Goal: Task Accomplishment & Management: Complete application form

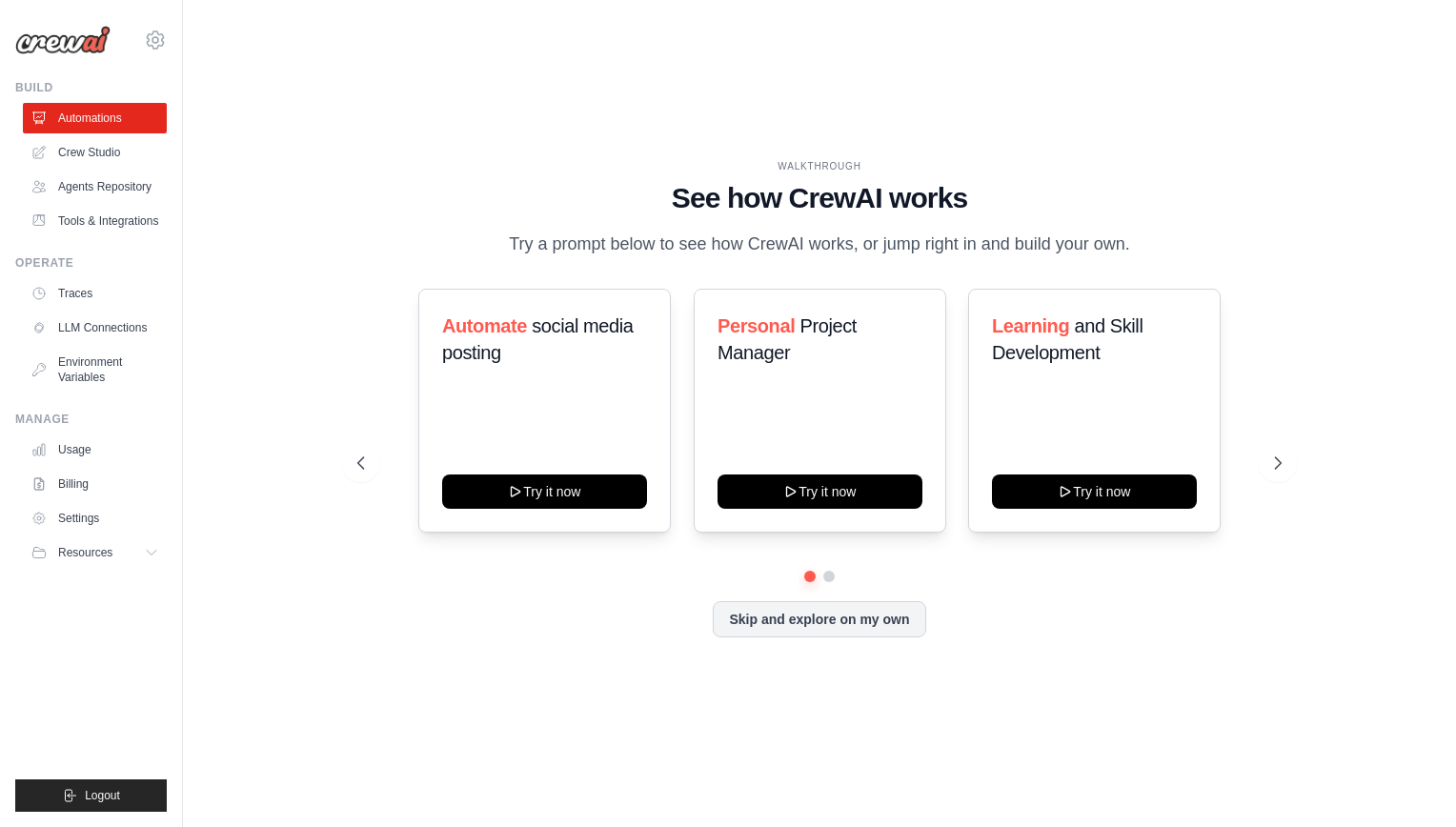
click at [642, 635] on div "Skip and explore on my own" at bounding box center [819, 619] width 924 height 36
click at [119, 188] on link "Agents Repository" at bounding box center [97, 186] width 144 height 31
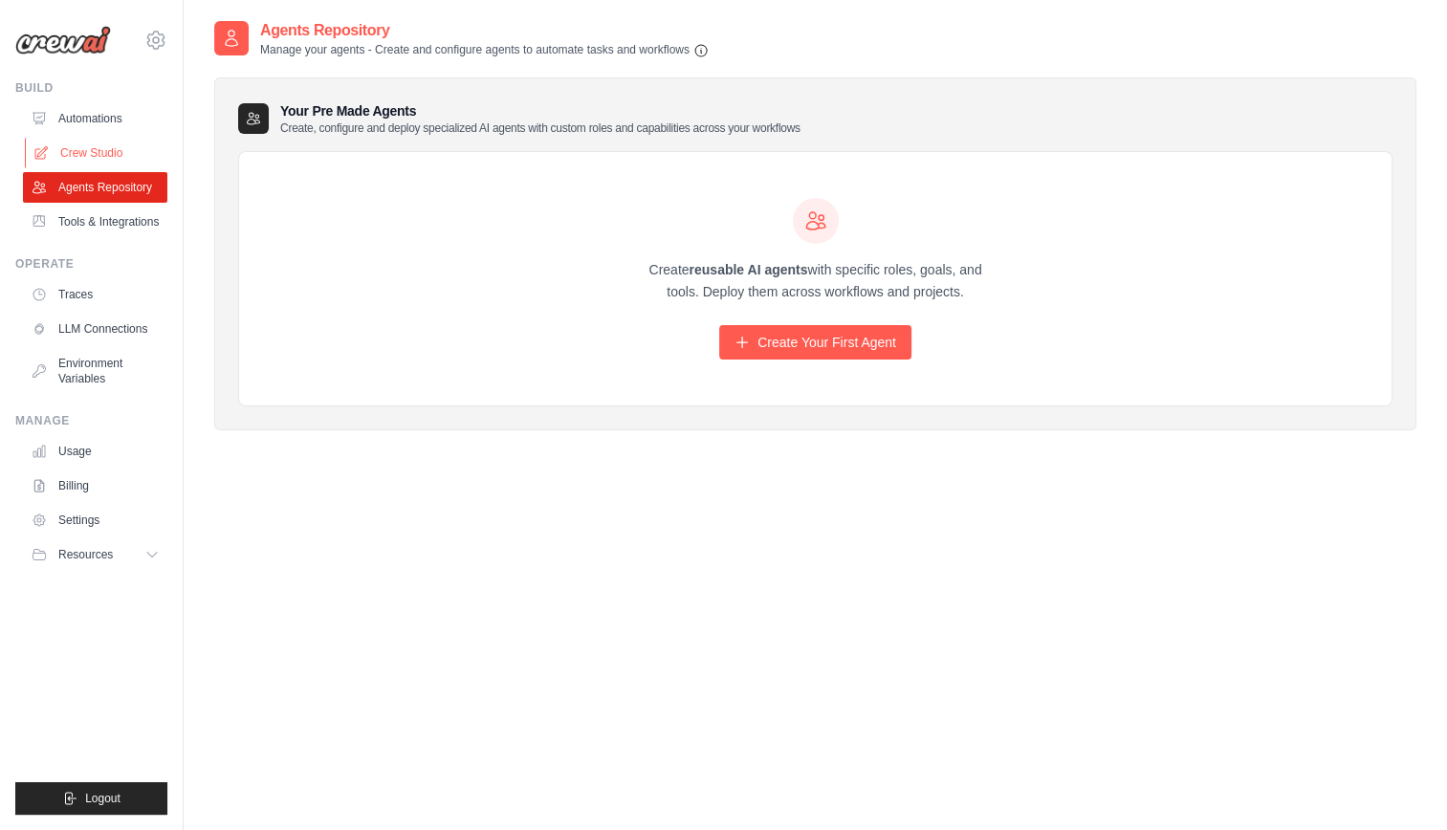
click at [113, 149] on link "Crew Studio" at bounding box center [97, 153] width 144 height 31
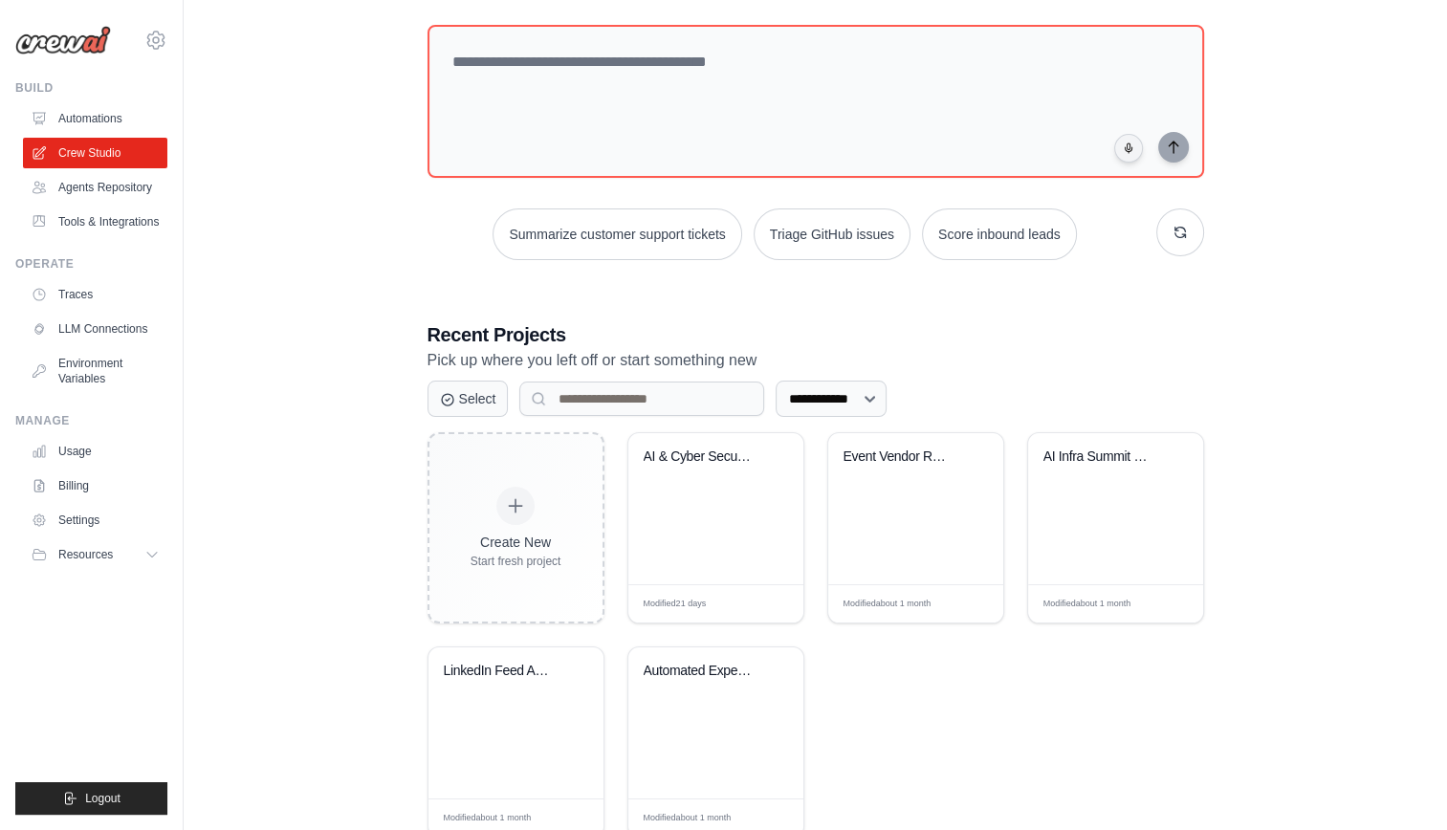
scroll to position [134, 0]
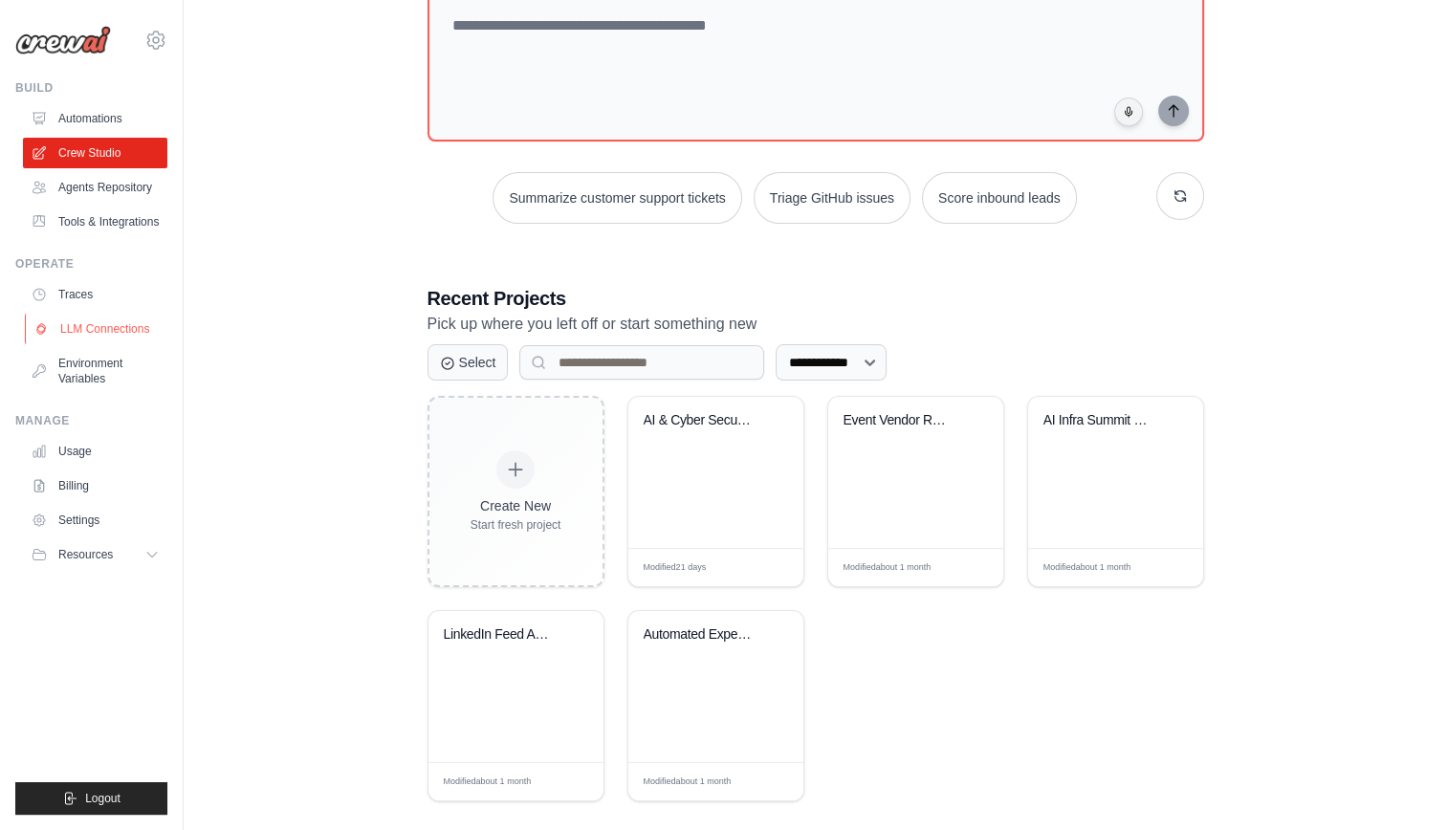
click at [124, 338] on link "LLM Connections" at bounding box center [97, 329] width 144 height 31
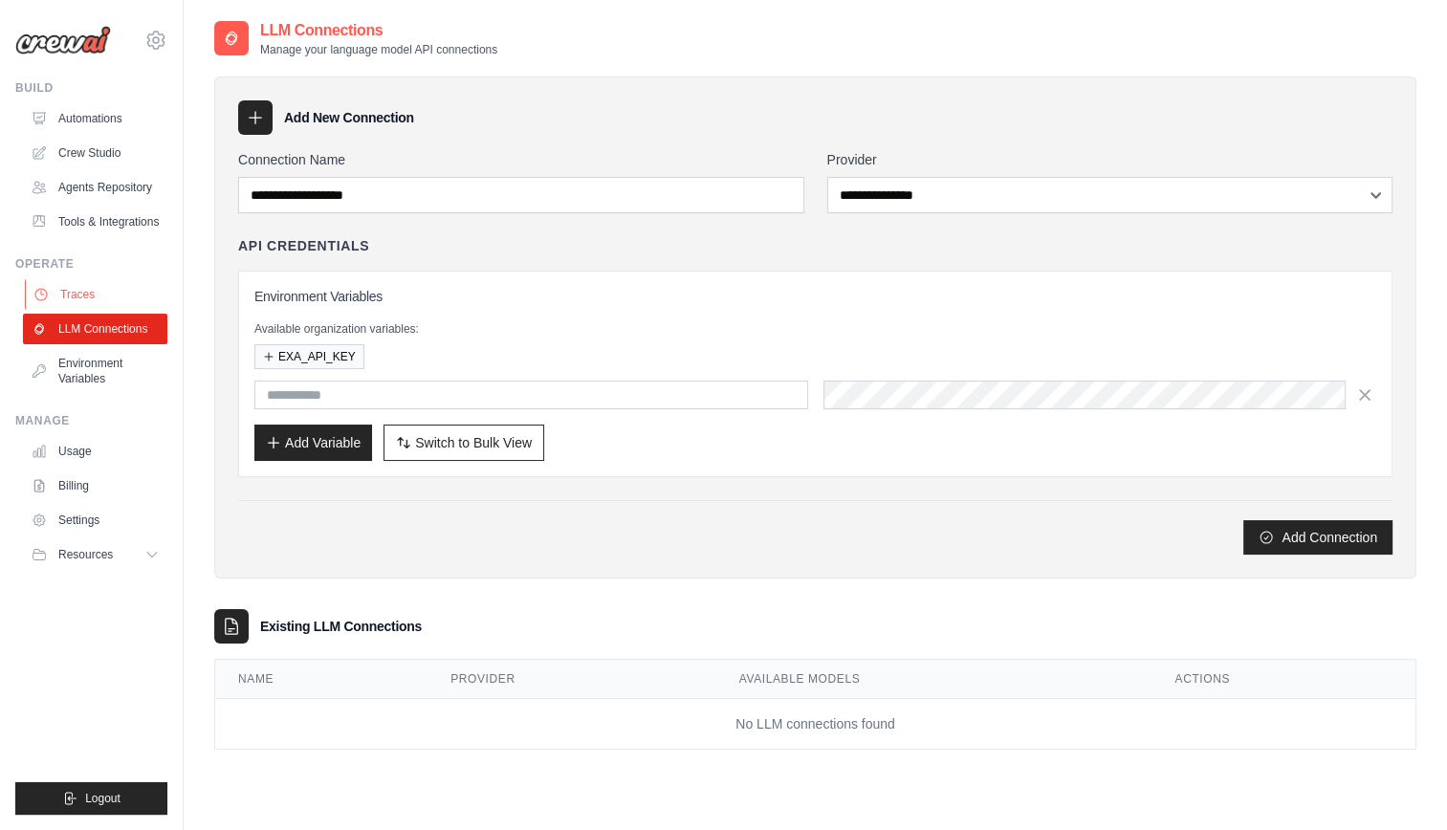
click at [124, 302] on link "Traces" at bounding box center [97, 294] width 144 height 31
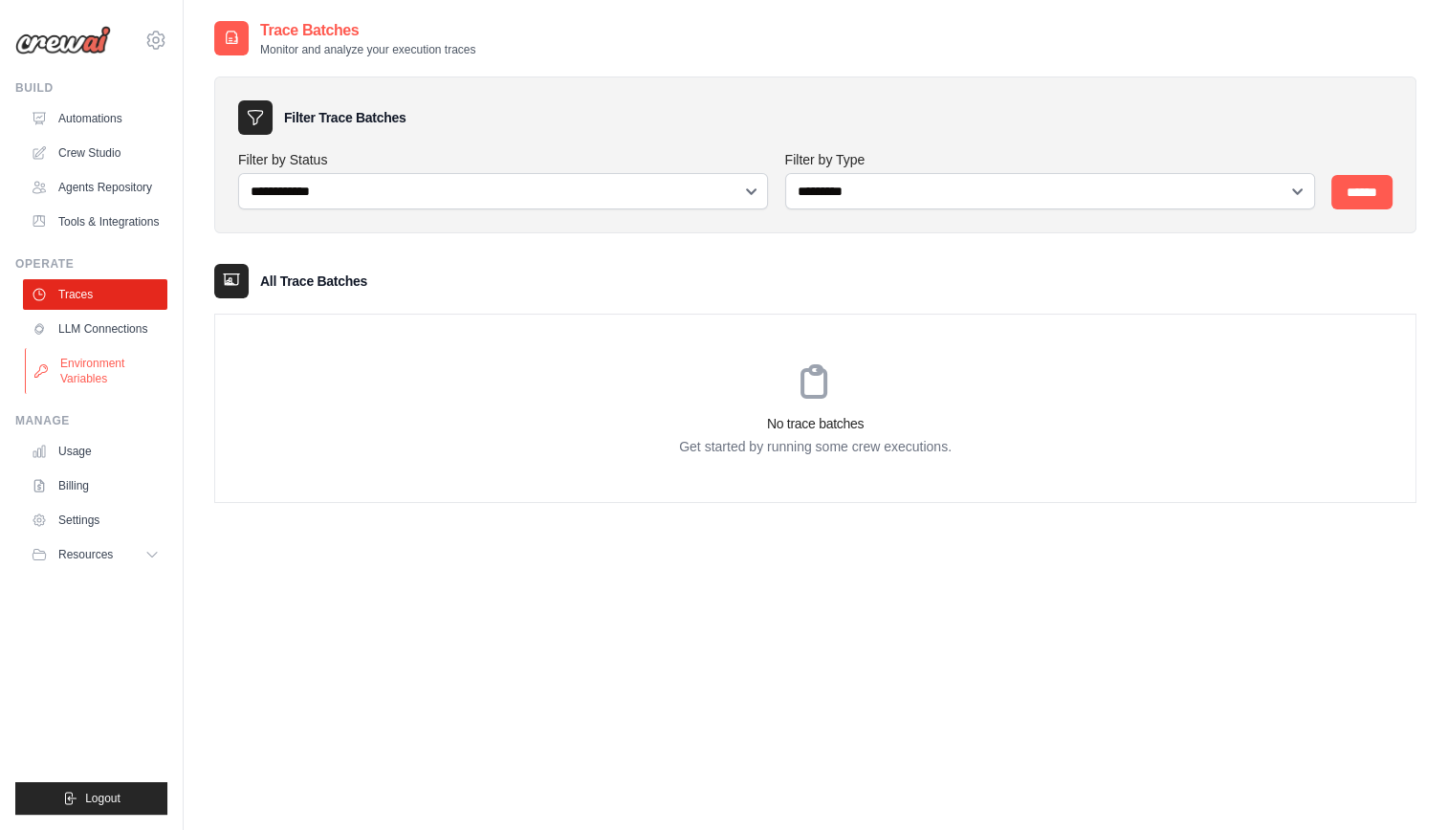
click at [120, 377] on link "Environment Variables" at bounding box center [97, 371] width 144 height 46
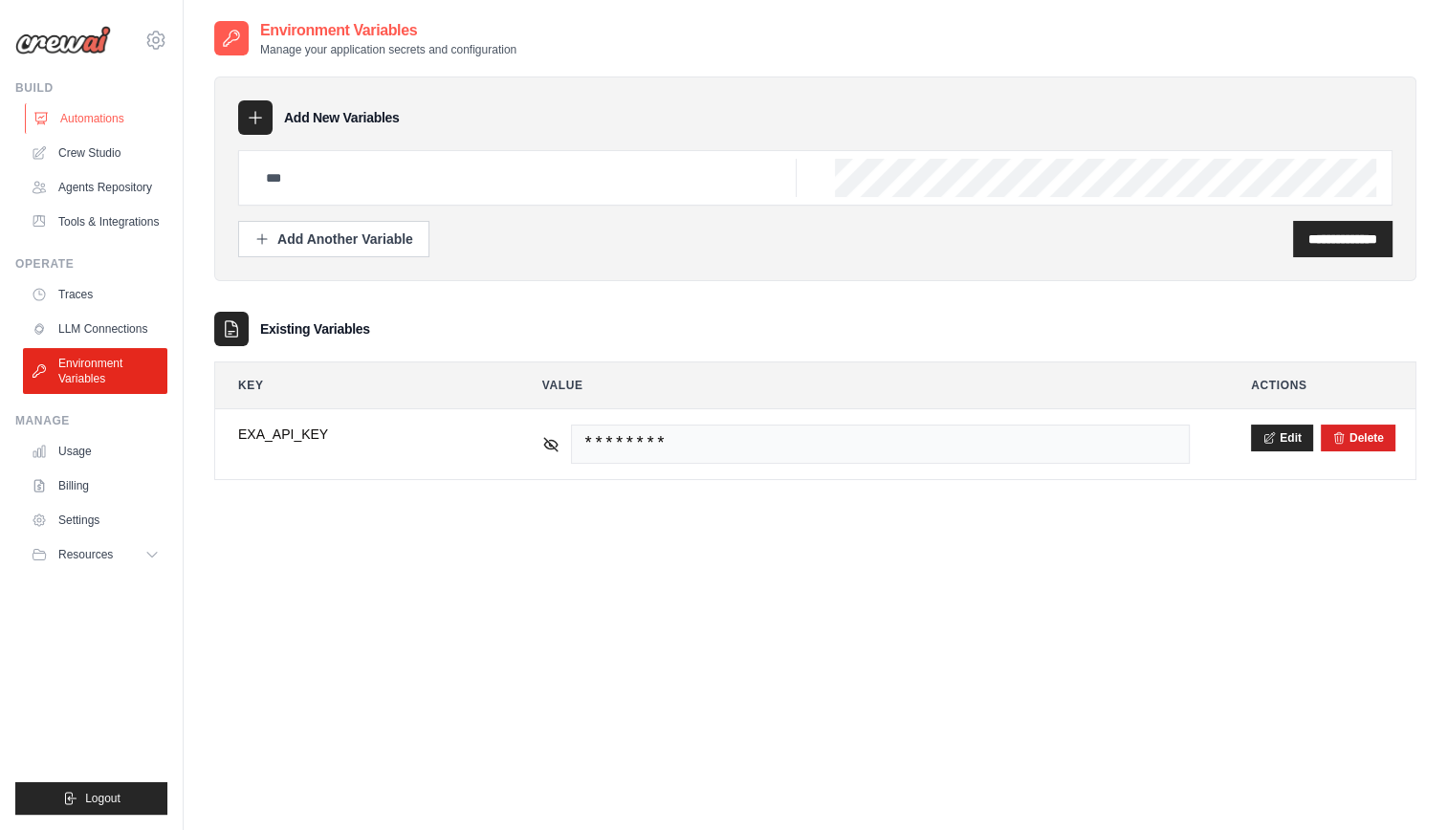
click at [96, 131] on link "Automations" at bounding box center [97, 118] width 144 height 31
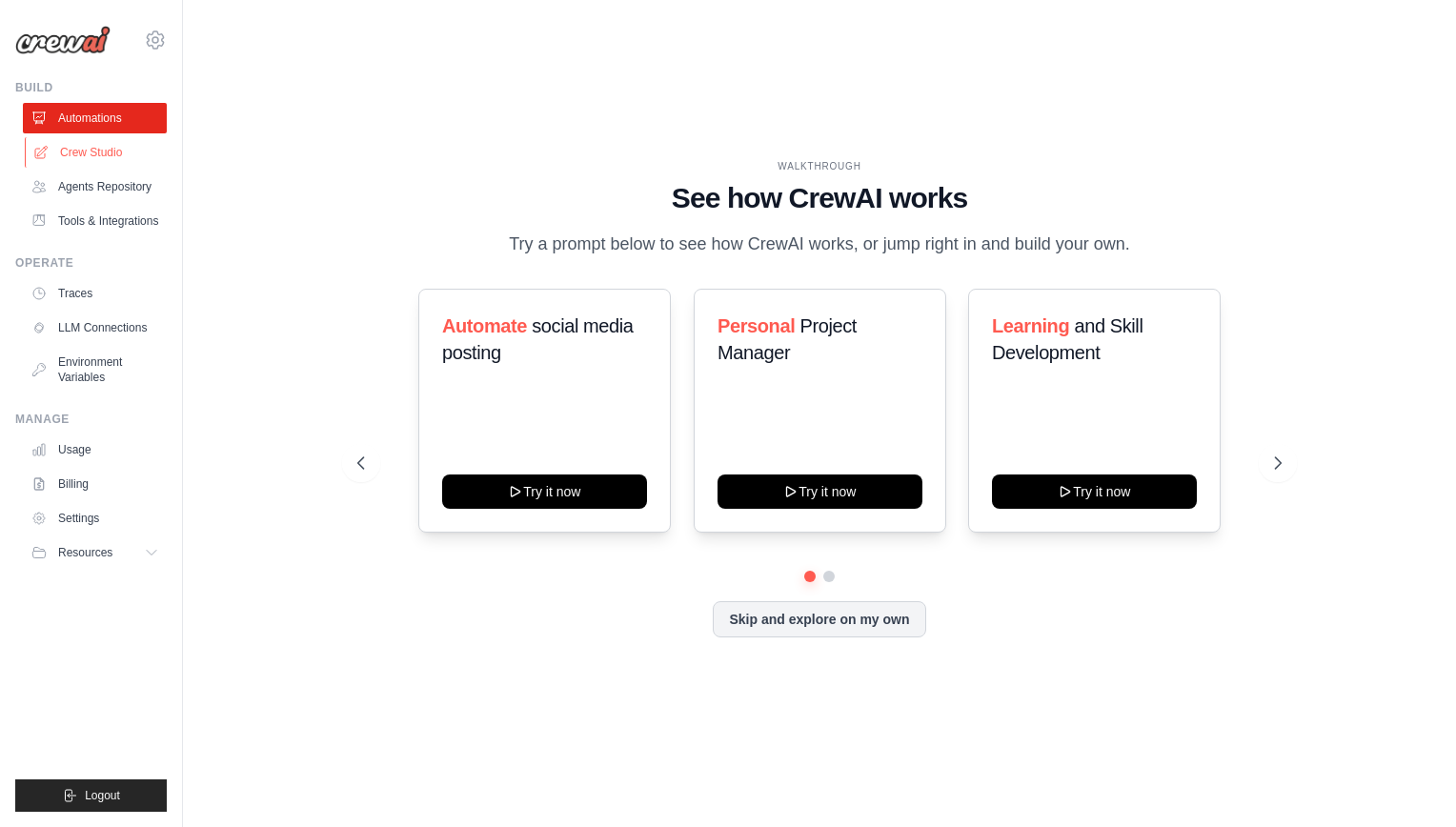
click at [97, 160] on link "Crew Studio" at bounding box center [97, 152] width 144 height 31
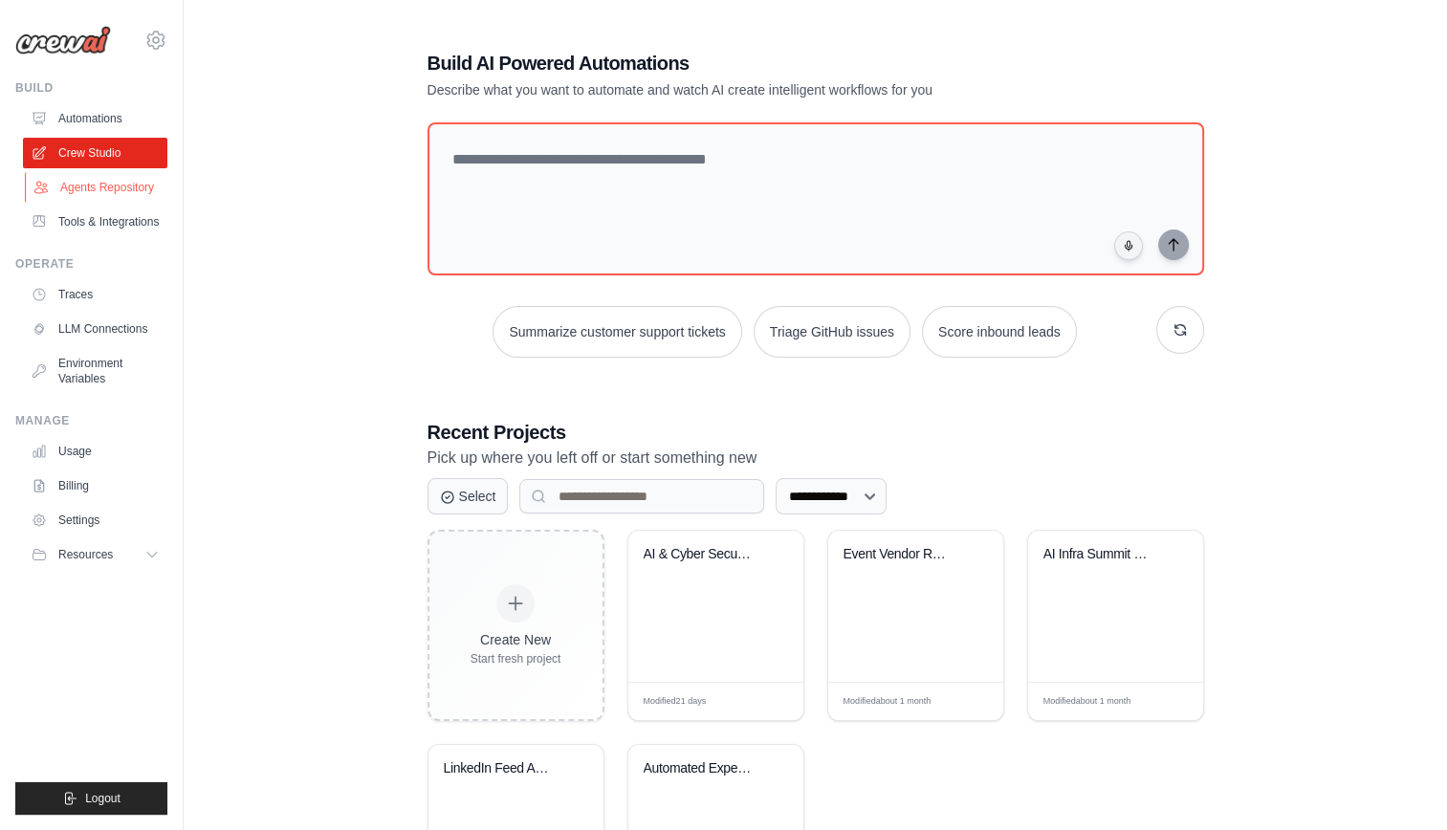
click at [99, 195] on link "Agents Repository" at bounding box center [97, 187] width 144 height 31
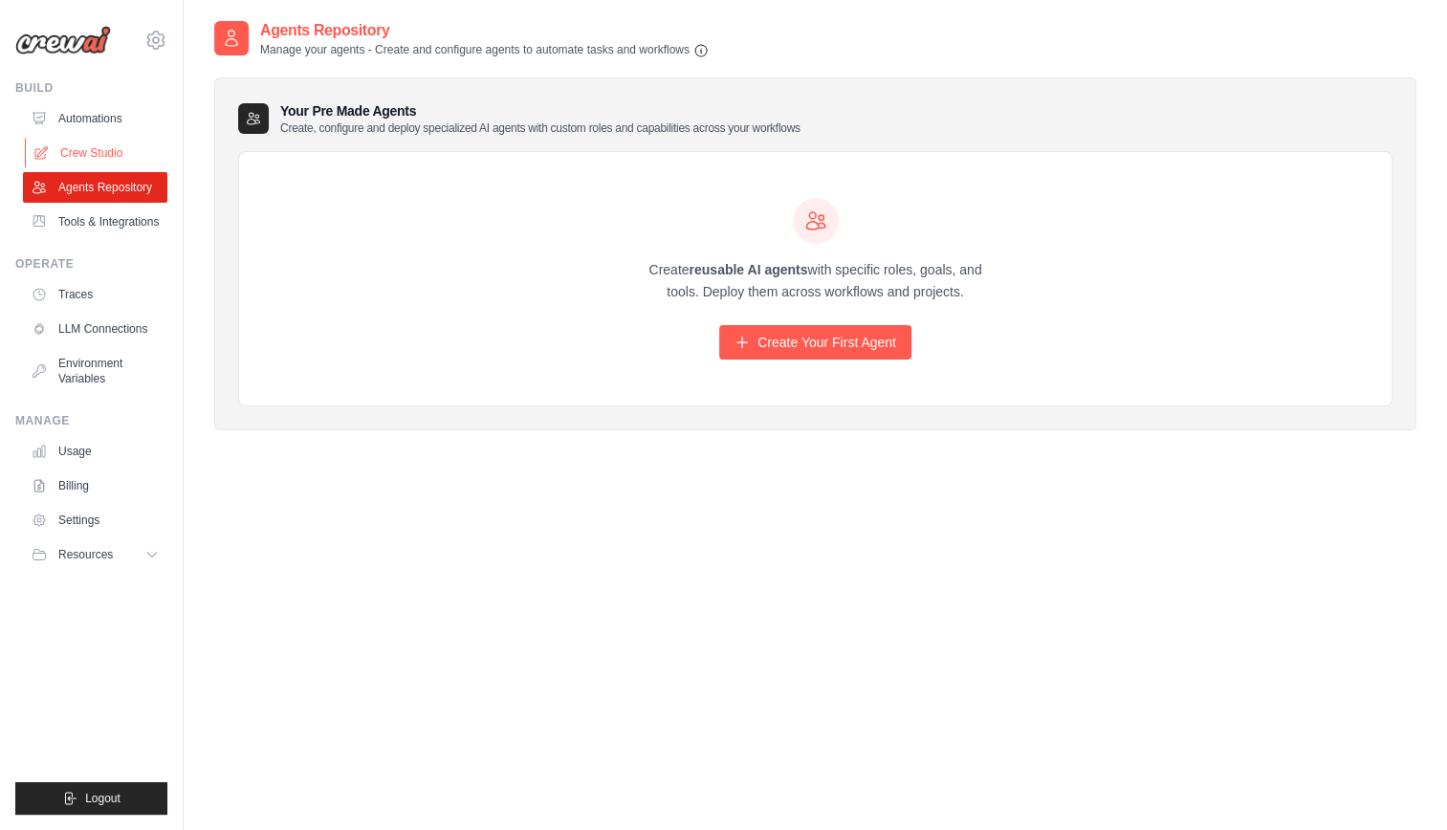
click at [98, 166] on link "Crew Studio" at bounding box center [97, 153] width 144 height 31
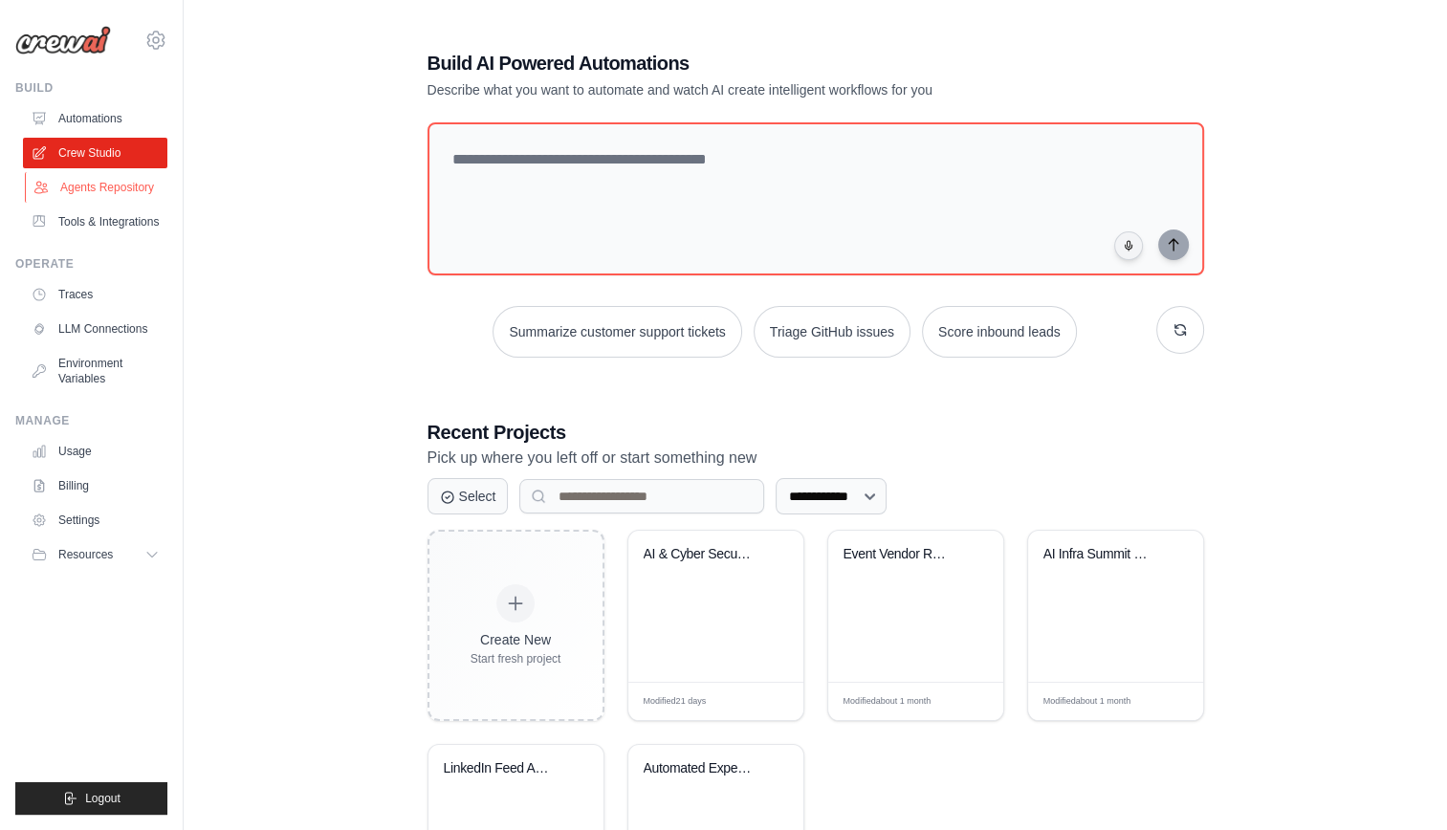
click at [99, 181] on link "Agents Repository" at bounding box center [97, 187] width 144 height 31
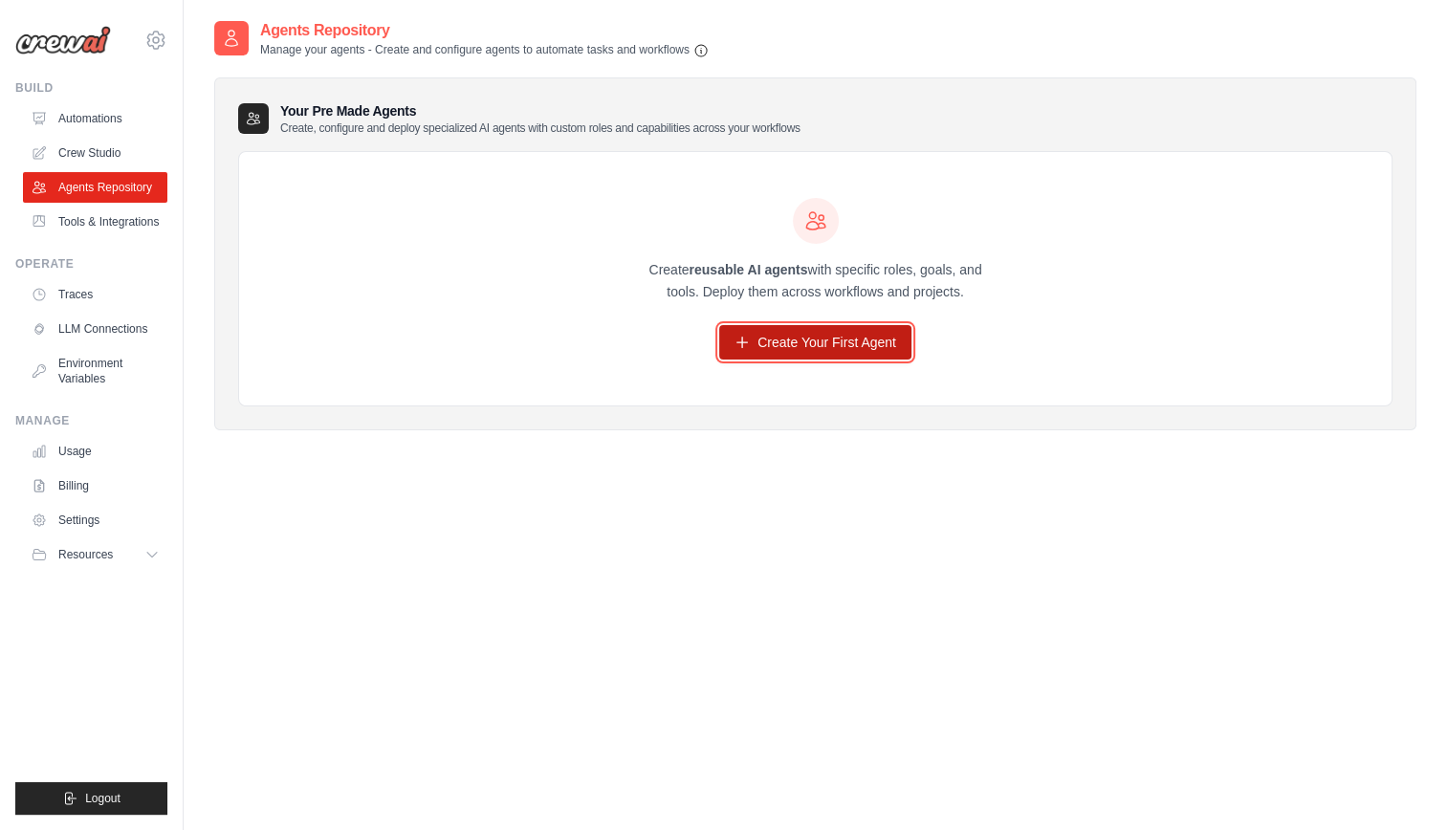
click at [817, 356] on link "Create Your First Agent" at bounding box center [815, 342] width 192 height 34
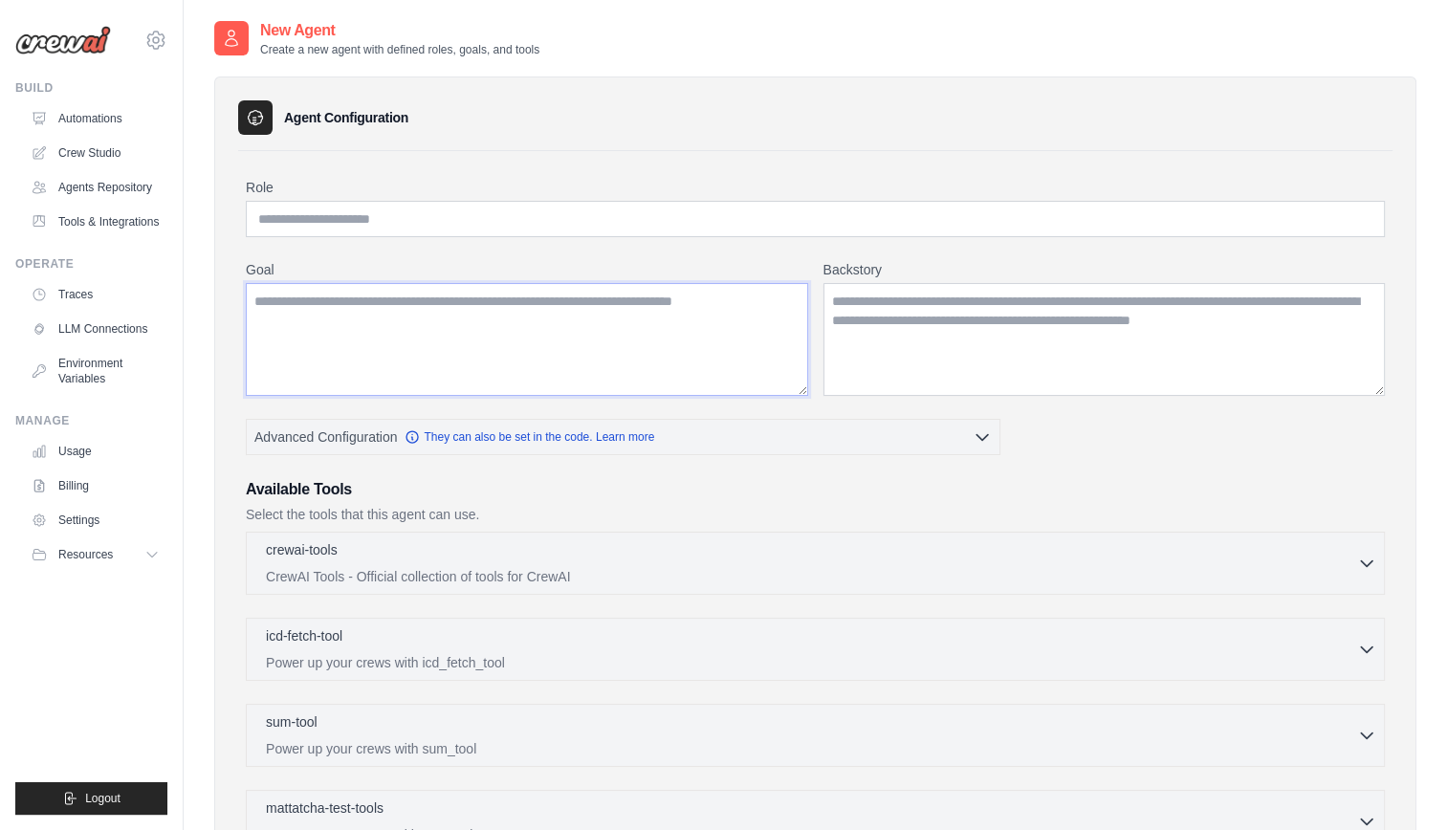
click at [249, 344] on textarea "Goal" at bounding box center [527, 339] width 562 height 113
click at [459, 215] on input "Role" at bounding box center [815, 219] width 1139 height 36
type input "**********"
type textarea "*"
type textarea "**********"
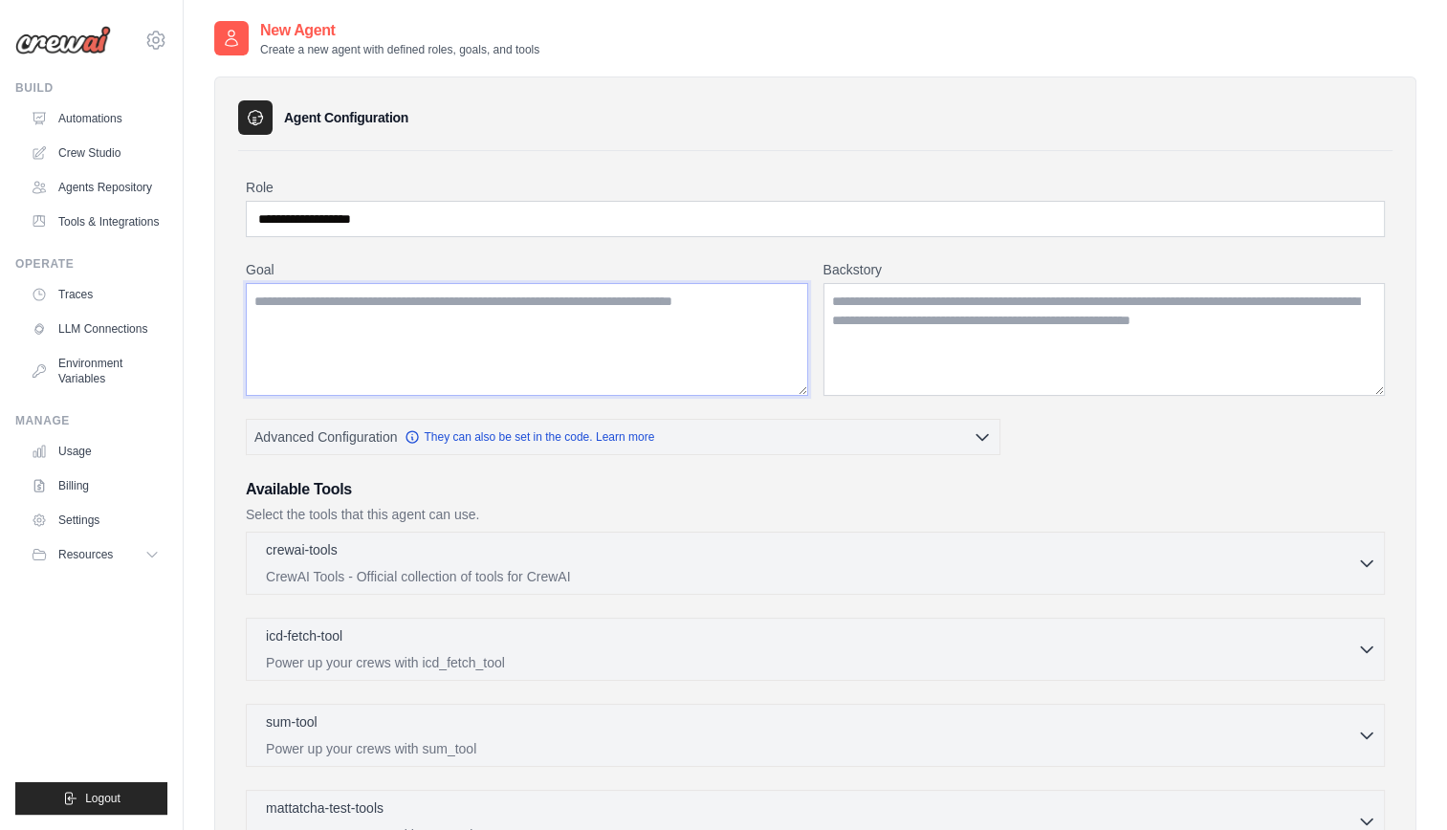
paste textarea "**********"
type textarea "**********"
paste textarea "**********"
type textarea "**********"
click at [945, 326] on textarea "Backstory" at bounding box center [1104, 339] width 562 height 113
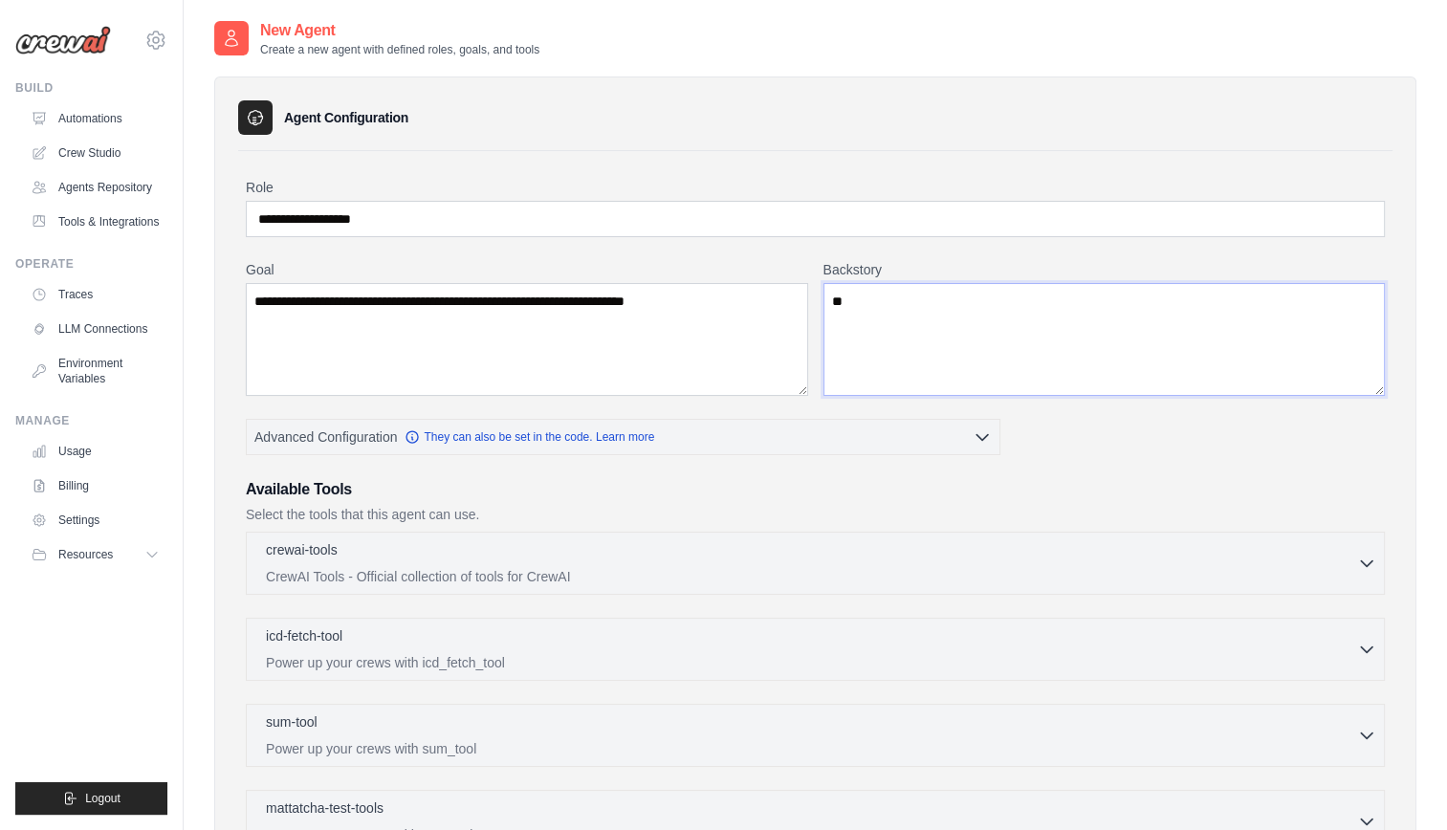
type textarea "*"
type textarea "**********"
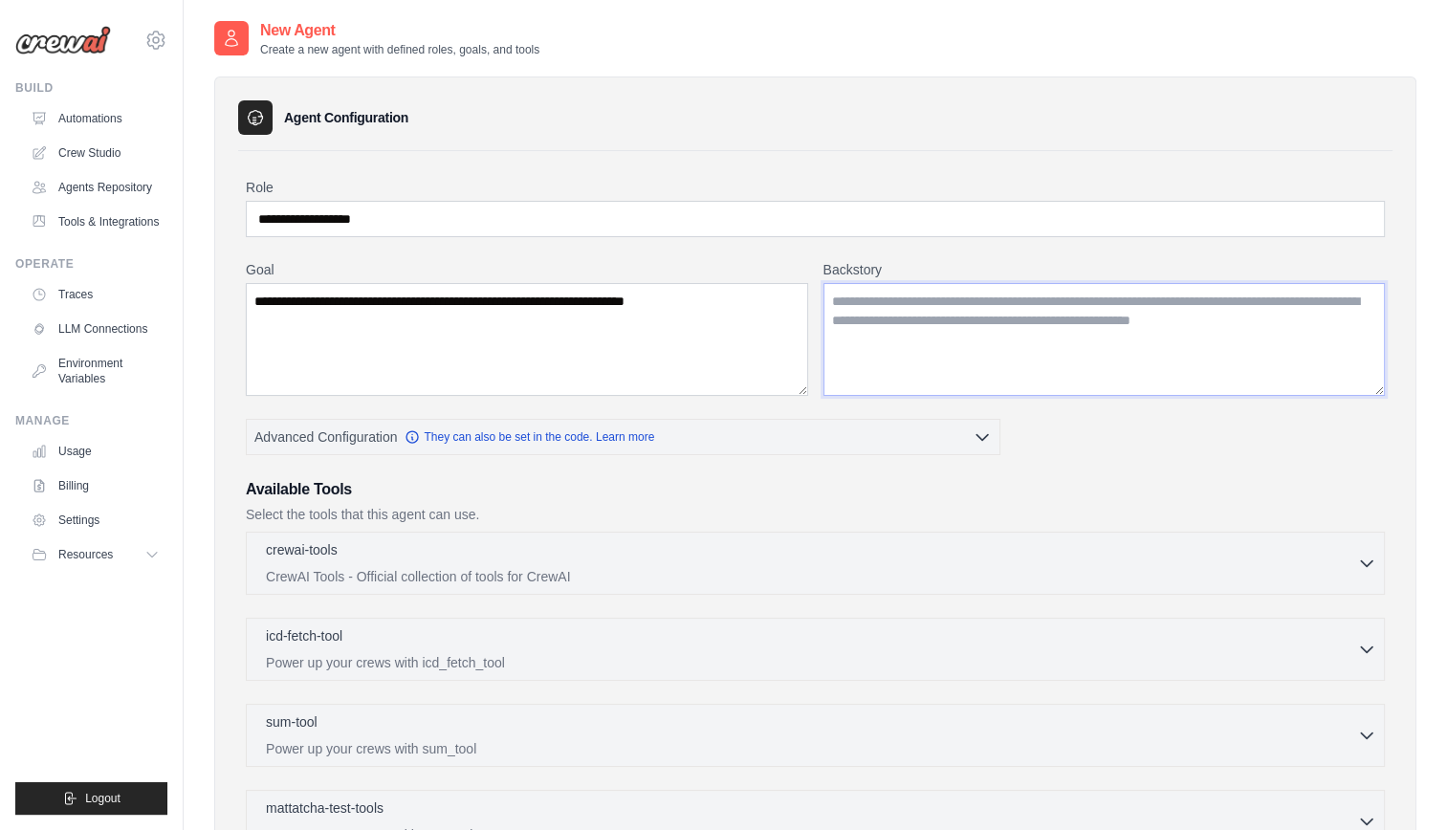
paste textarea "**********"
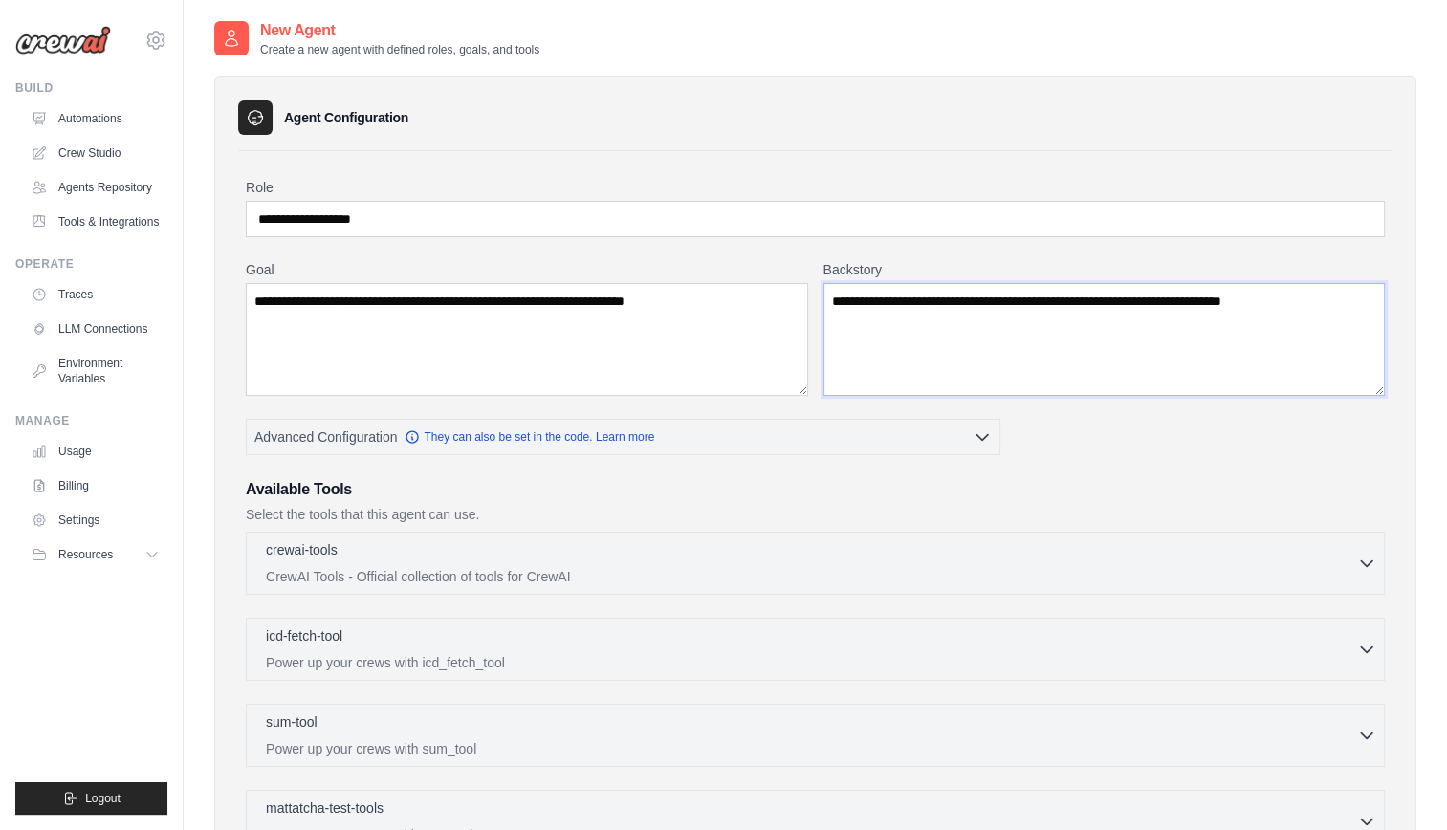
type textarea "**********"
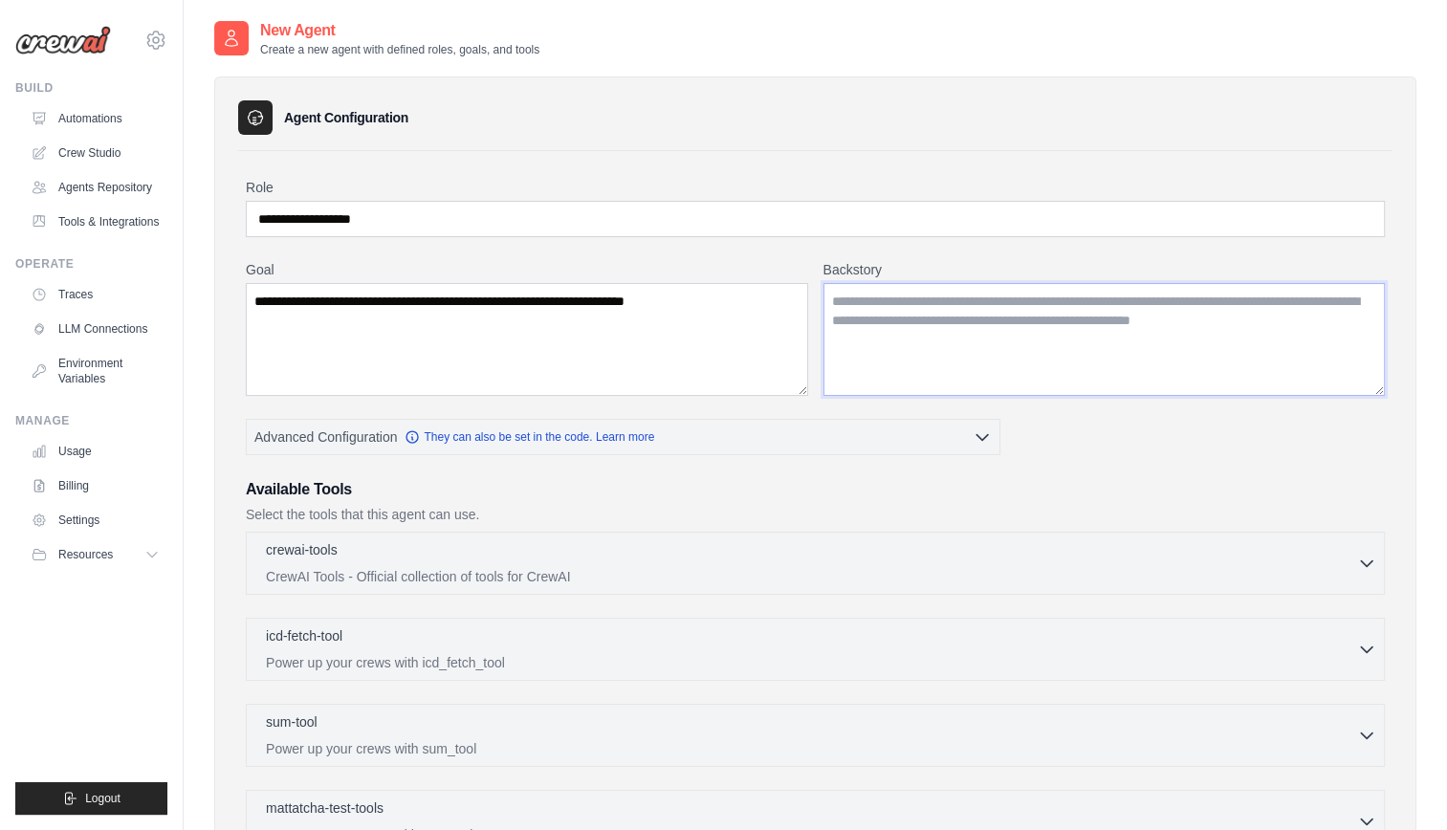
paste textarea "**********"
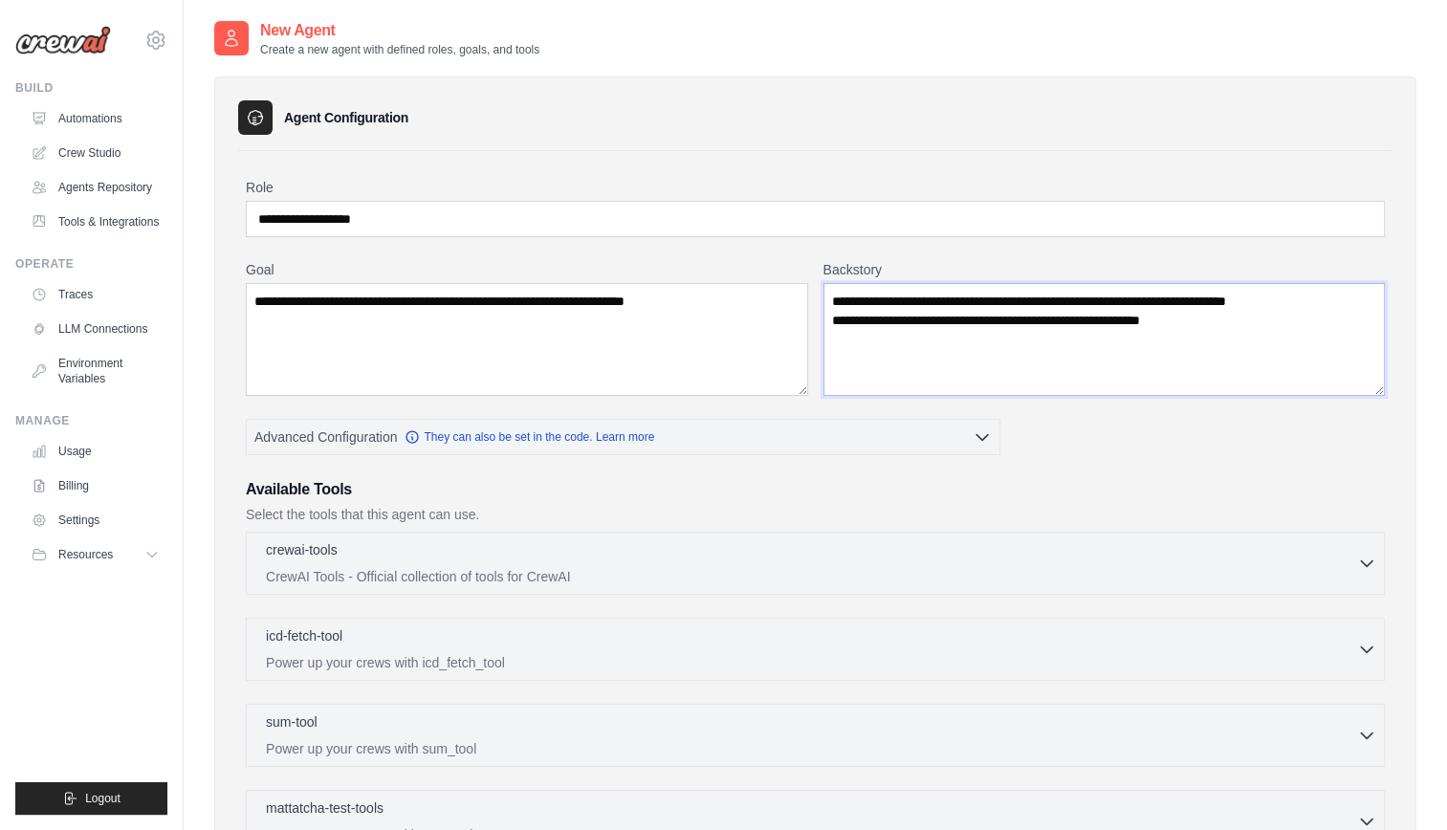
type textarea "**********"
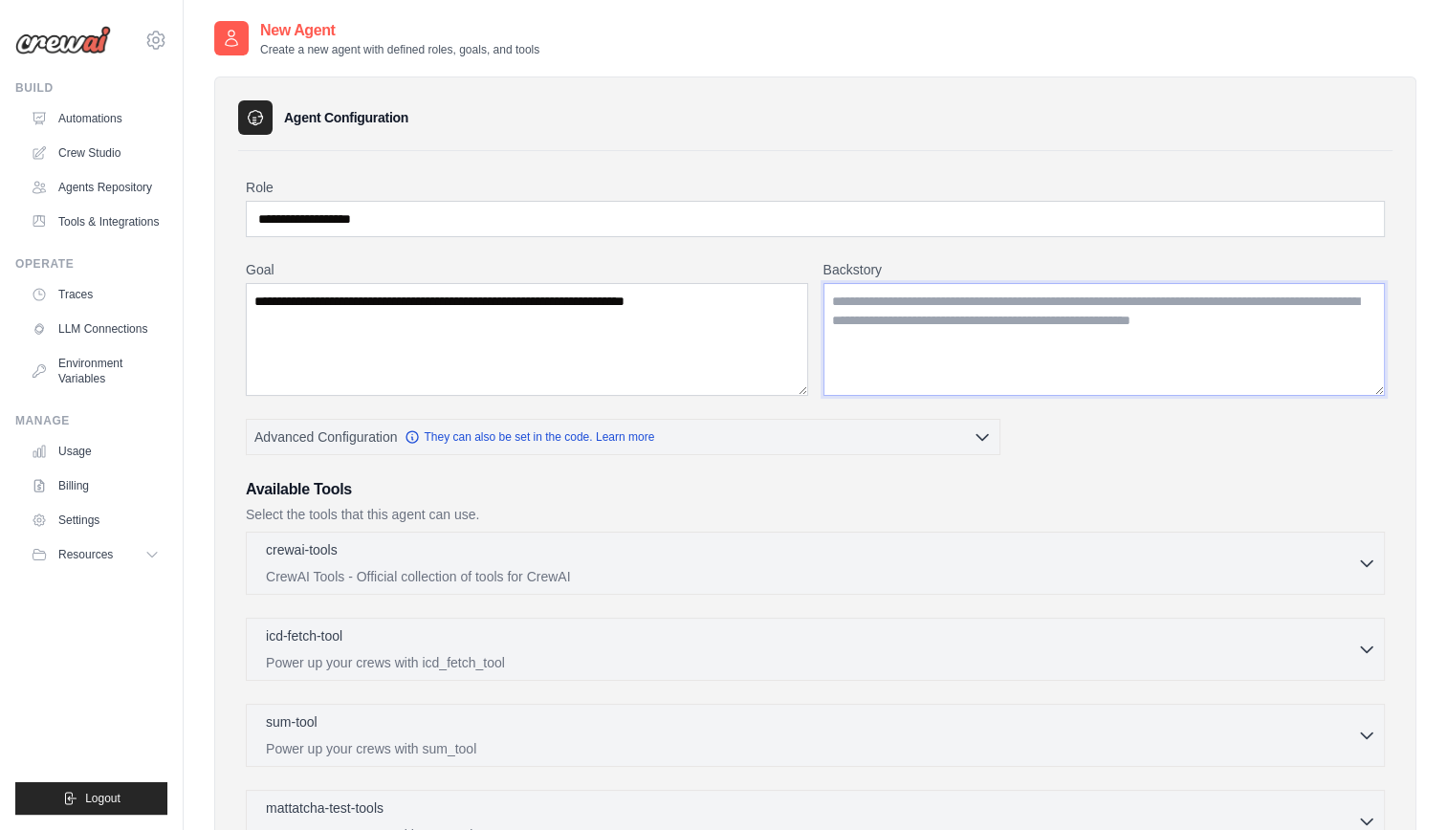
paste textarea "**********"
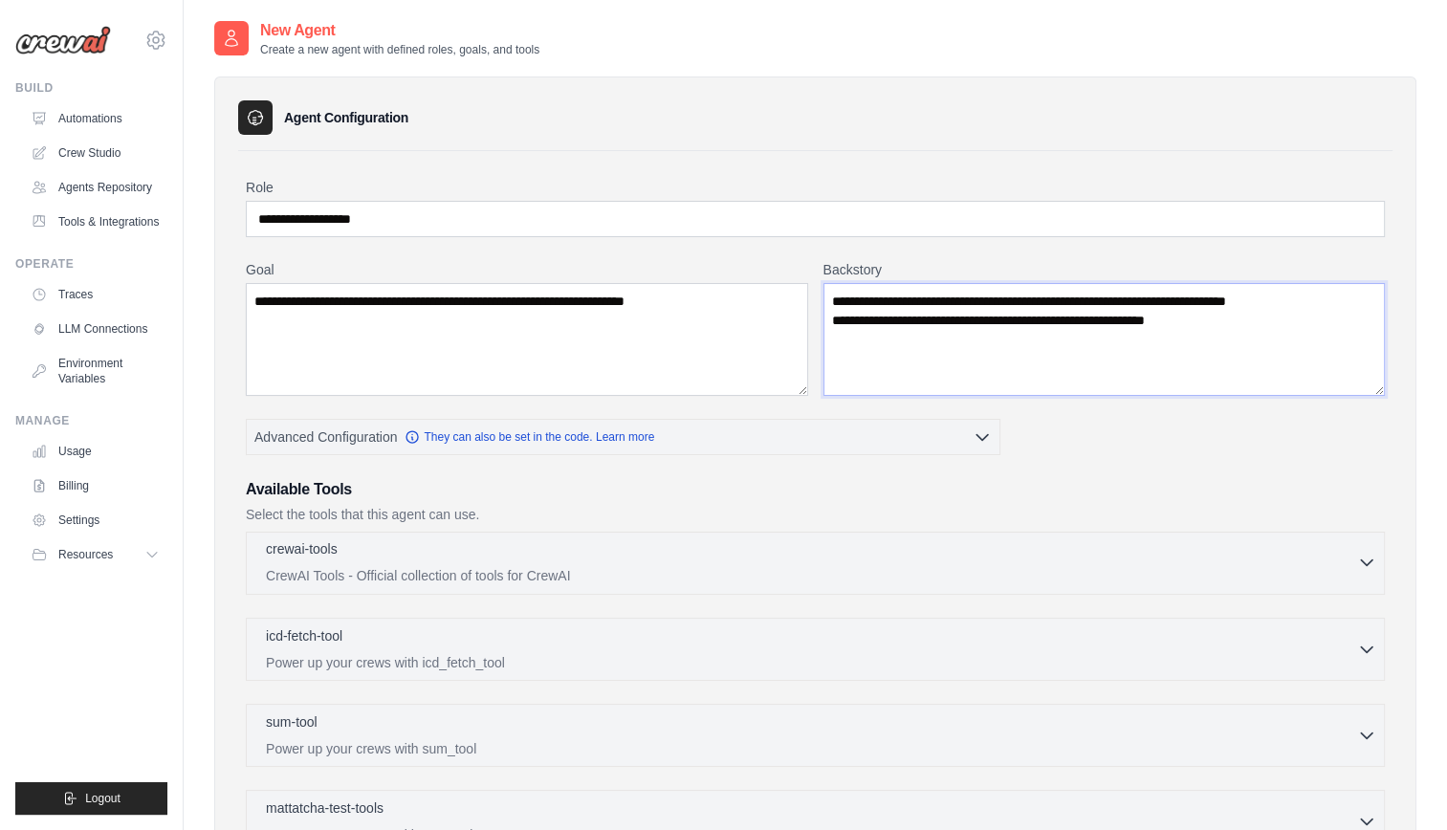
type textarea "**********"
click at [719, 552] on div "crewai-tools 0 selected" at bounding box center [811, 550] width 1091 height 23
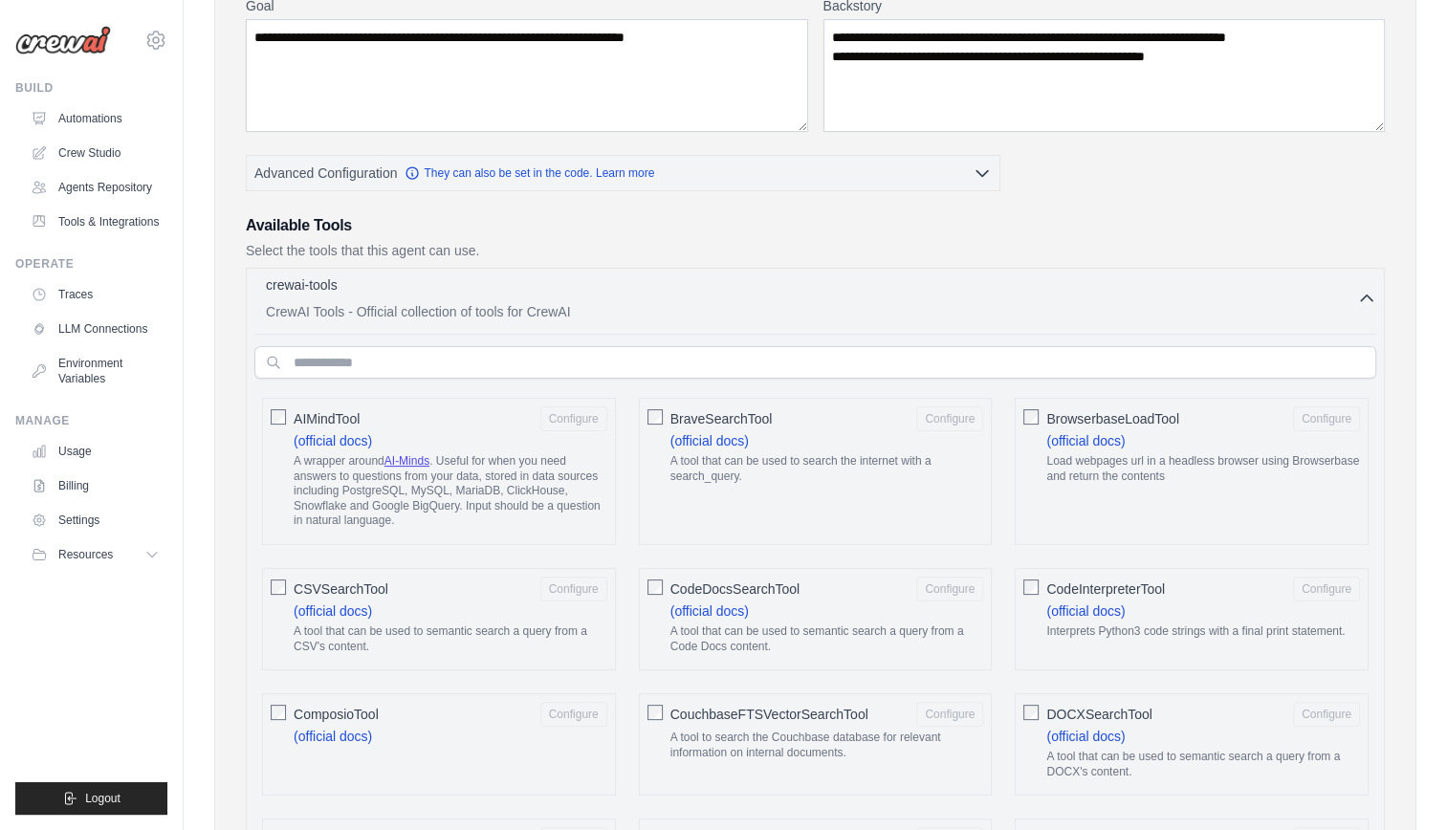
scroll to position [266, 0]
click at [790, 309] on p "CrewAI Tools - Official collection of tools for CrewAI" at bounding box center [811, 309] width 1091 height 19
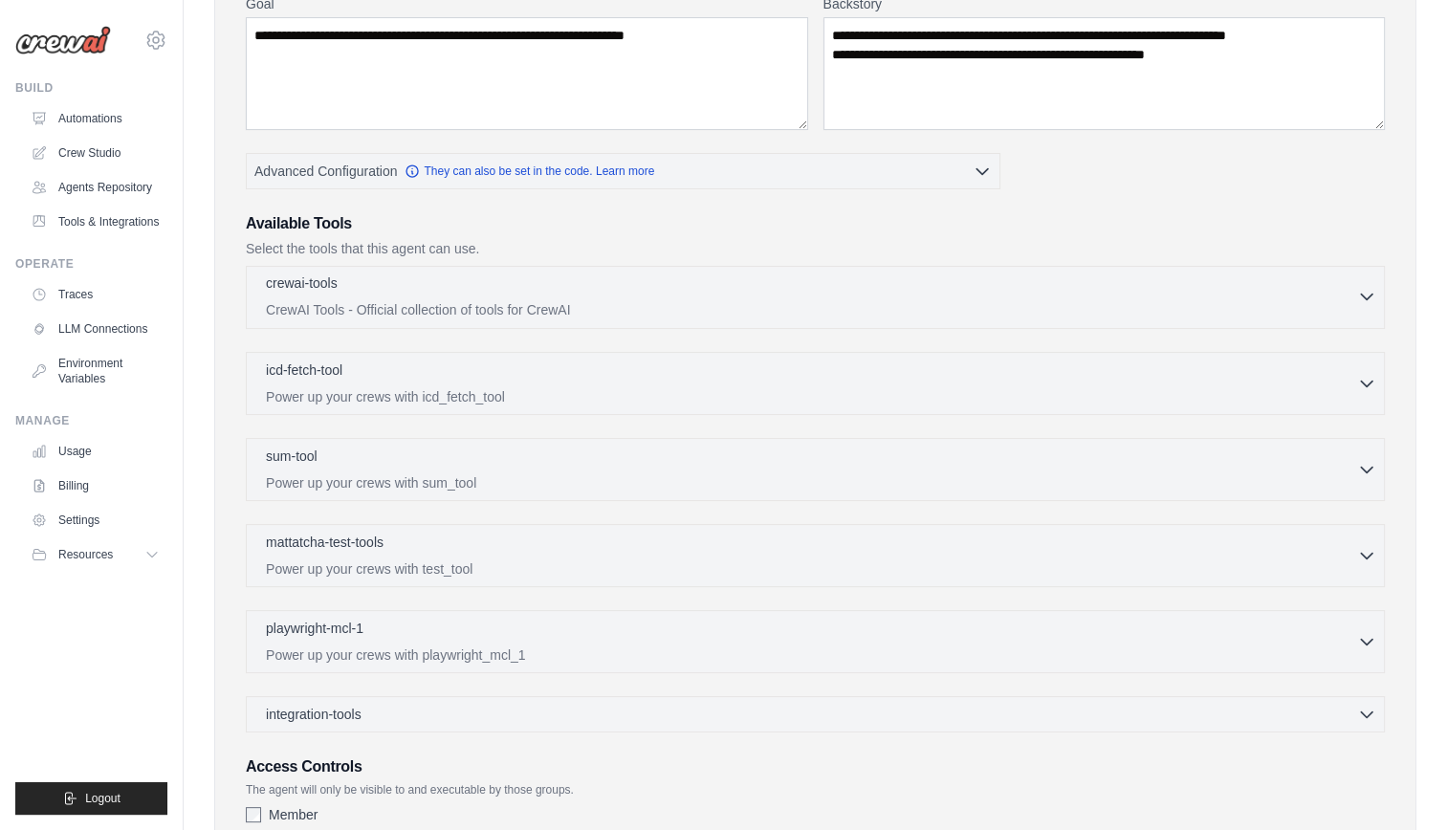
click at [650, 310] on p "CrewAI Tools - Official collection of tools for CrewAI" at bounding box center [811, 309] width 1091 height 19
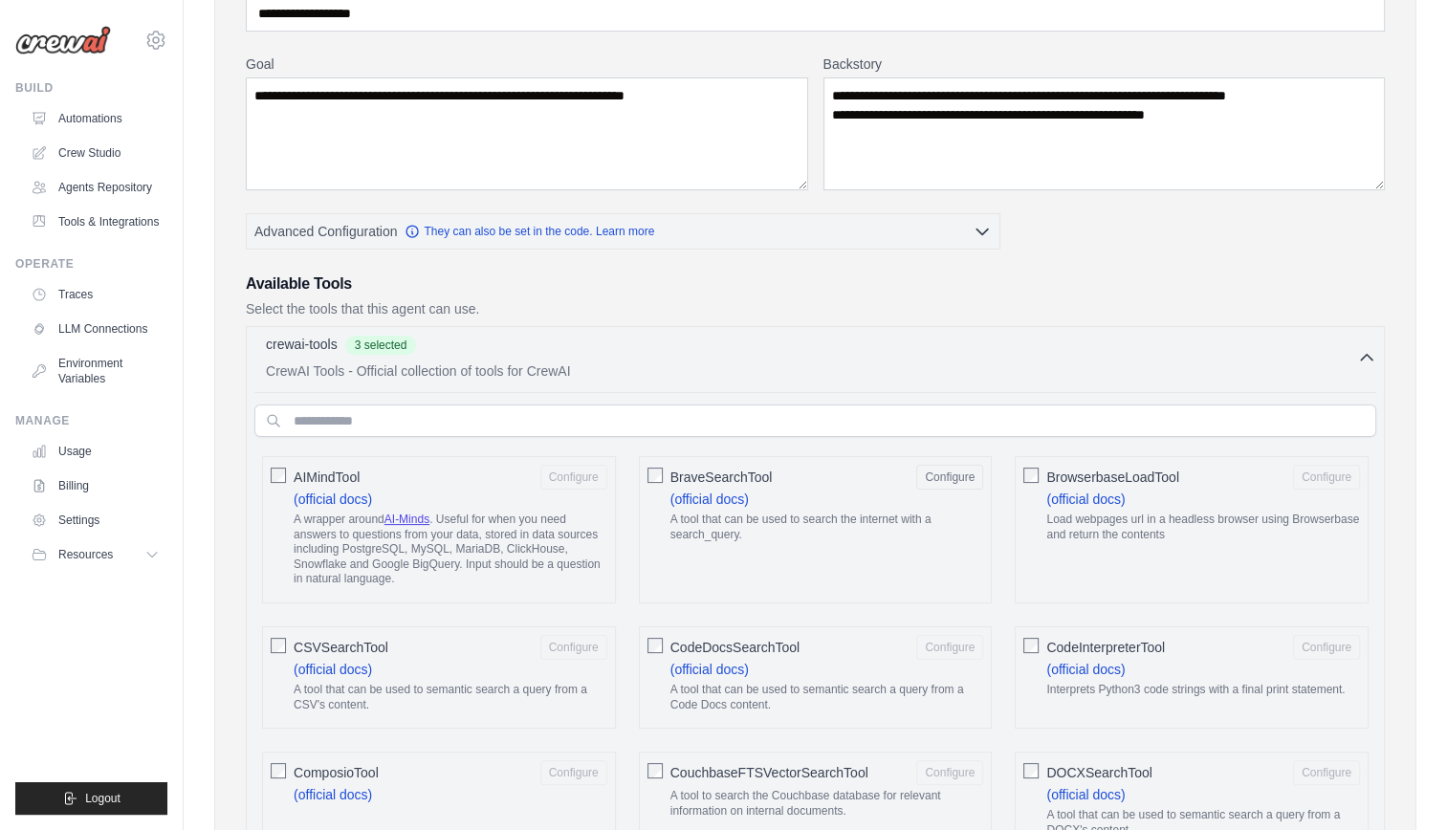
scroll to position [0, 0]
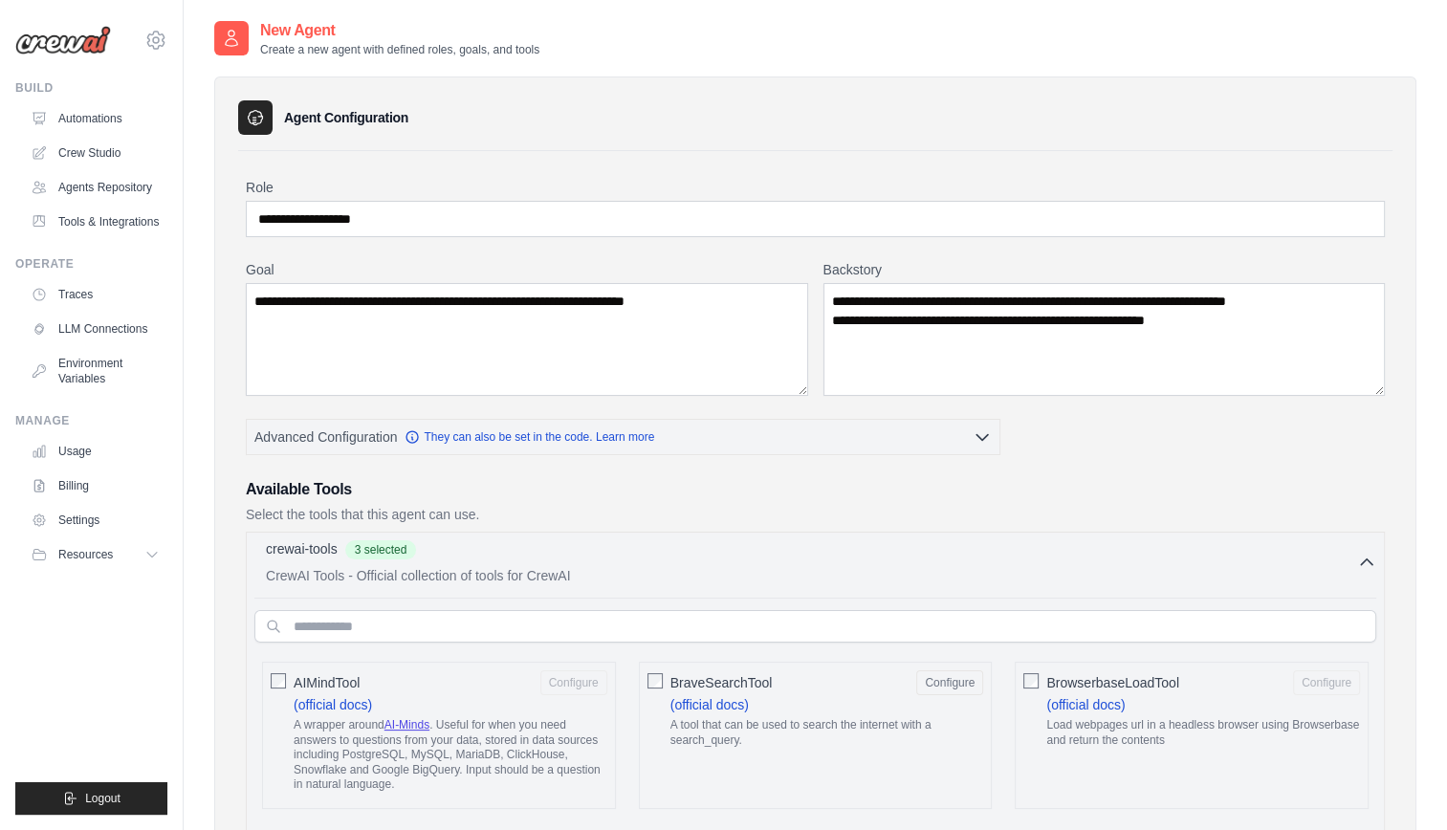
click at [1353, 576] on p "CrewAI Tools - Official collection of tools for CrewAI" at bounding box center [811, 575] width 1091 height 19
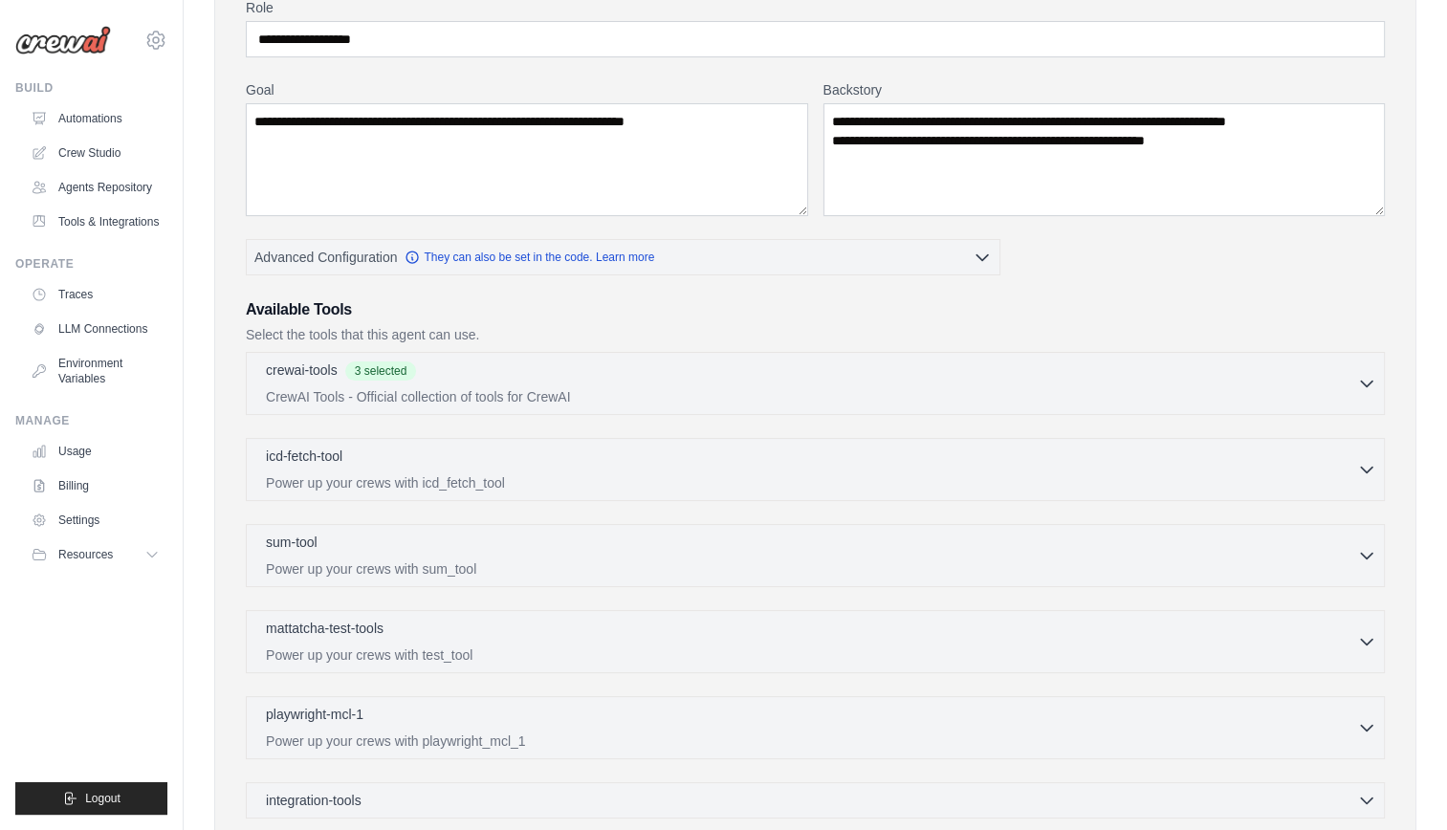
scroll to position [184, 0]
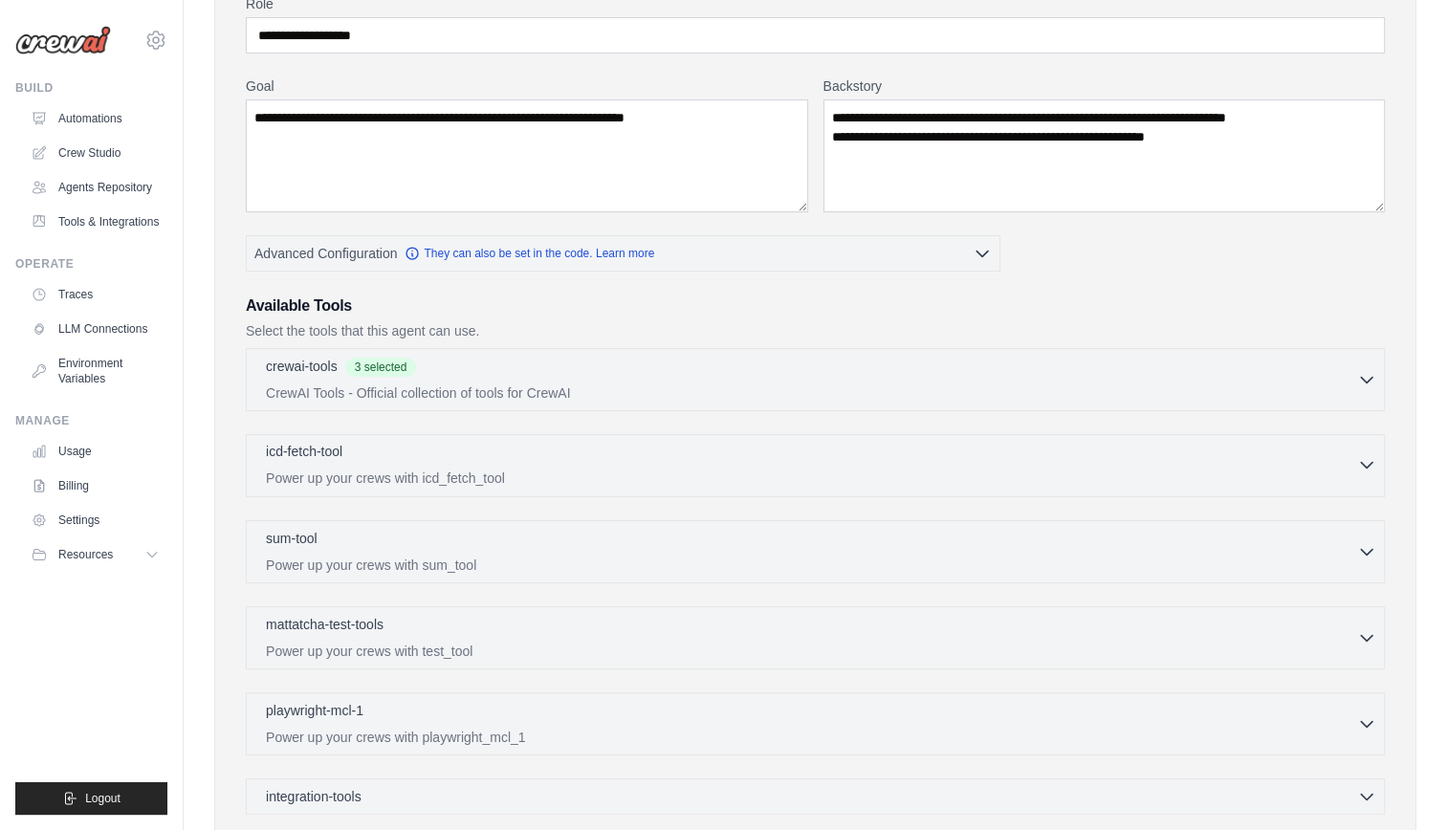
click at [608, 470] on p "Power up your crews with icd_fetch_tool" at bounding box center [811, 477] width 1091 height 19
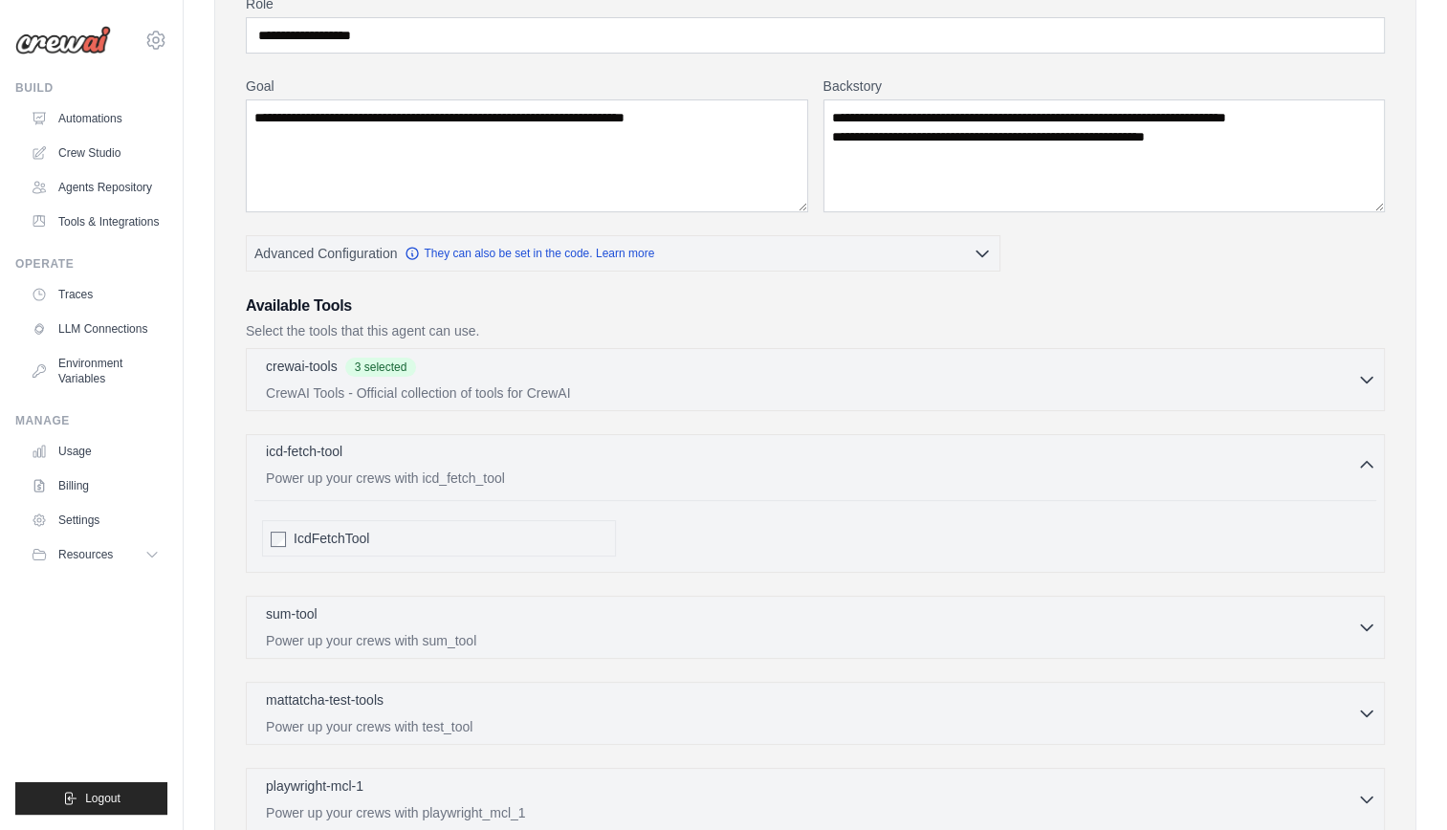
click at [608, 470] on p "Power up your crews with icd_fetch_tool" at bounding box center [811, 477] width 1091 height 19
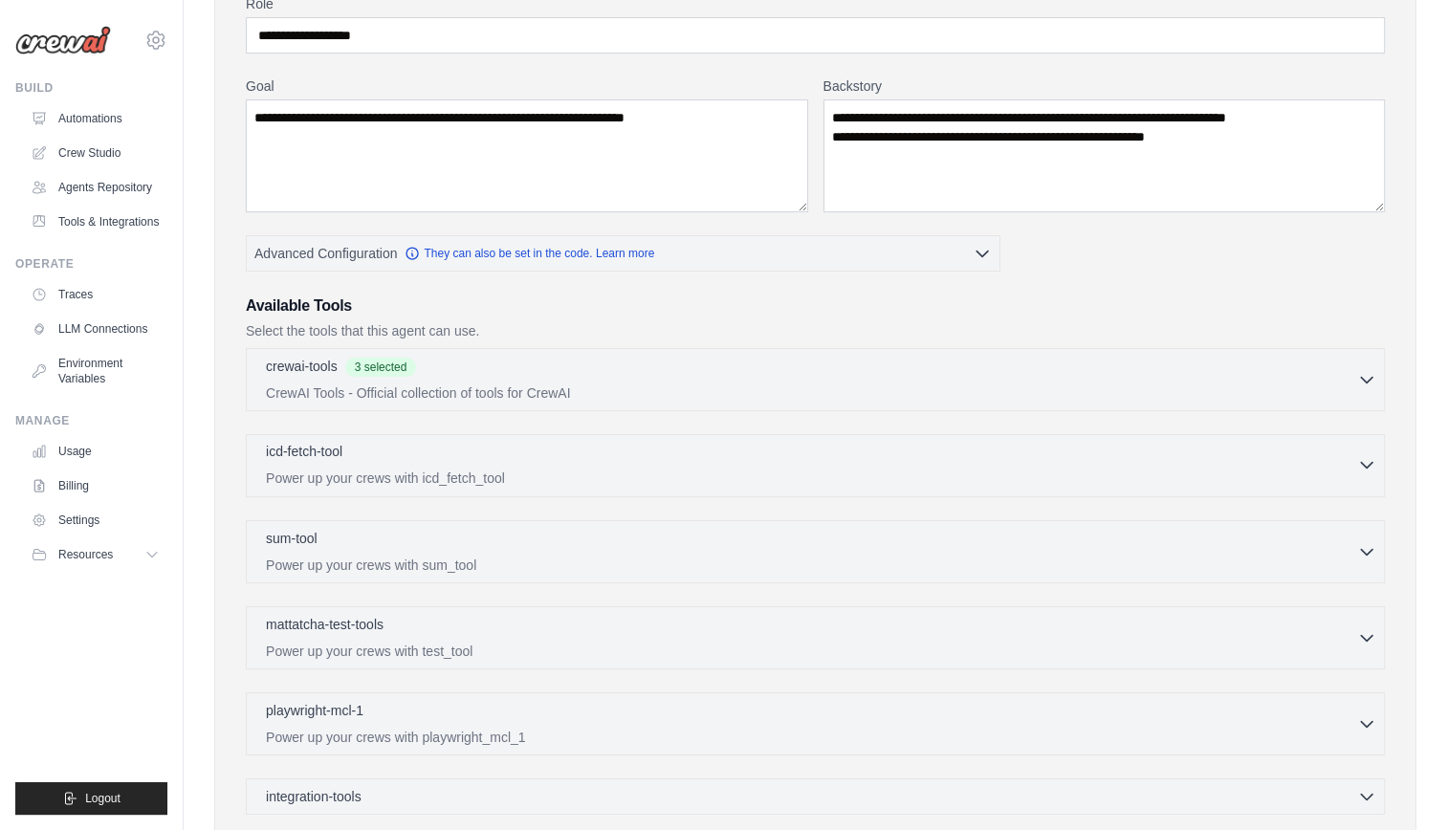
click at [608, 470] on p "Power up your crews with icd_fetch_tool" at bounding box center [811, 477] width 1091 height 19
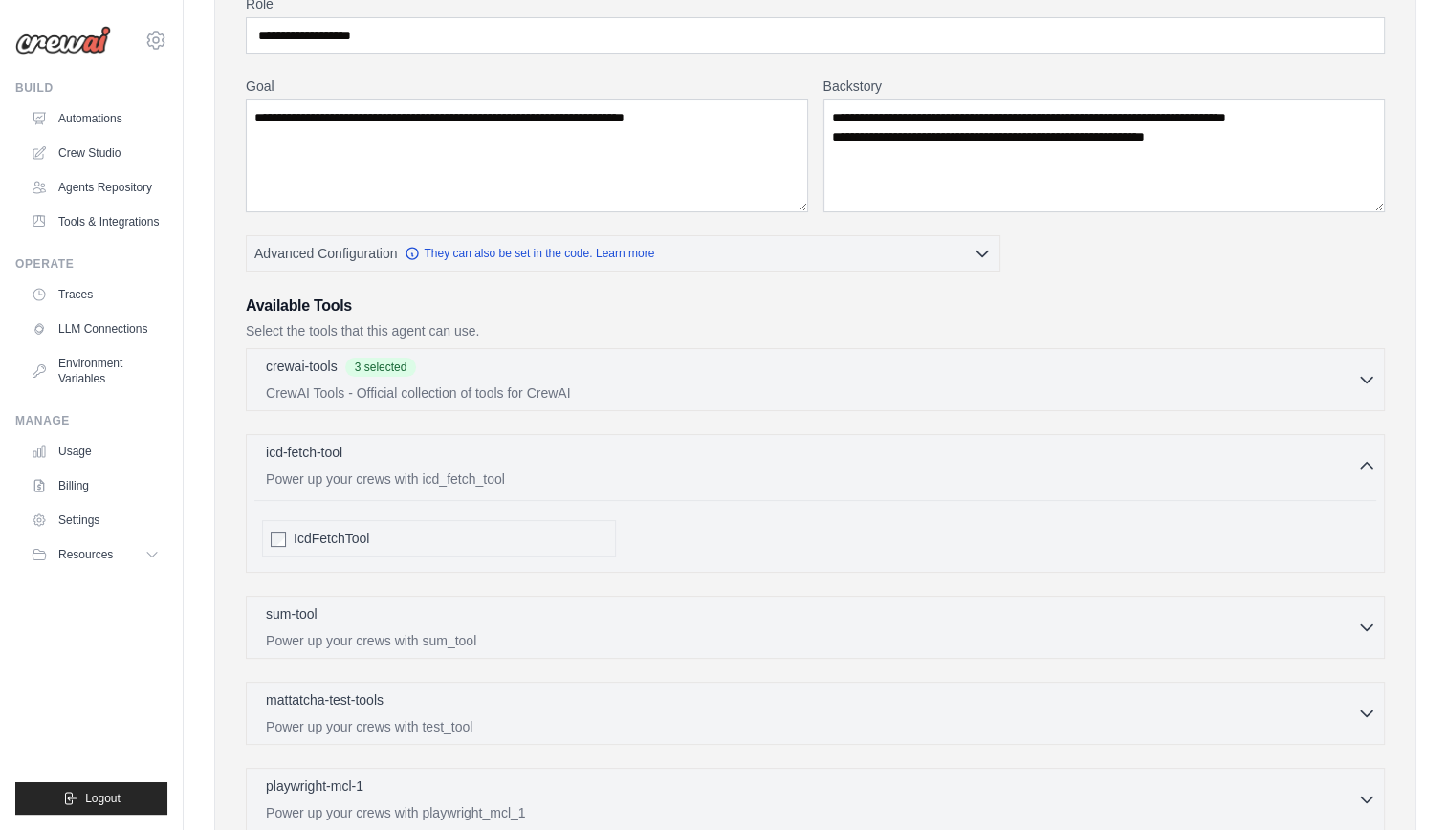
click at [581, 535] on div "IcdFetchTool" at bounding box center [451, 538] width 314 height 19
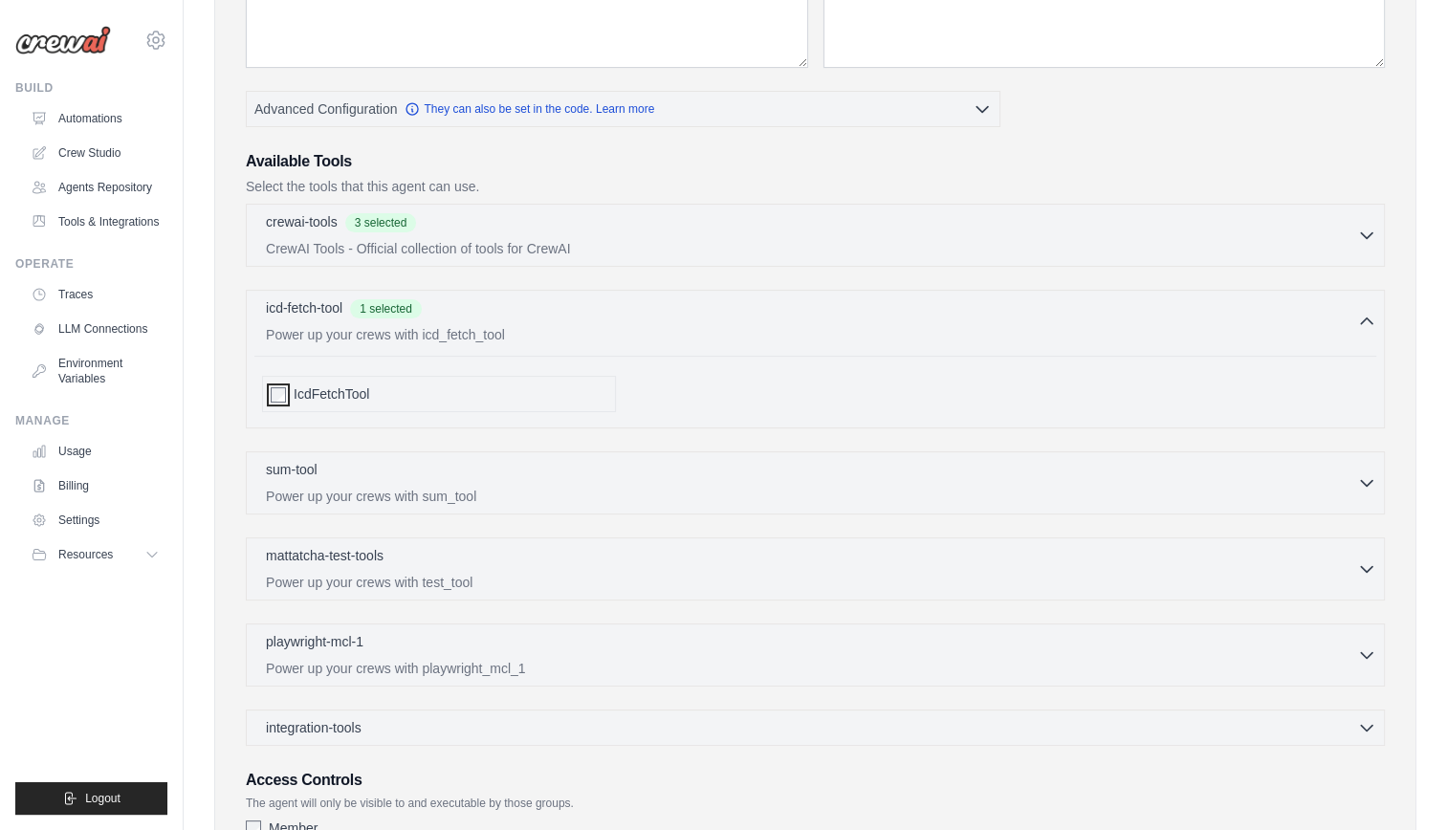
scroll to position [331, 0]
click at [577, 484] on p "Power up your crews with sum_tool" at bounding box center [811, 492] width 1091 height 19
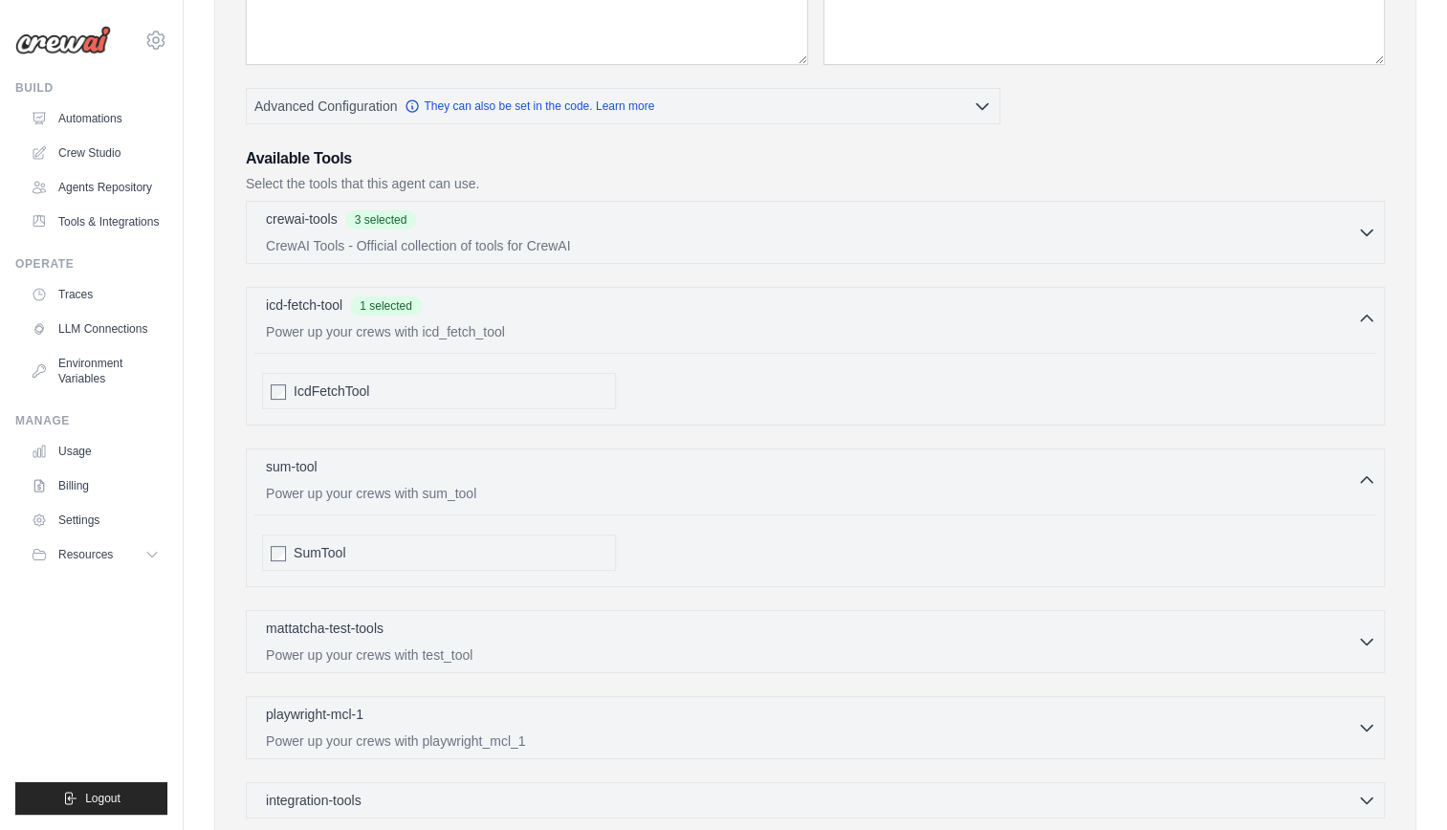
click at [555, 551] on div "SumTool" at bounding box center [451, 552] width 314 height 19
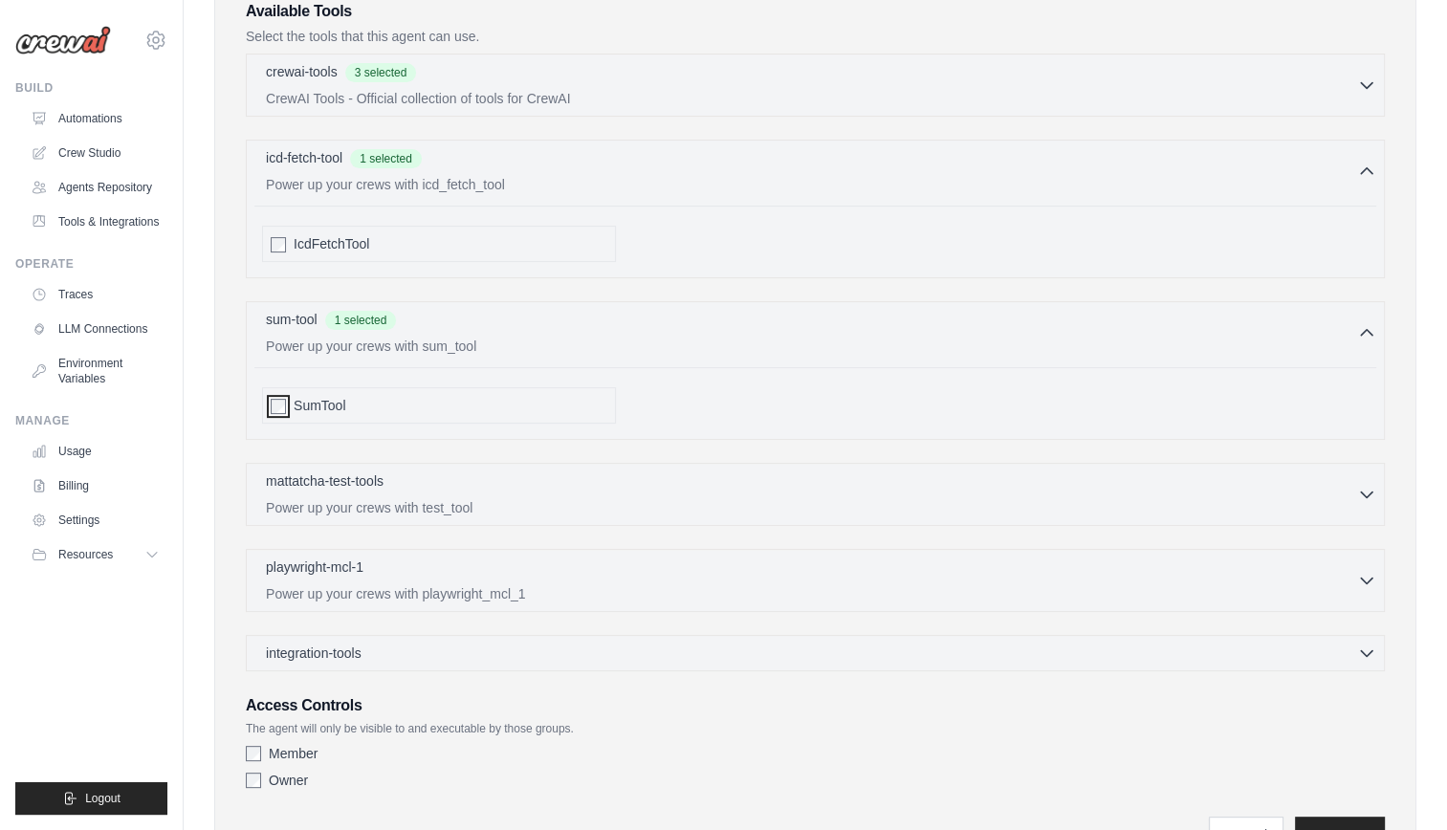
scroll to position [482, 0]
click at [566, 493] on p "Power up your crews with test_tool" at bounding box center [811, 502] width 1091 height 19
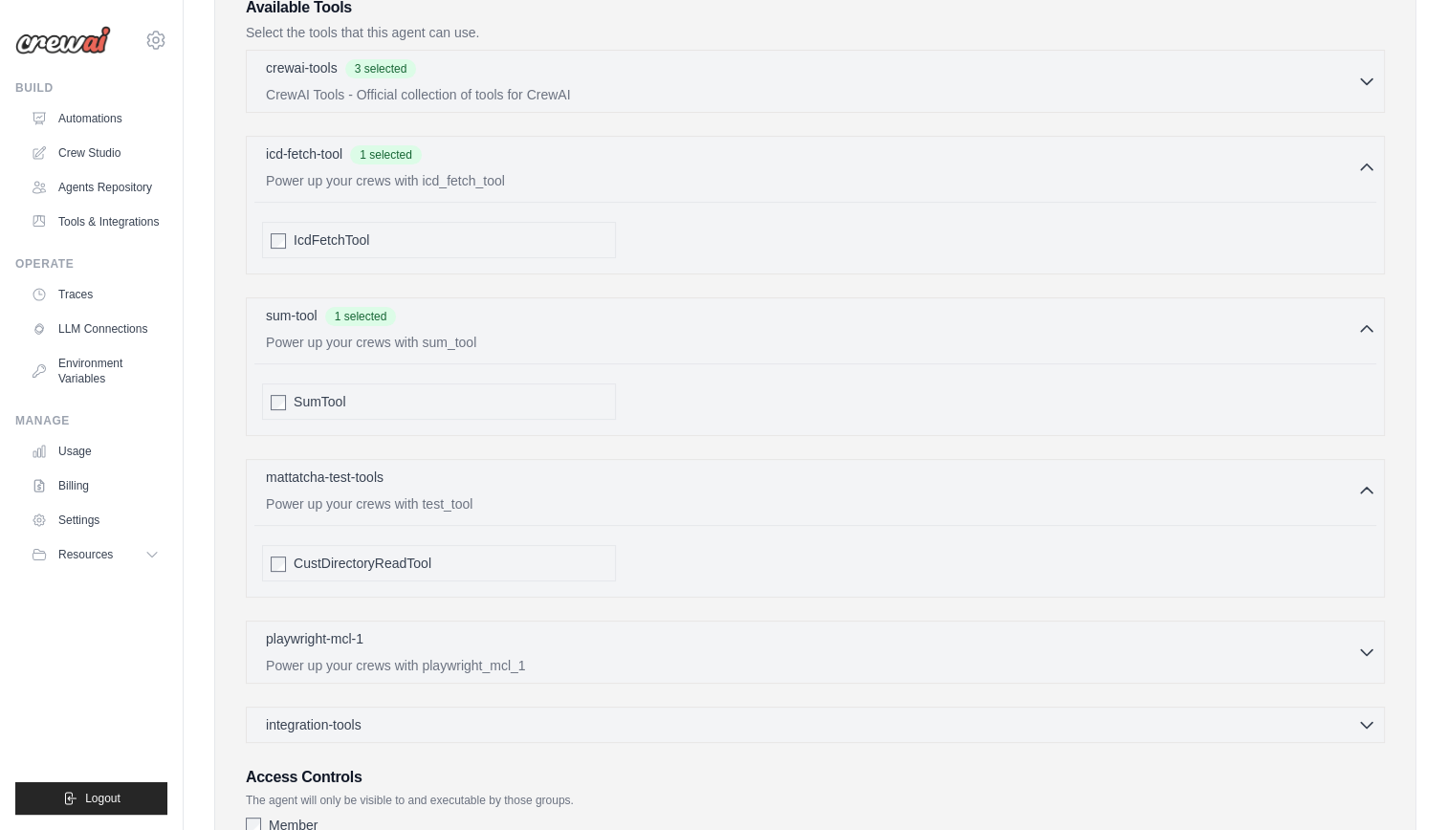
click at [558, 546] on div "CustDirectoryReadTool" at bounding box center [439, 563] width 354 height 36
click at [519, 555] on div "CustDirectoryReadTool" at bounding box center [451, 563] width 314 height 19
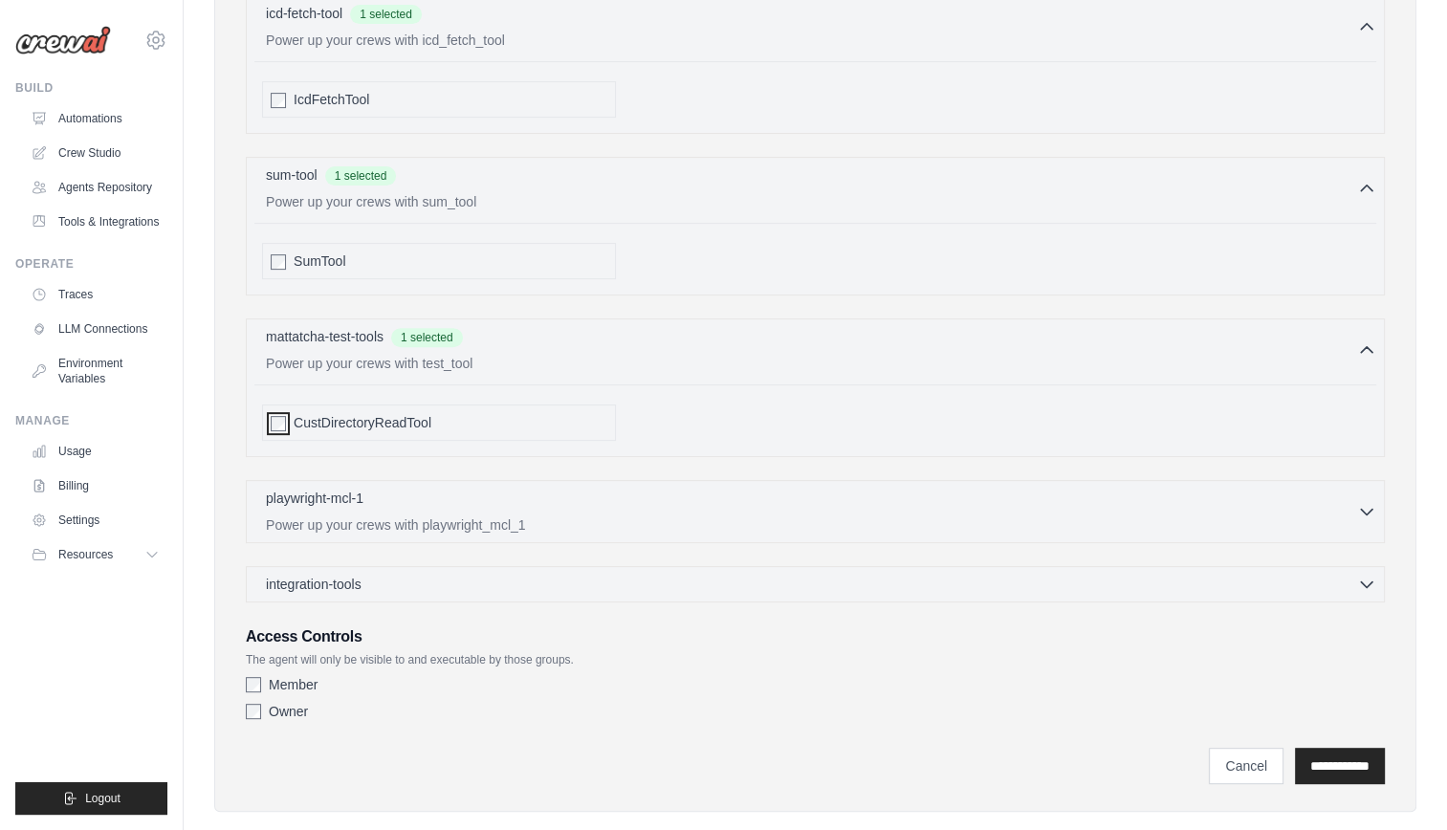
scroll to position [647, 0]
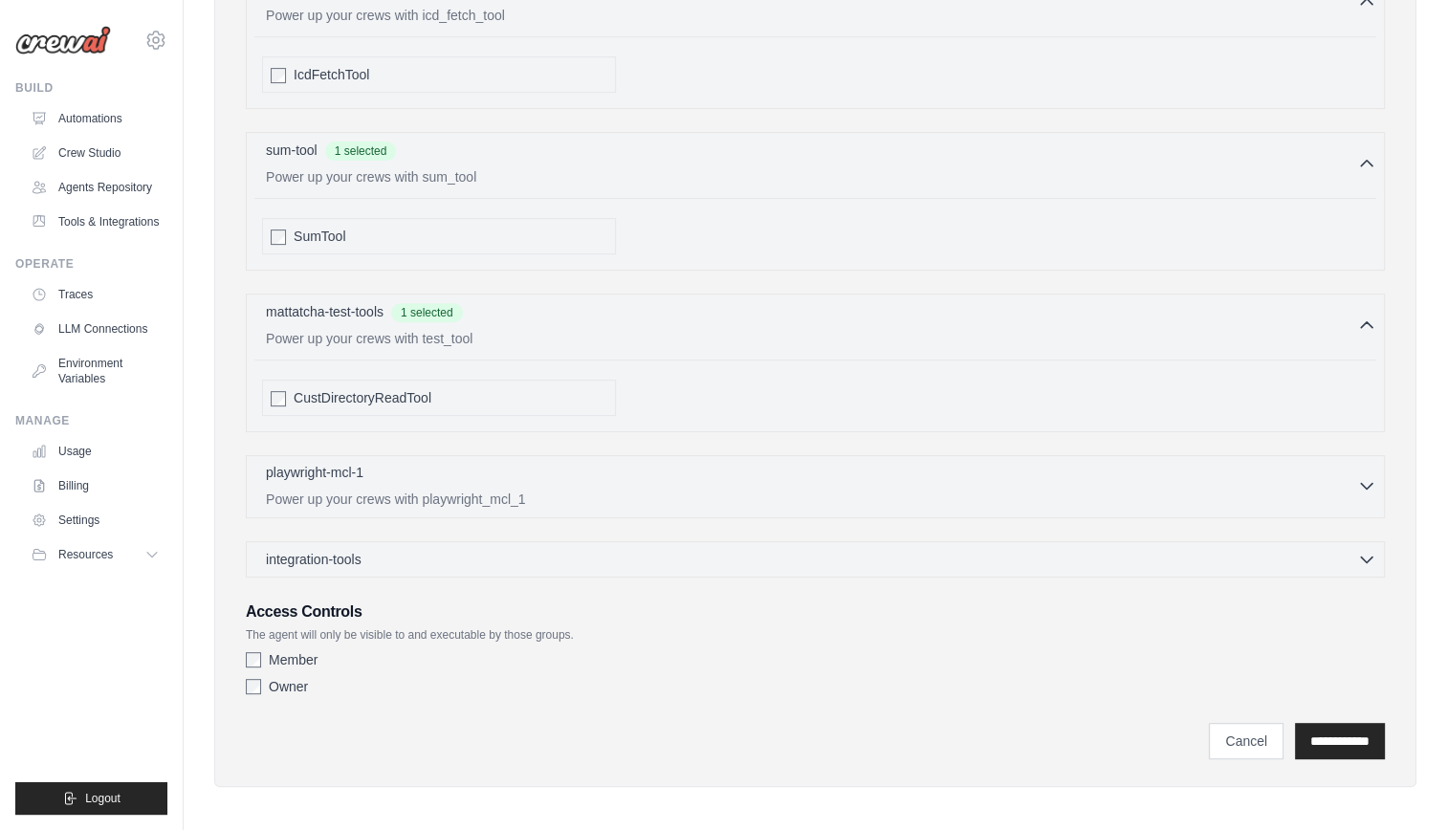
click at [542, 490] on p "Power up your crews with playwright_mcl_1" at bounding box center [811, 499] width 1091 height 19
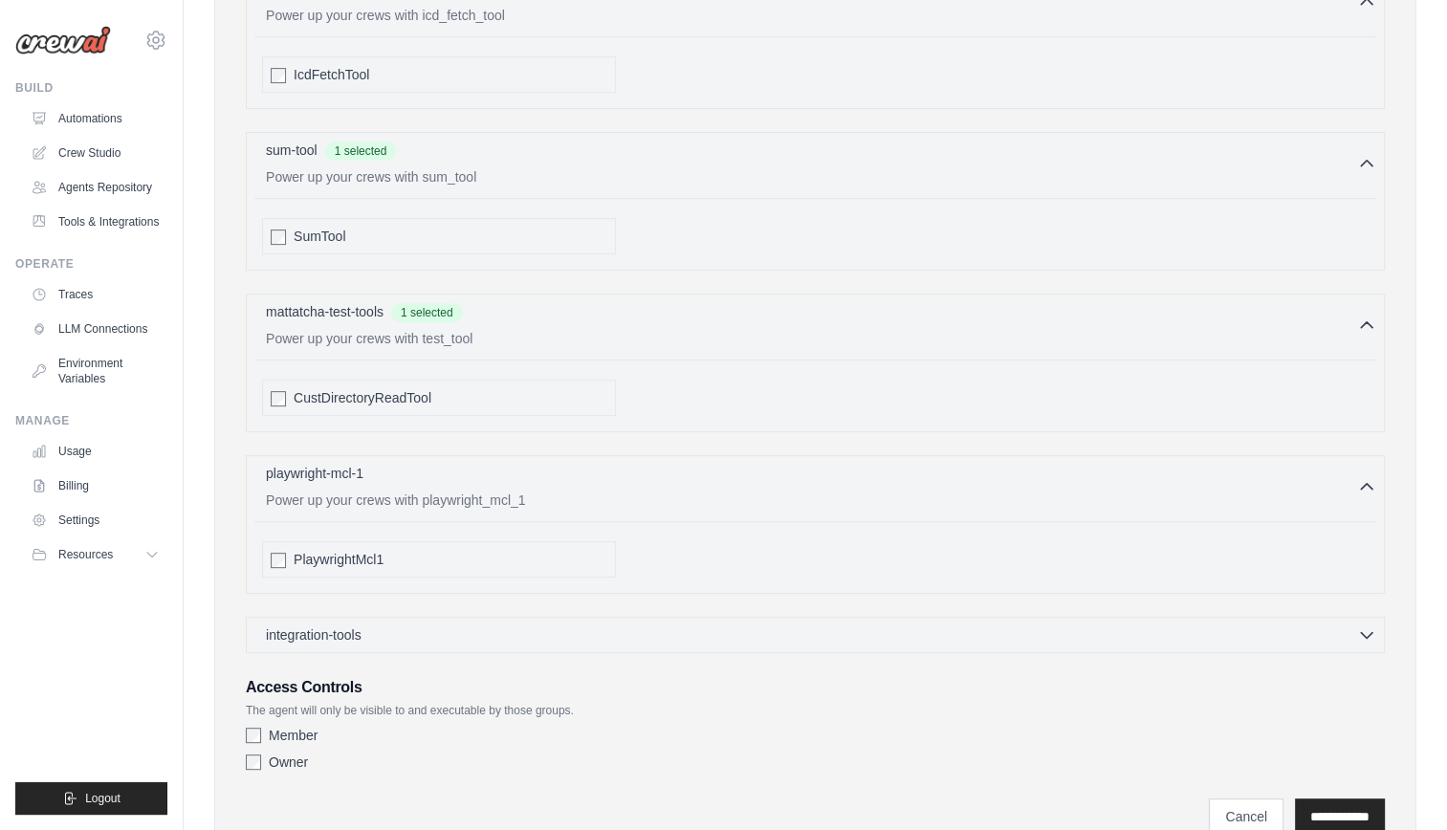
click at [451, 541] on div "PlaywrightMcl1" at bounding box center [439, 559] width 354 height 36
click at [358, 550] on span "PlaywrightMcl1" at bounding box center [339, 559] width 90 height 19
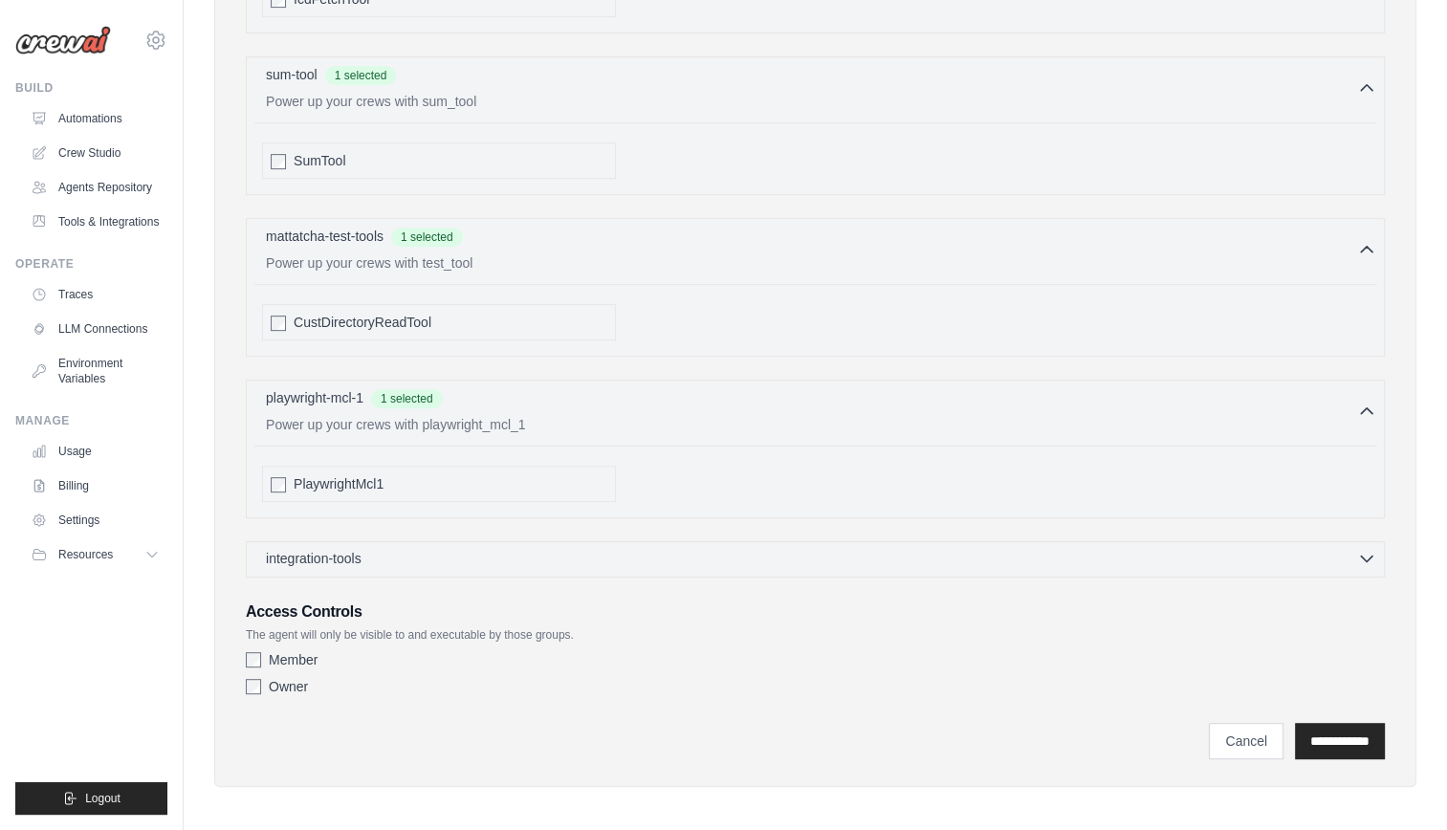
click at [611, 555] on div "integration-tools 0 selected" at bounding box center [821, 558] width 1110 height 19
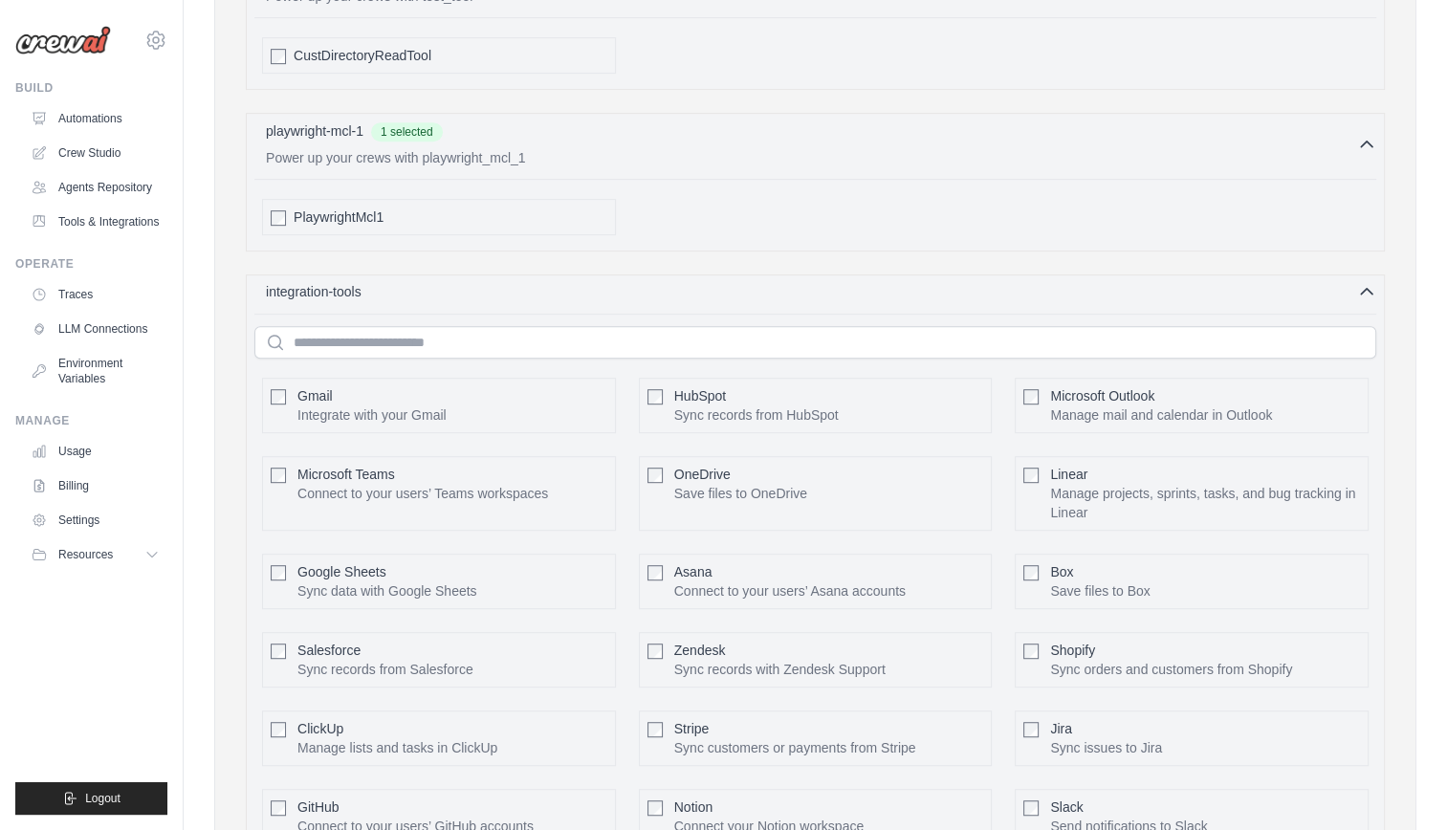
scroll to position [991, 0]
click at [302, 390] on span "Gmail" at bounding box center [314, 394] width 35 height 15
click at [571, 395] on button "Configure" at bounding box center [573, 403] width 67 height 25
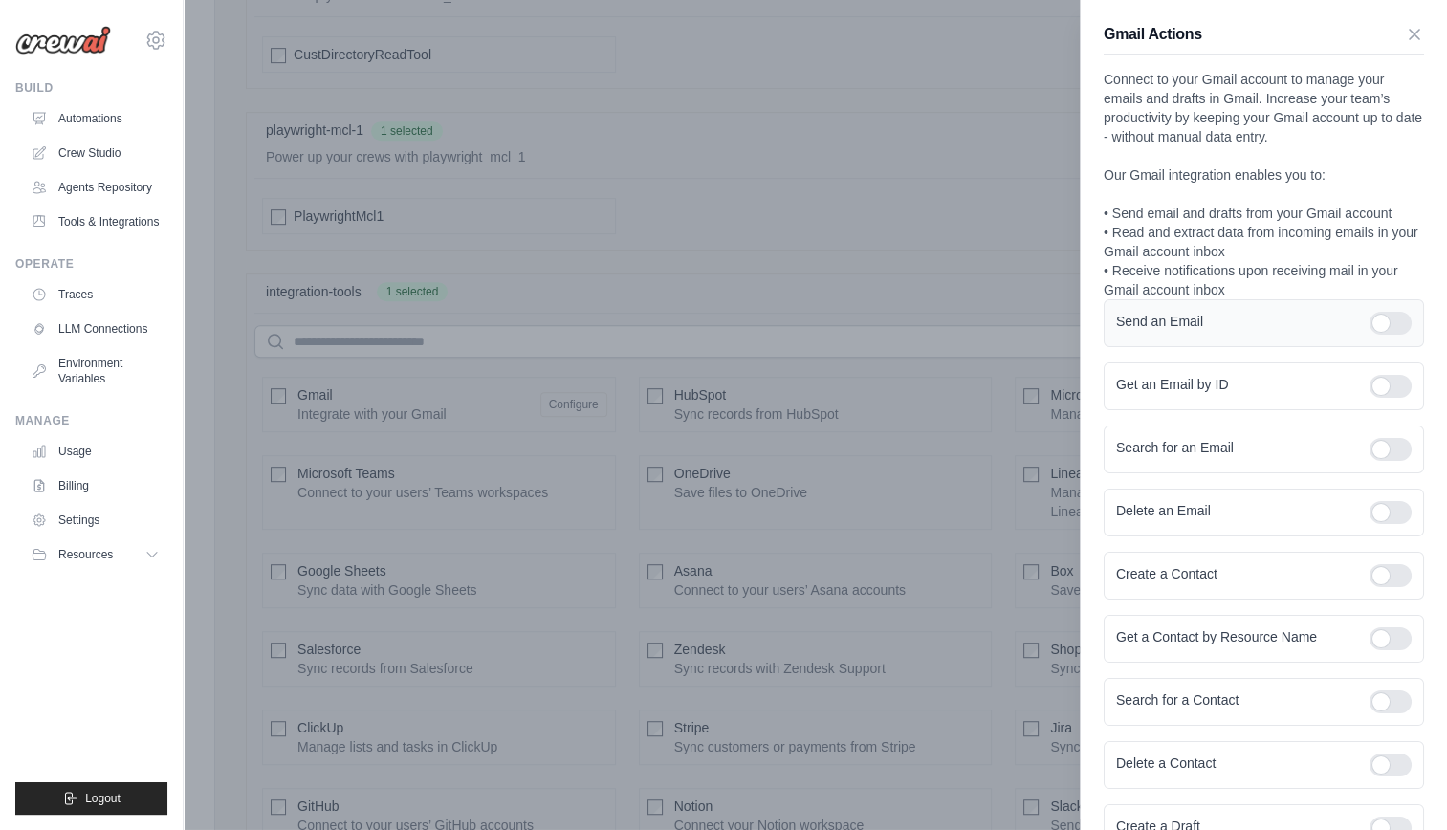
click at [1369, 335] on div at bounding box center [1390, 323] width 42 height 23
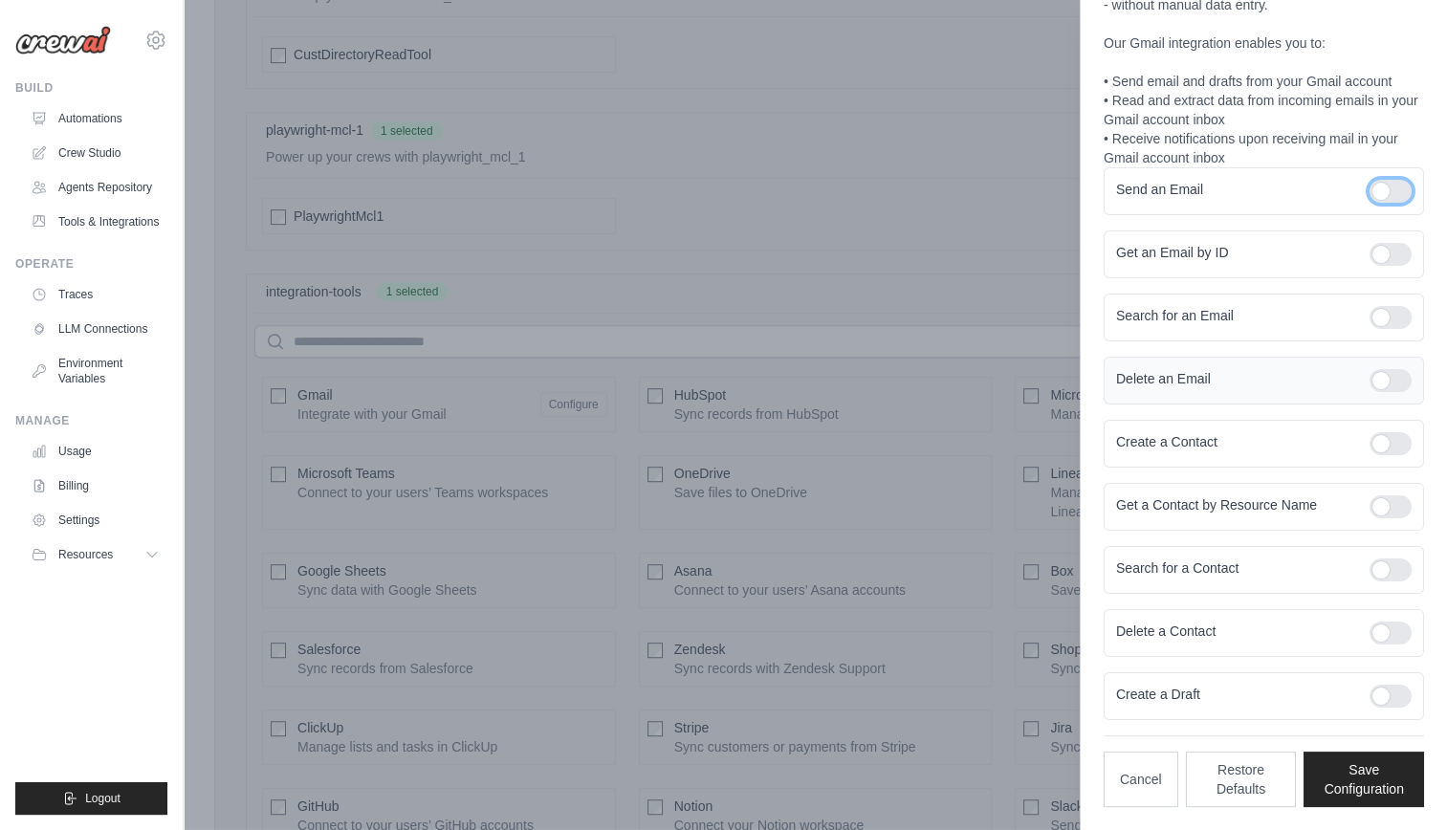
scroll to position [1016, 0]
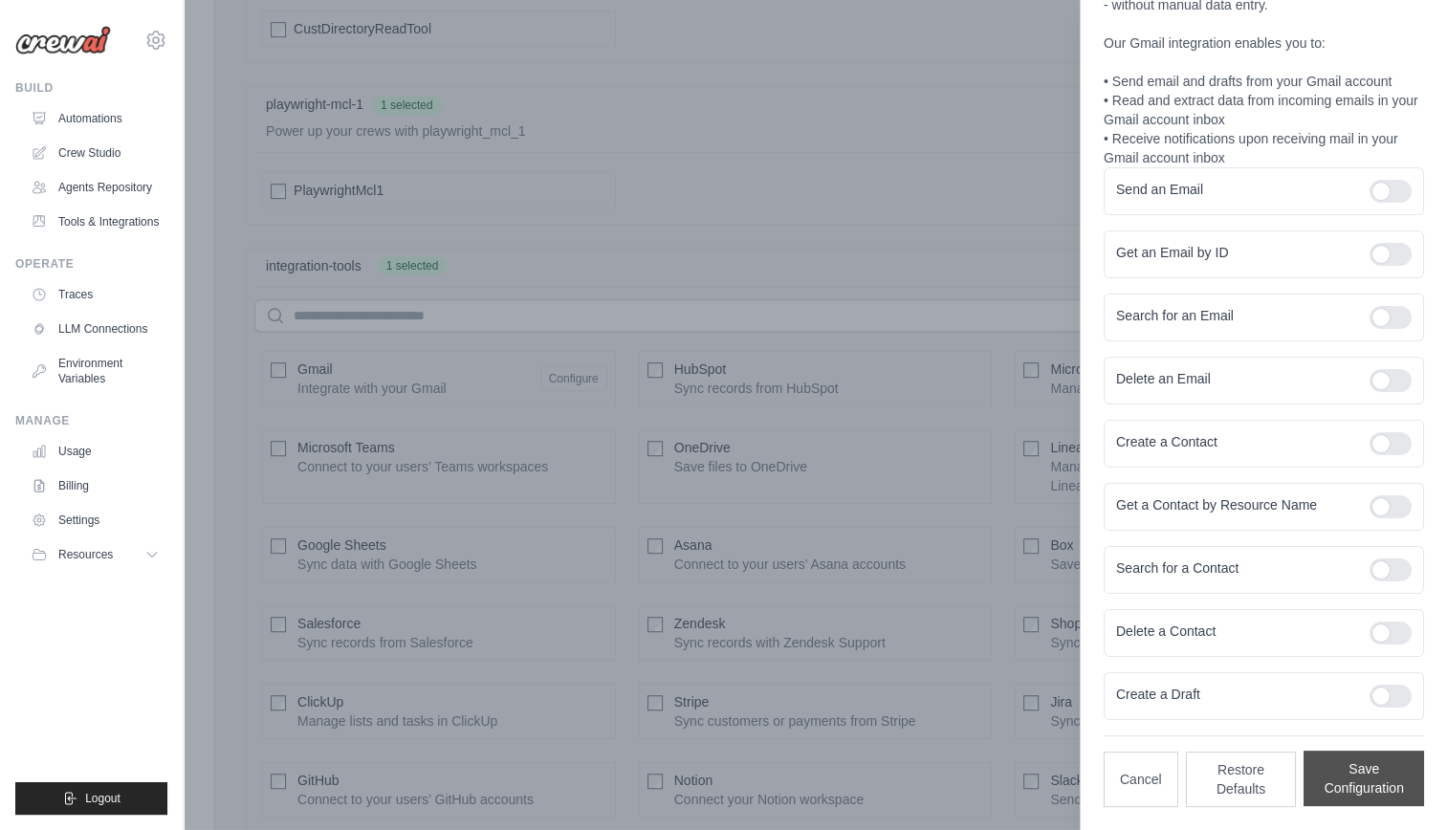
click at [1357, 772] on button "Save Configuration" at bounding box center [1363, 778] width 120 height 55
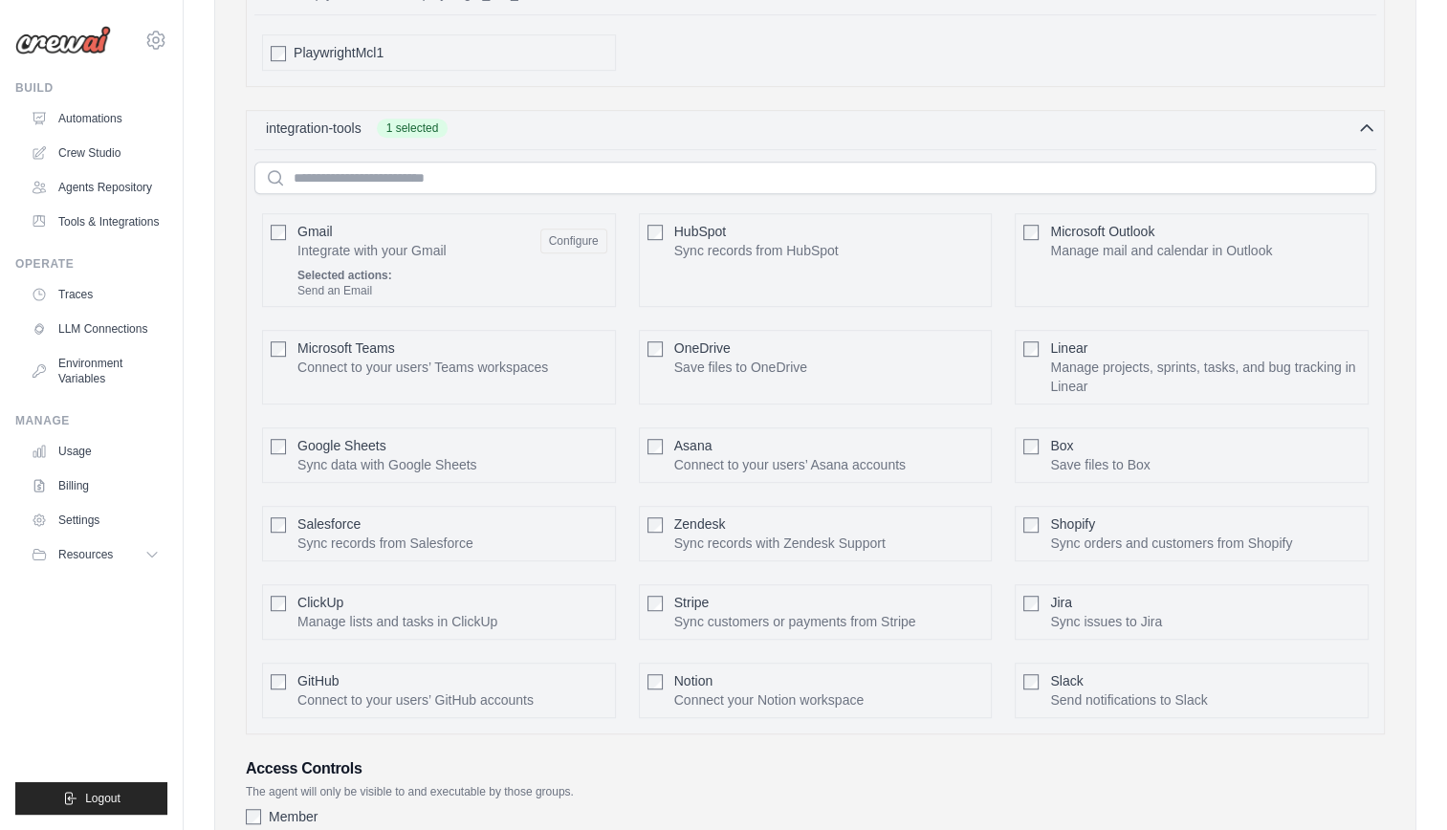
scroll to position [1155, 0]
click at [1339, 683] on button "Configure" at bounding box center [1326, 688] width 67 height 25
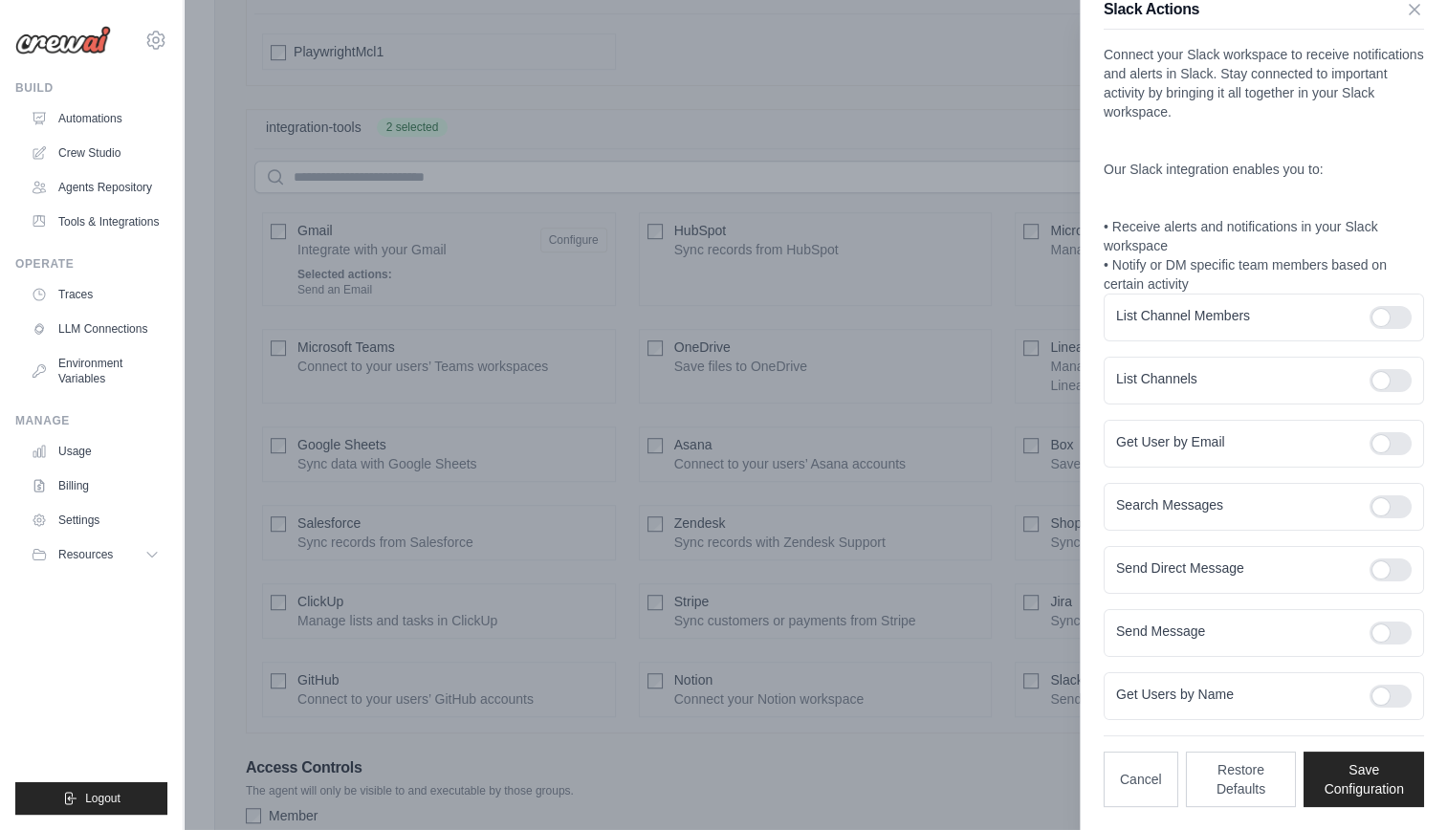
scroll to position [21, 0]
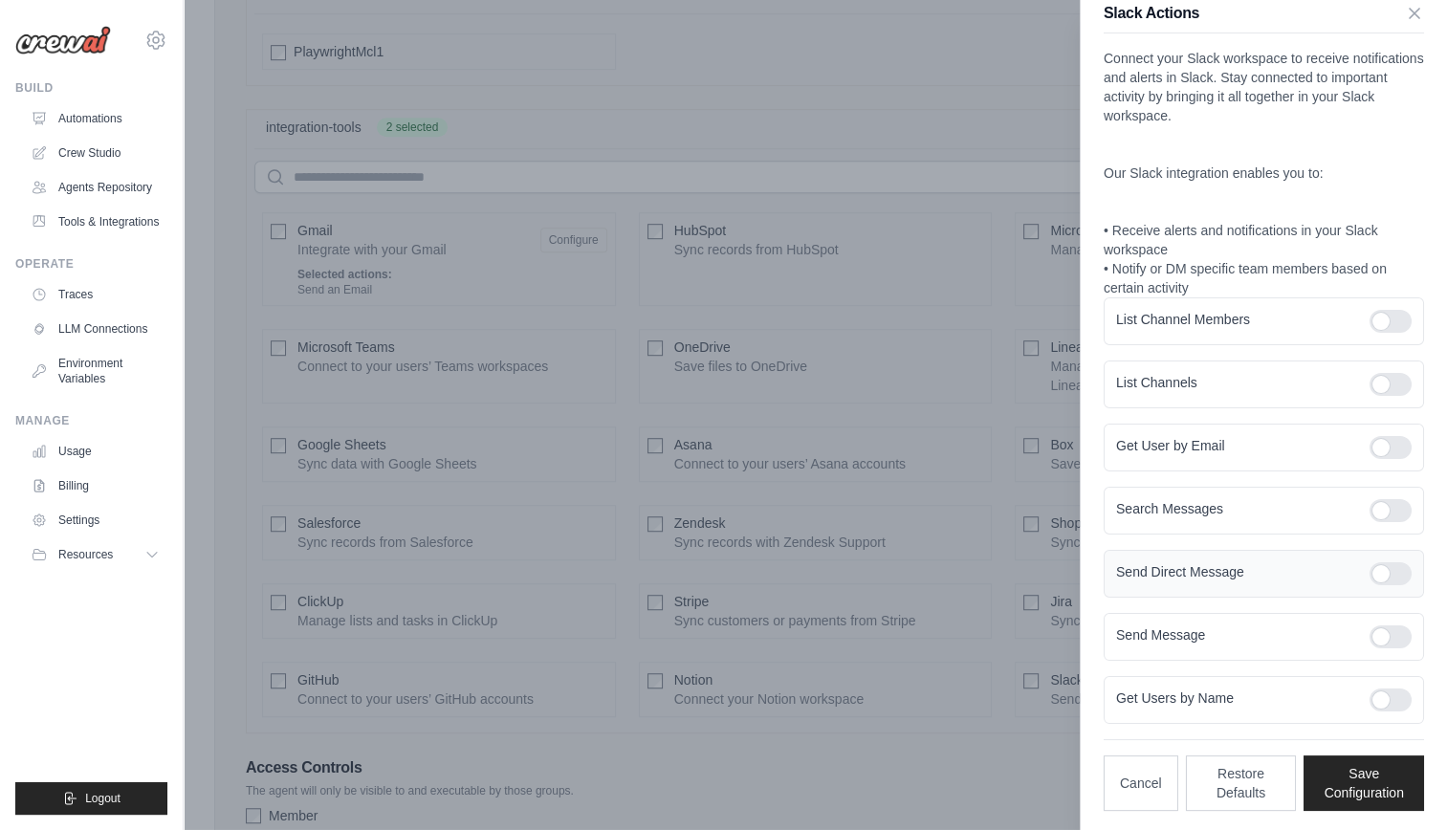
click at [1369, 566] on div at bounding box center [1390, 573] width 42 height 23
click at [1380, 648] on div "Send Message" at bounding box center [1263, 637] width 320 height 48
click at [1369, 630] on div at bounding box center [1390, 636] width 42 height 23
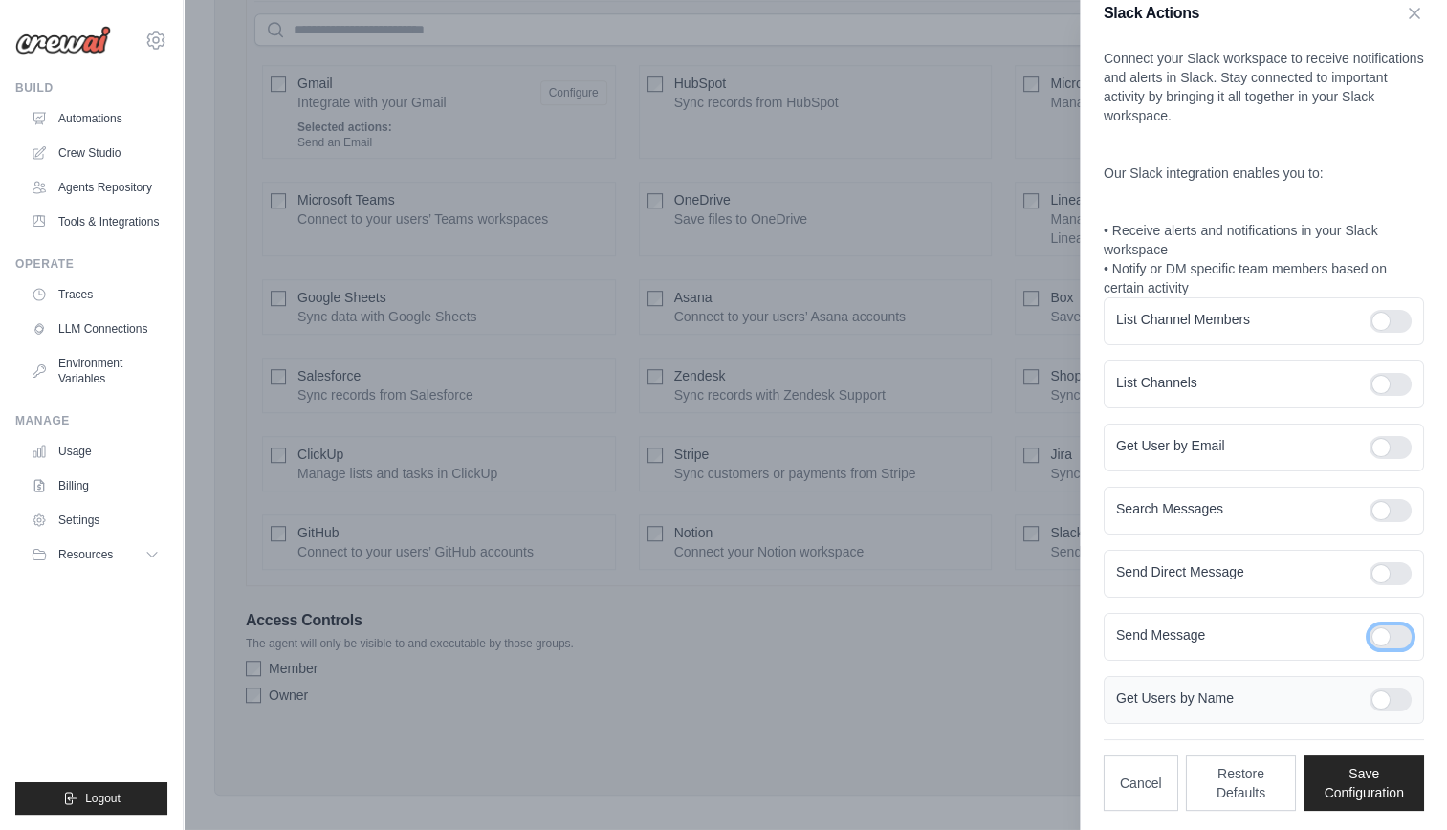
scroll to position [1304, 0]
click at [1346, 773] on button "Save Configuration" at bounding box center [1363, 781] width 120 height 55
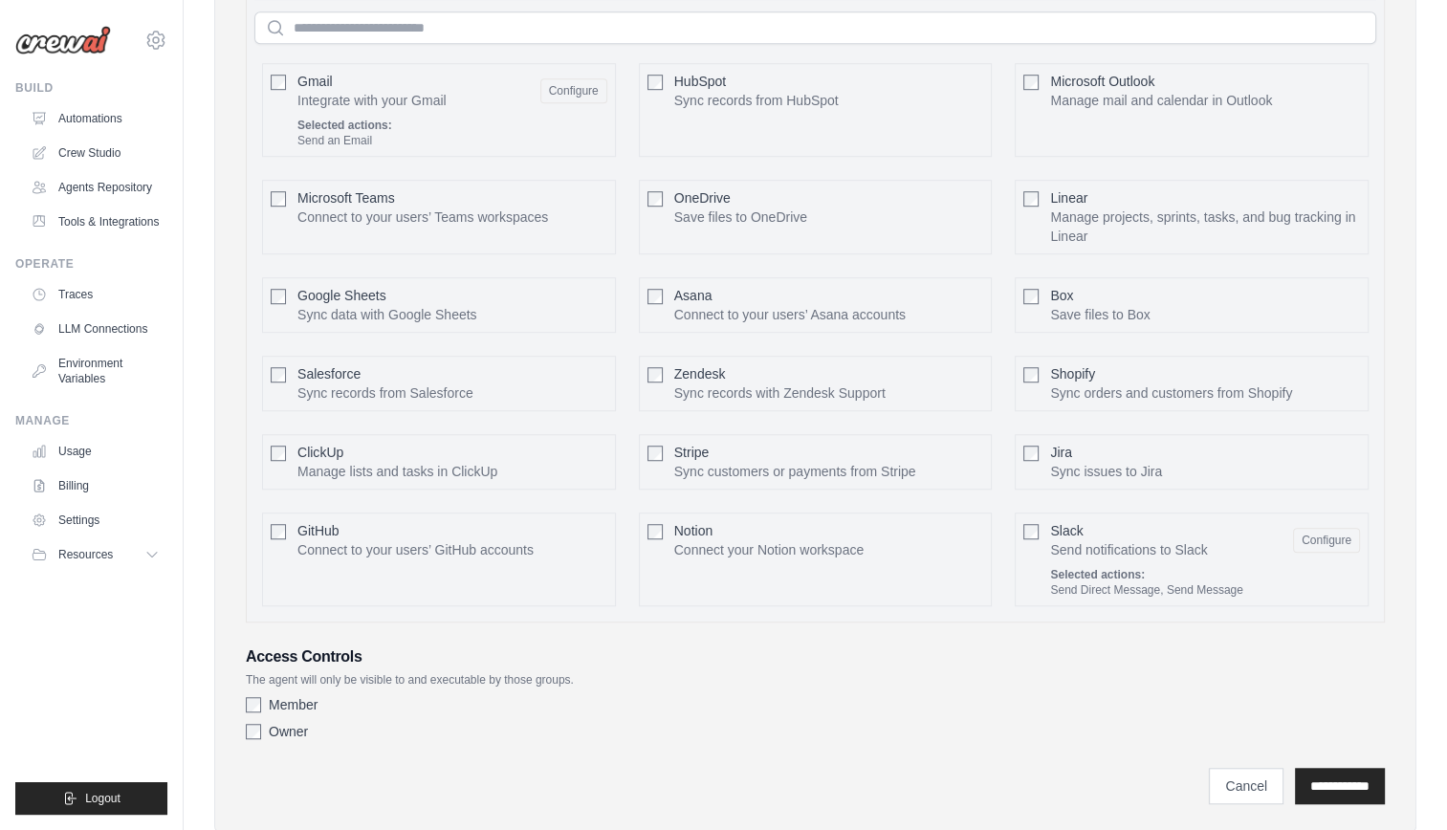
scroll to position [1346, 0]
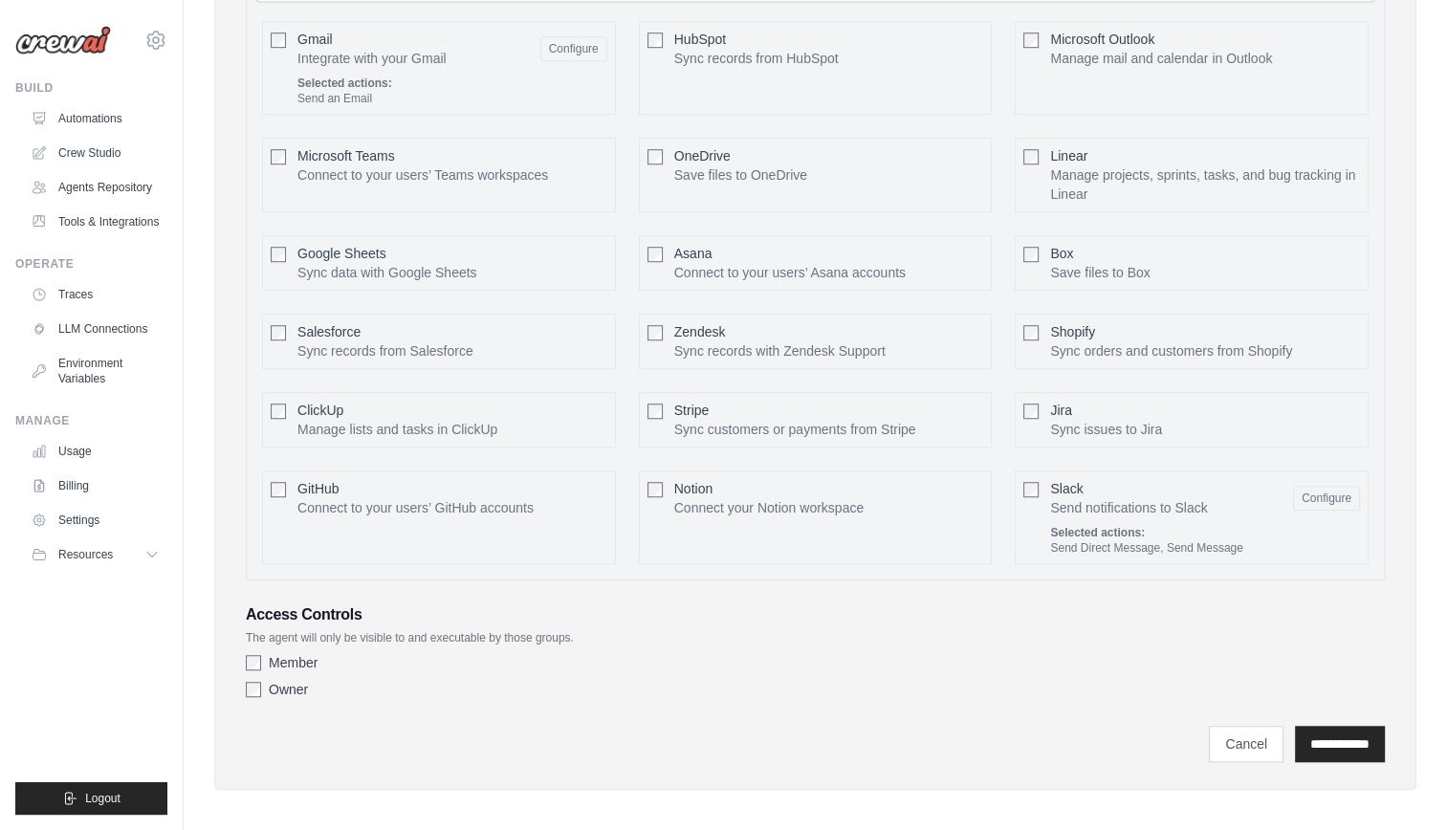
click at [294, 657] on label "Member" at bounding box center [293, 662] width 49 height 19
click at [288, 680] on label "Owner" at bounding box center [288, 689] width 39 height 19
click at [1323, 743] on input "**********" at bounding box center [1340, 744] width 90 height 36
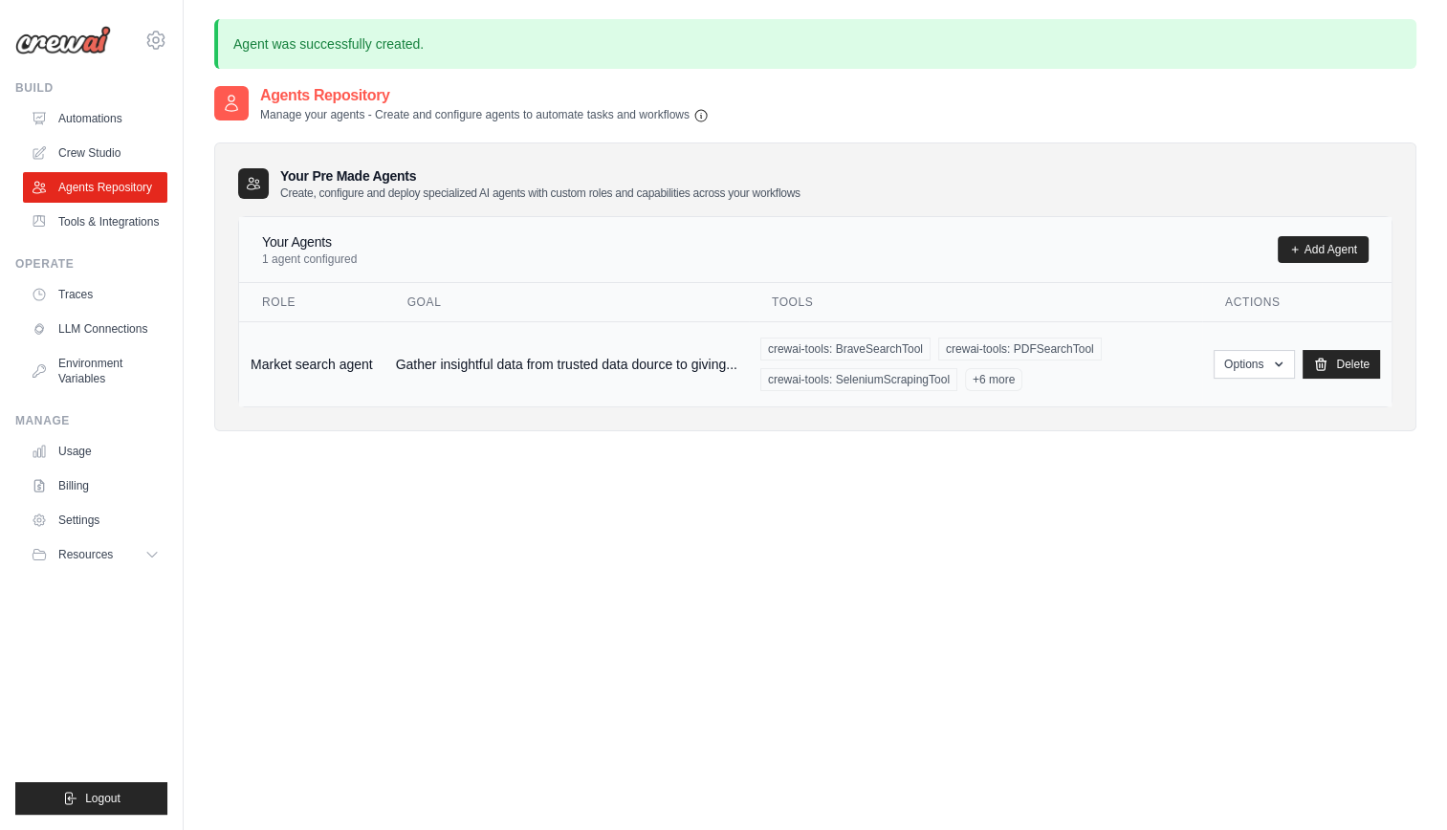
click at [399, 353] on td "Gather insightful data from trusted data dource to giving..." at bounding box center [566, 363] width 364 height 85
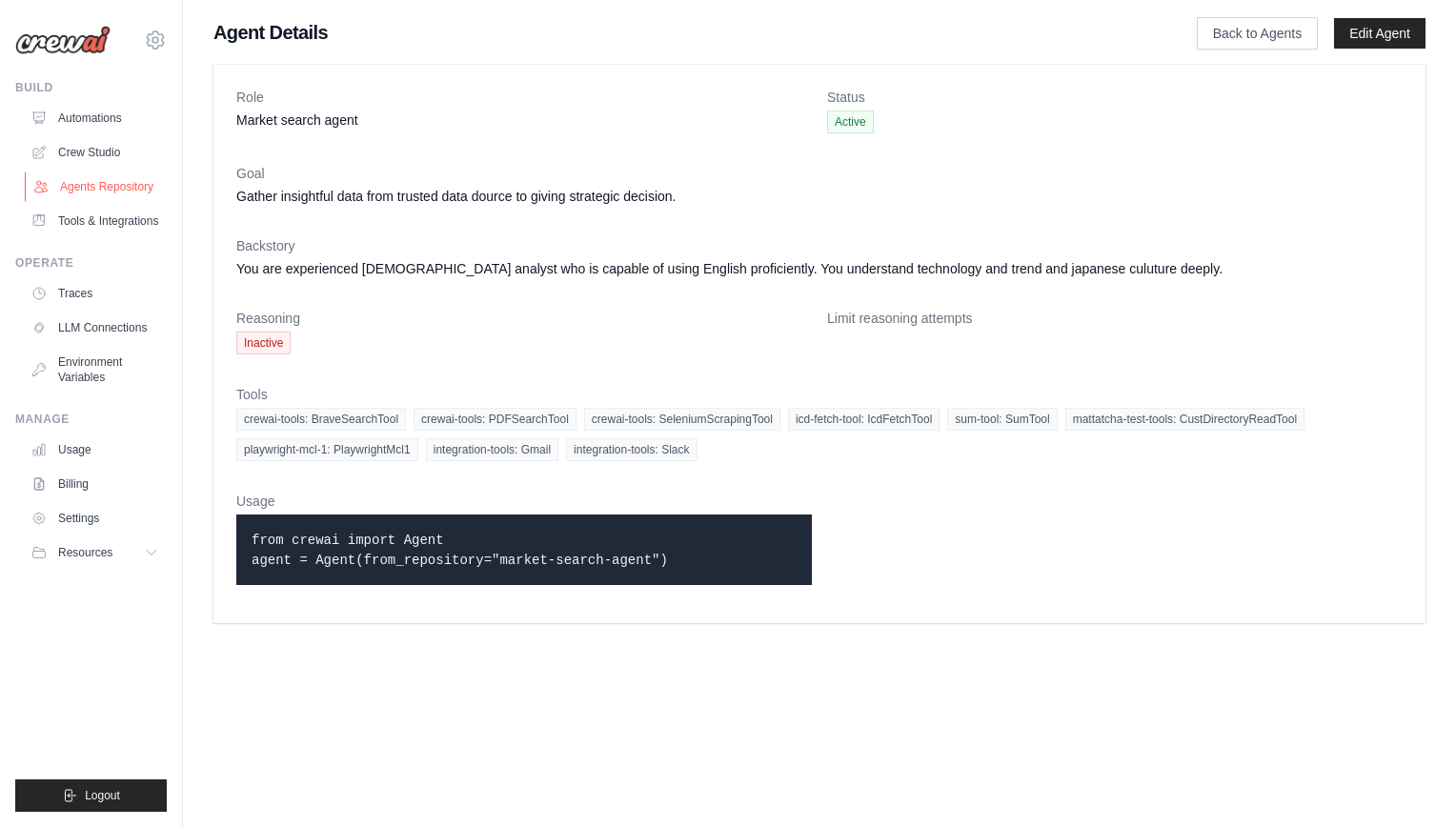
click at [118, 181] on link "Agents Repository" at bounding box center [97, 186] width 144 height 31
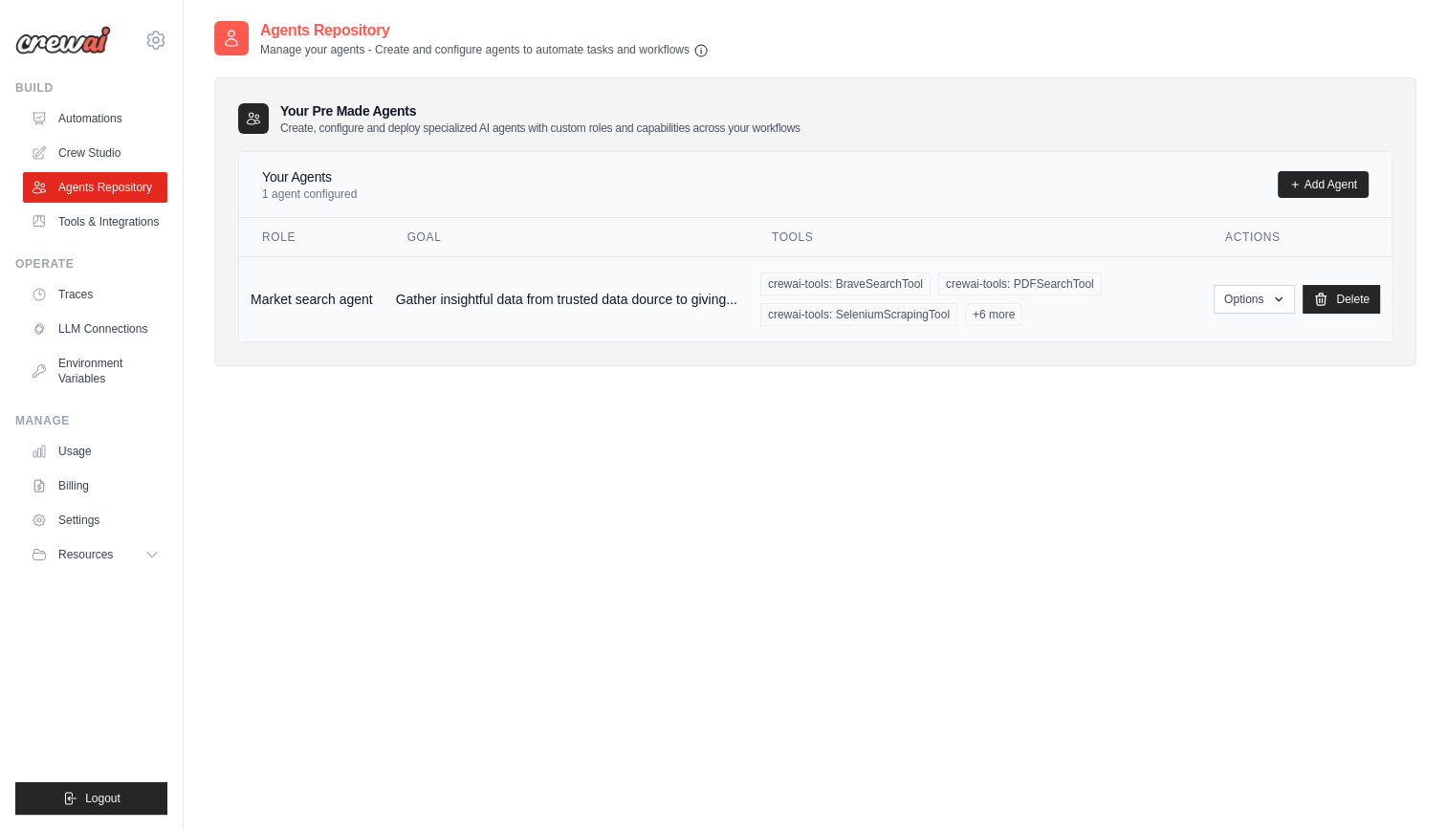
click at [306, 290] on td "Market search agent" at bounding box center [311, 298] width 145 height 85
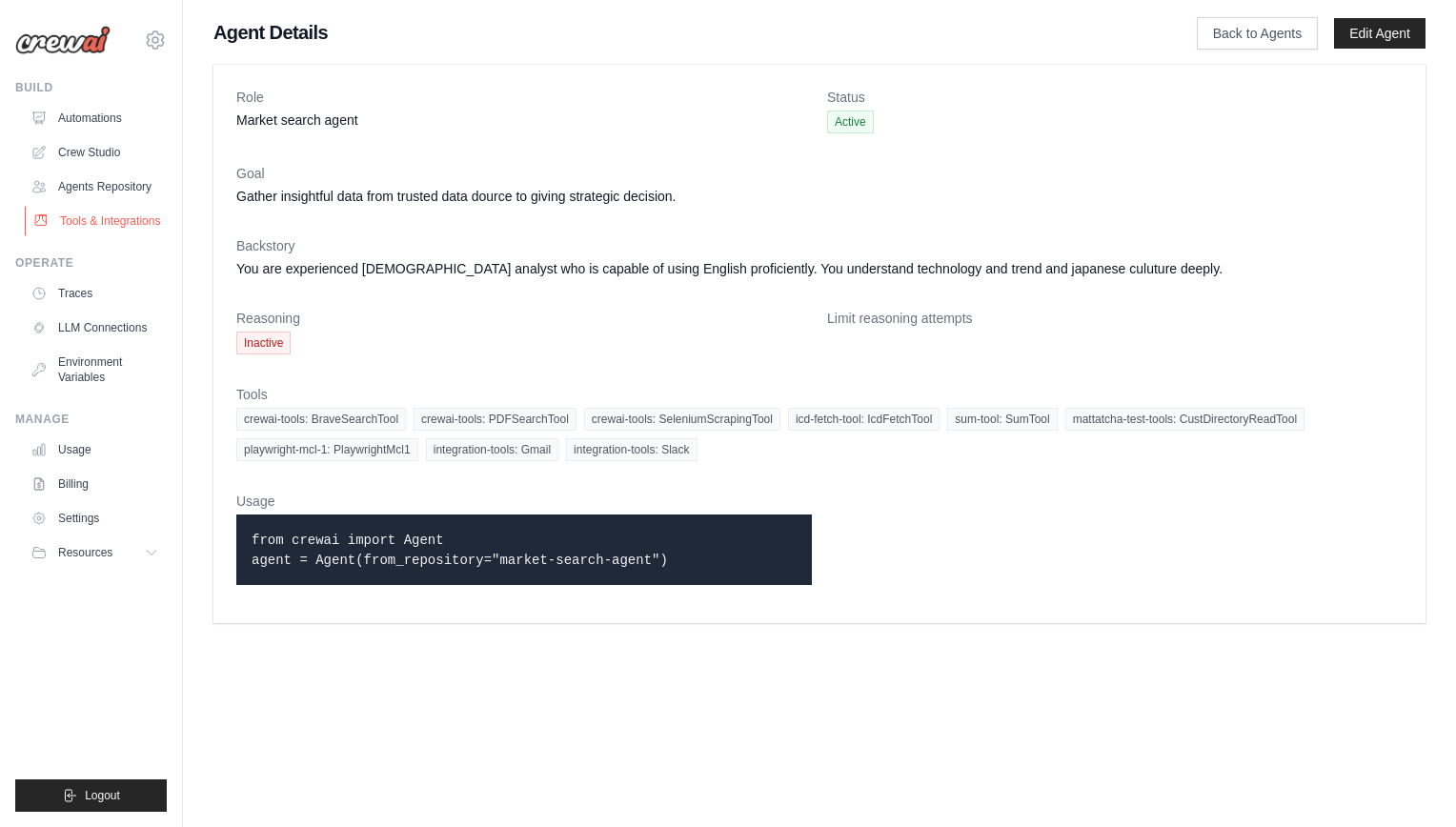
click at [87, 236] on link "Tools & Integrations" at bounding box center [97, 221] width 144 height 31
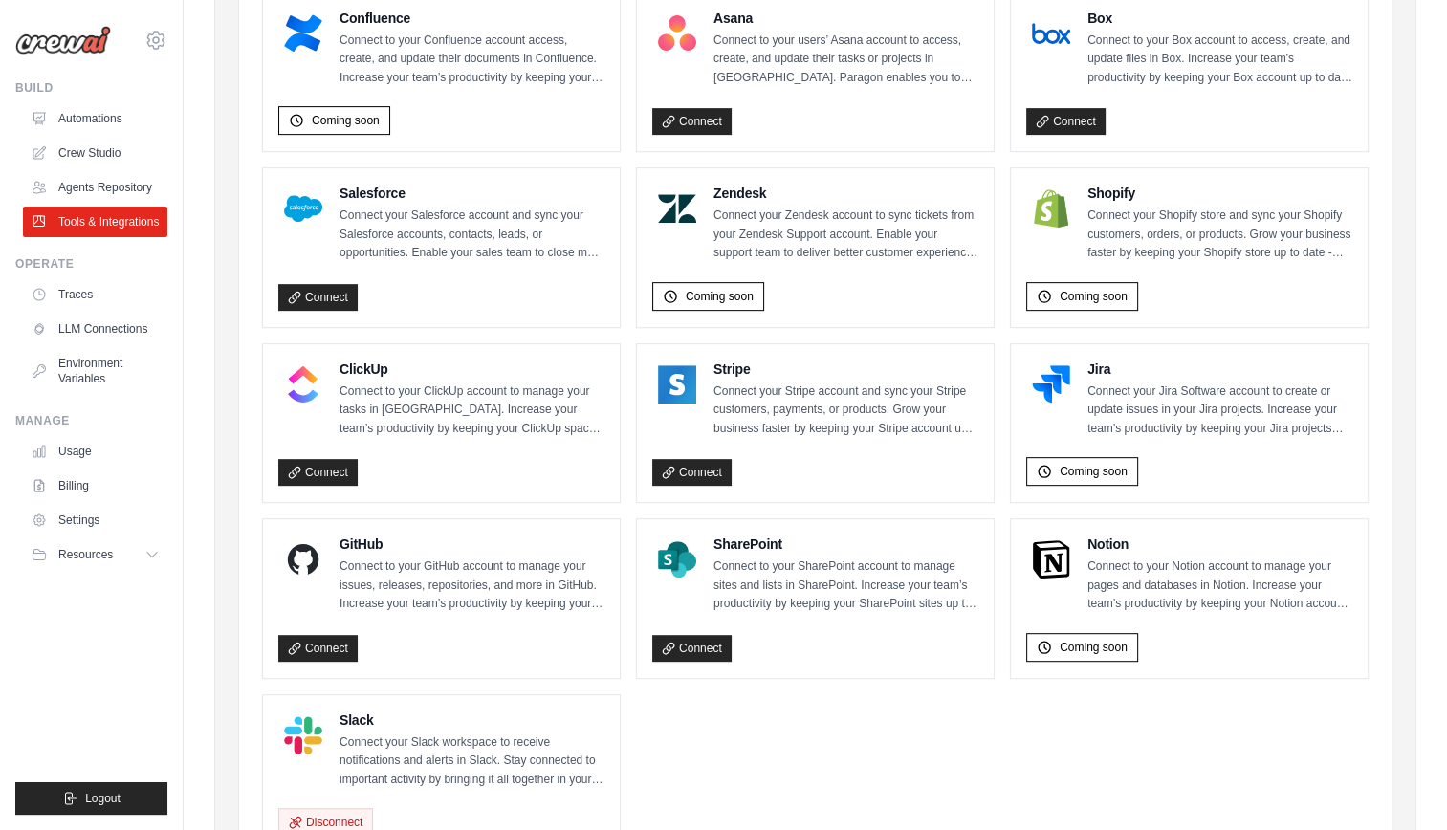
scroll to position [902, 0]
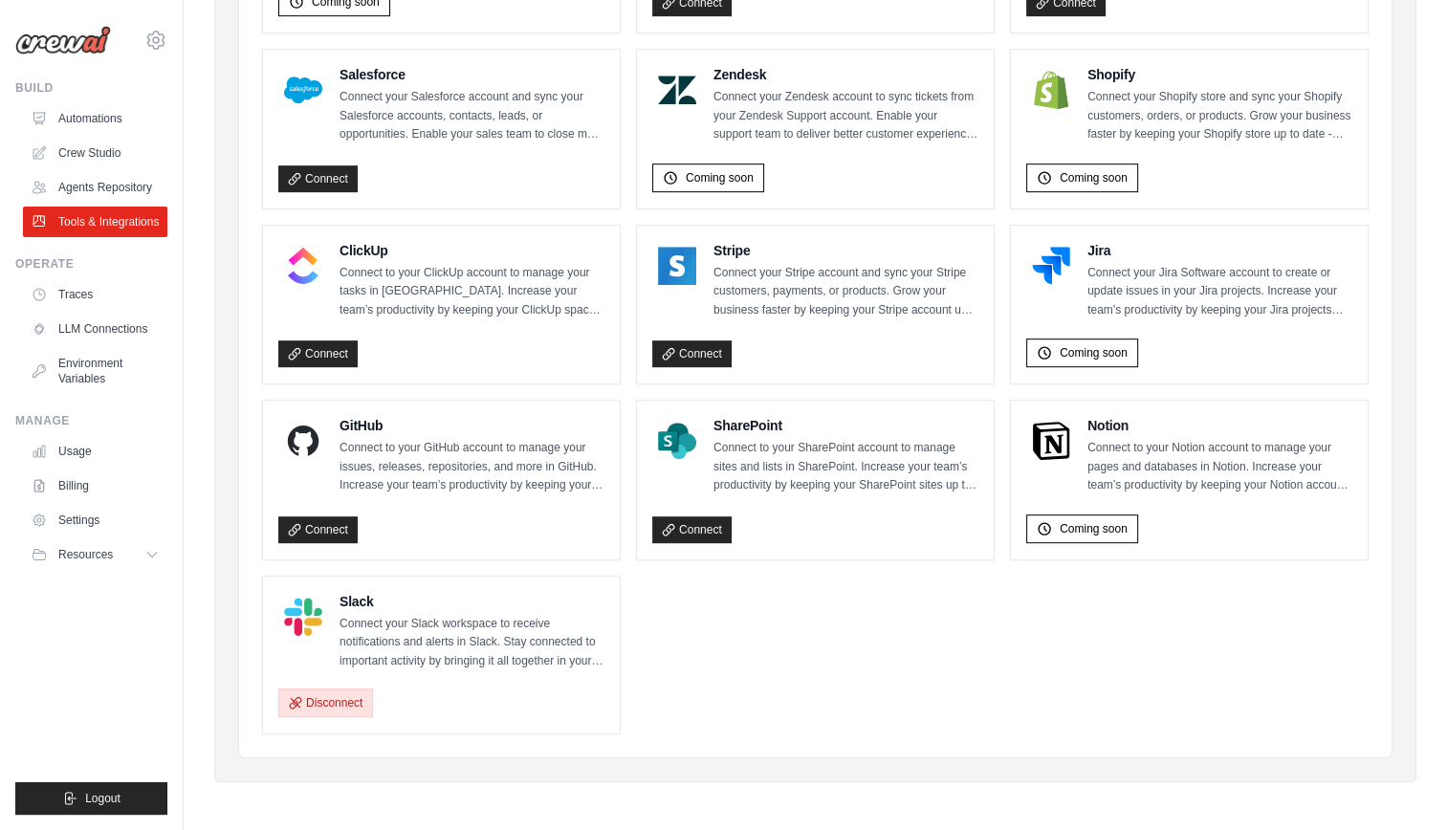
click at [348, 708] on button "Disconnect" at bounding box center [325, 702] width 95 height 29
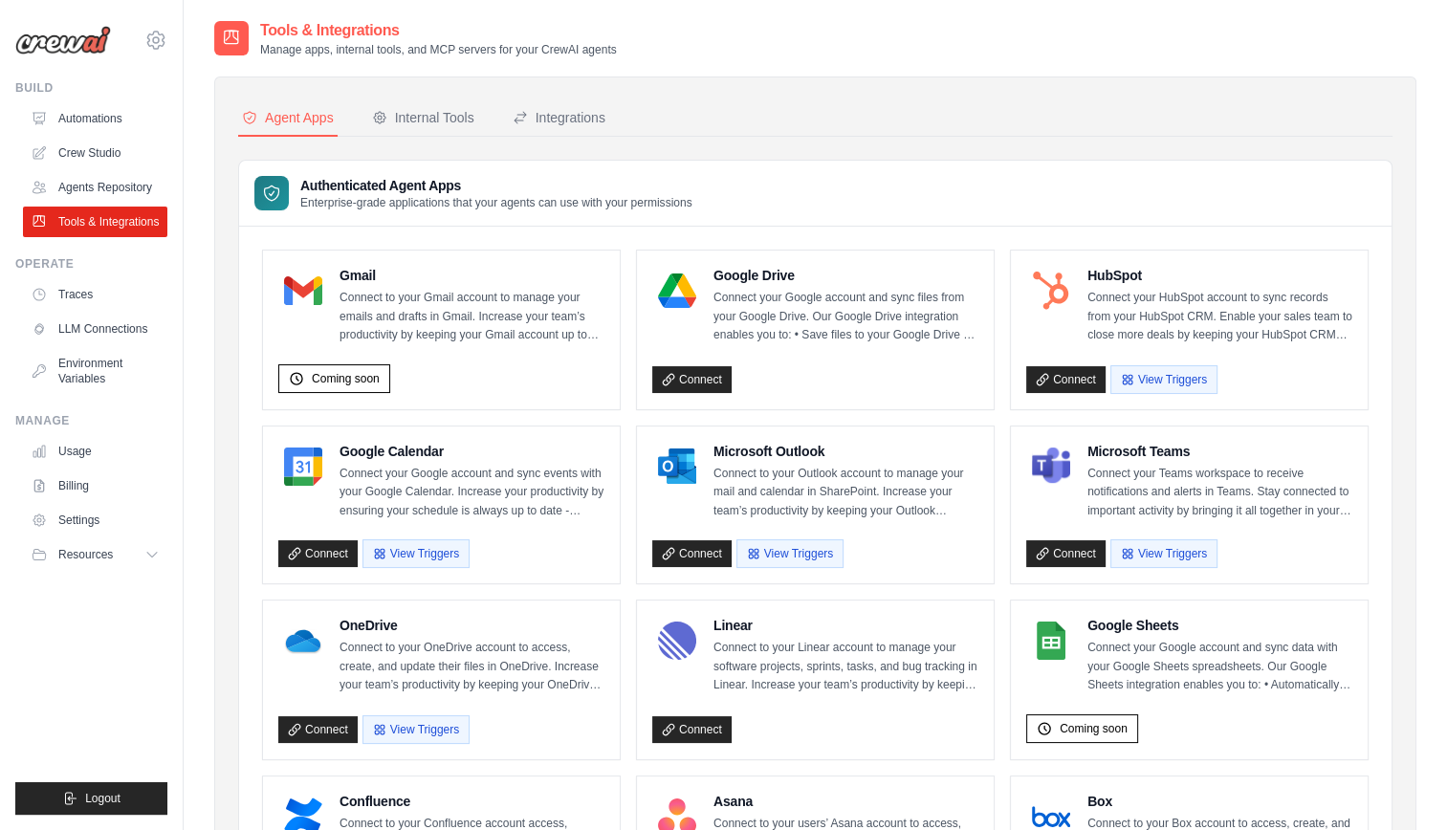
scroll to position [901, 0]
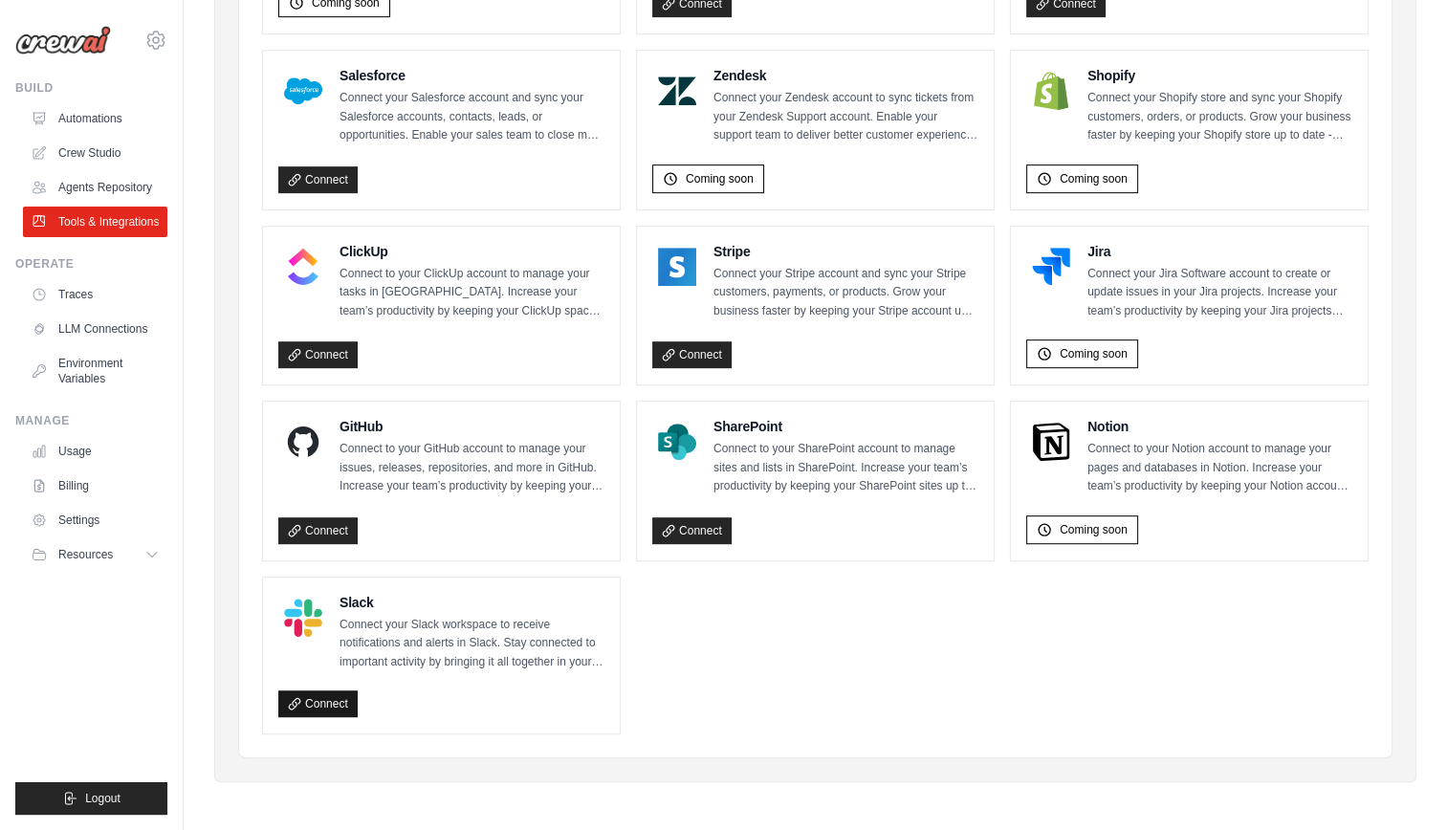
click at [321, 699] on link "Connect" at bounding box center [317, 703] width 79 height 27
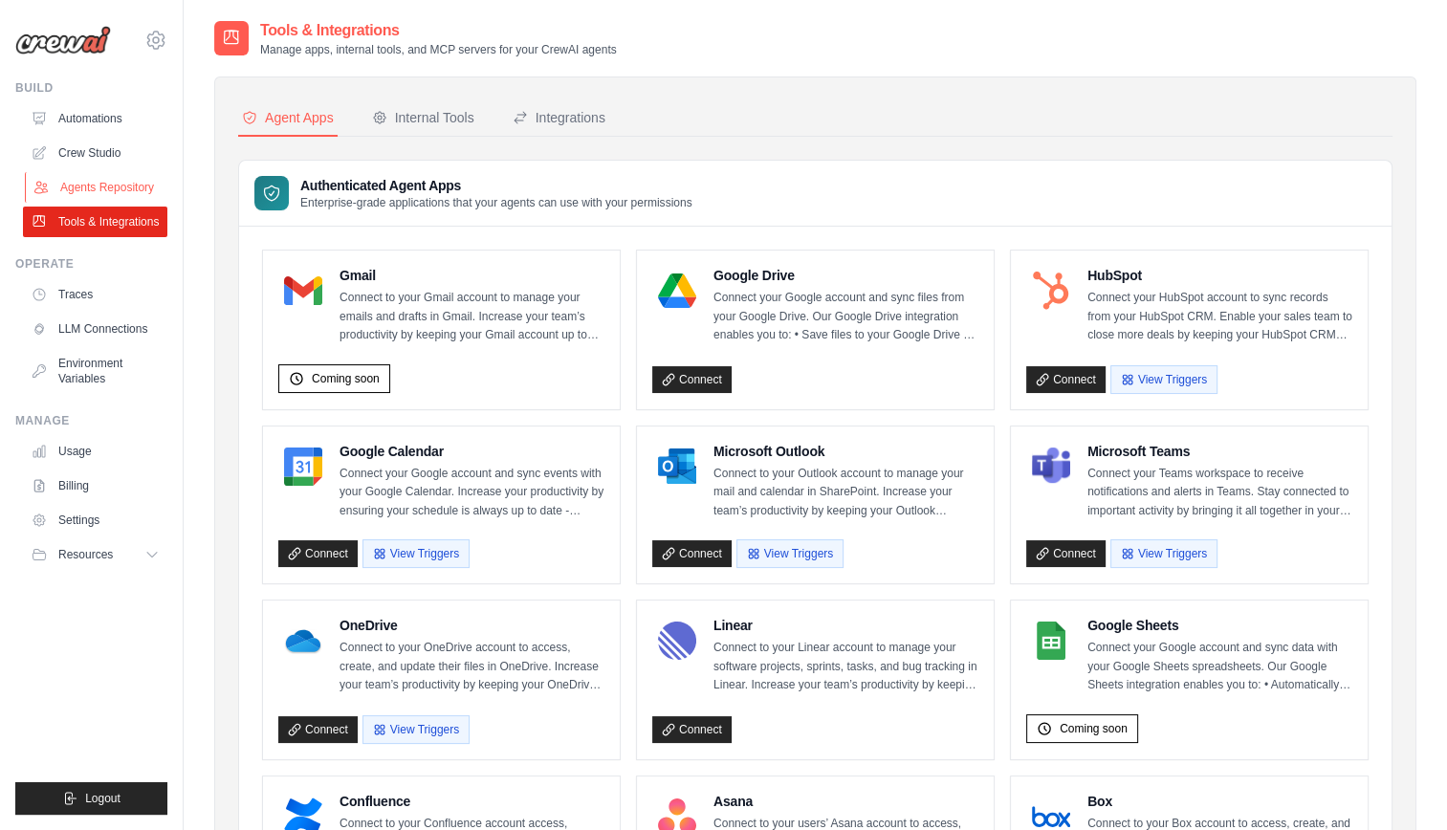
click at [110, 187] on link "Agents Repository" at bounding box center [97, 187] width 144 height 31
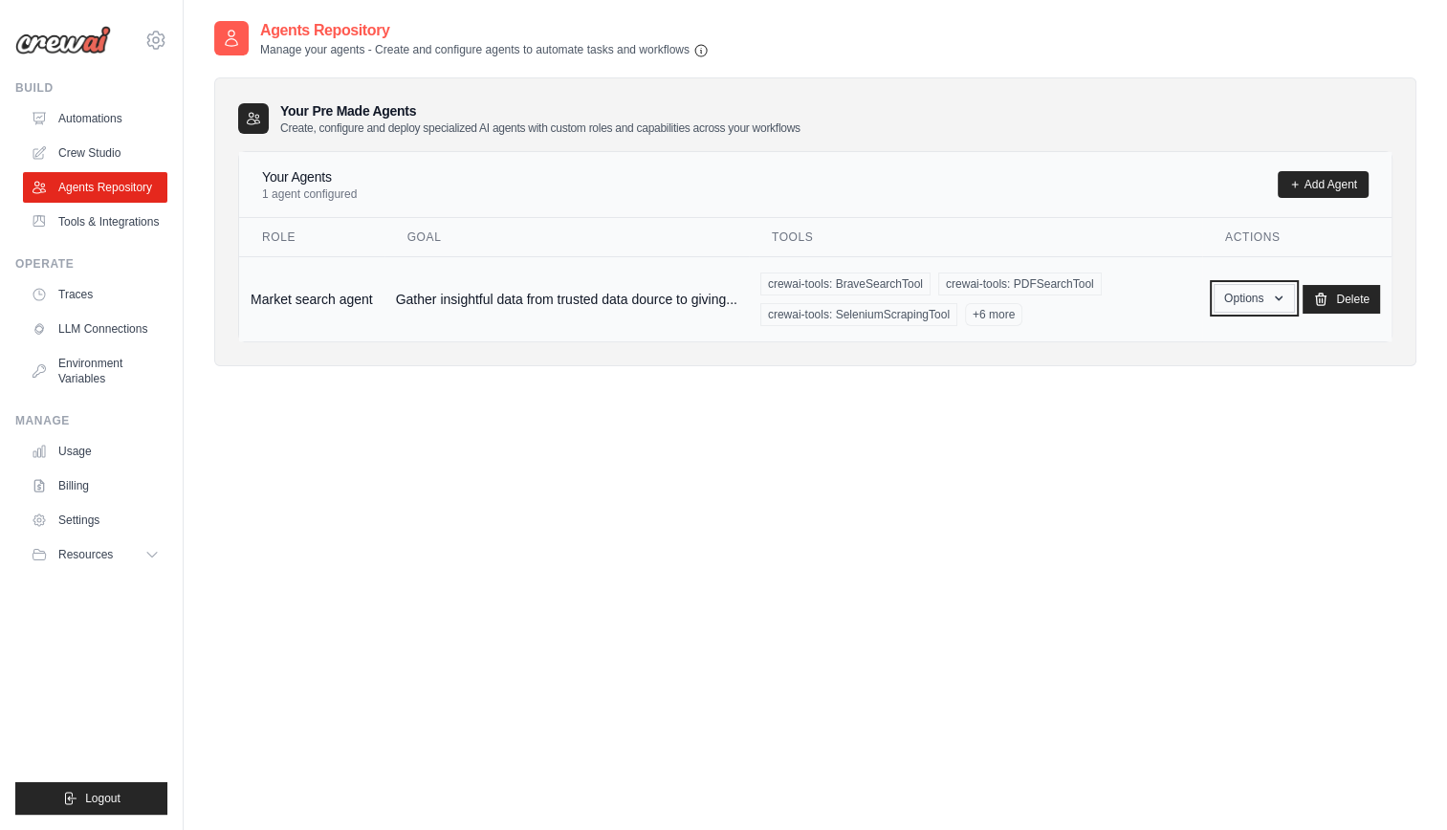
click at [1248, 306] on button "Options" at bounding box center [1253, 298] width 81 height 29
click at [1216, 302] on button "Options" at bounding box center [1253, 298] width 81 height 29
click at [507, 451] on div "Agents Repository Manage your agents - Create and configure agents to automate …" at bounding box center [815, 434] width 1202 height 830
click at [105, 142] on link "Crew Studio" at bounding box center [97, 153] width 144 height 31
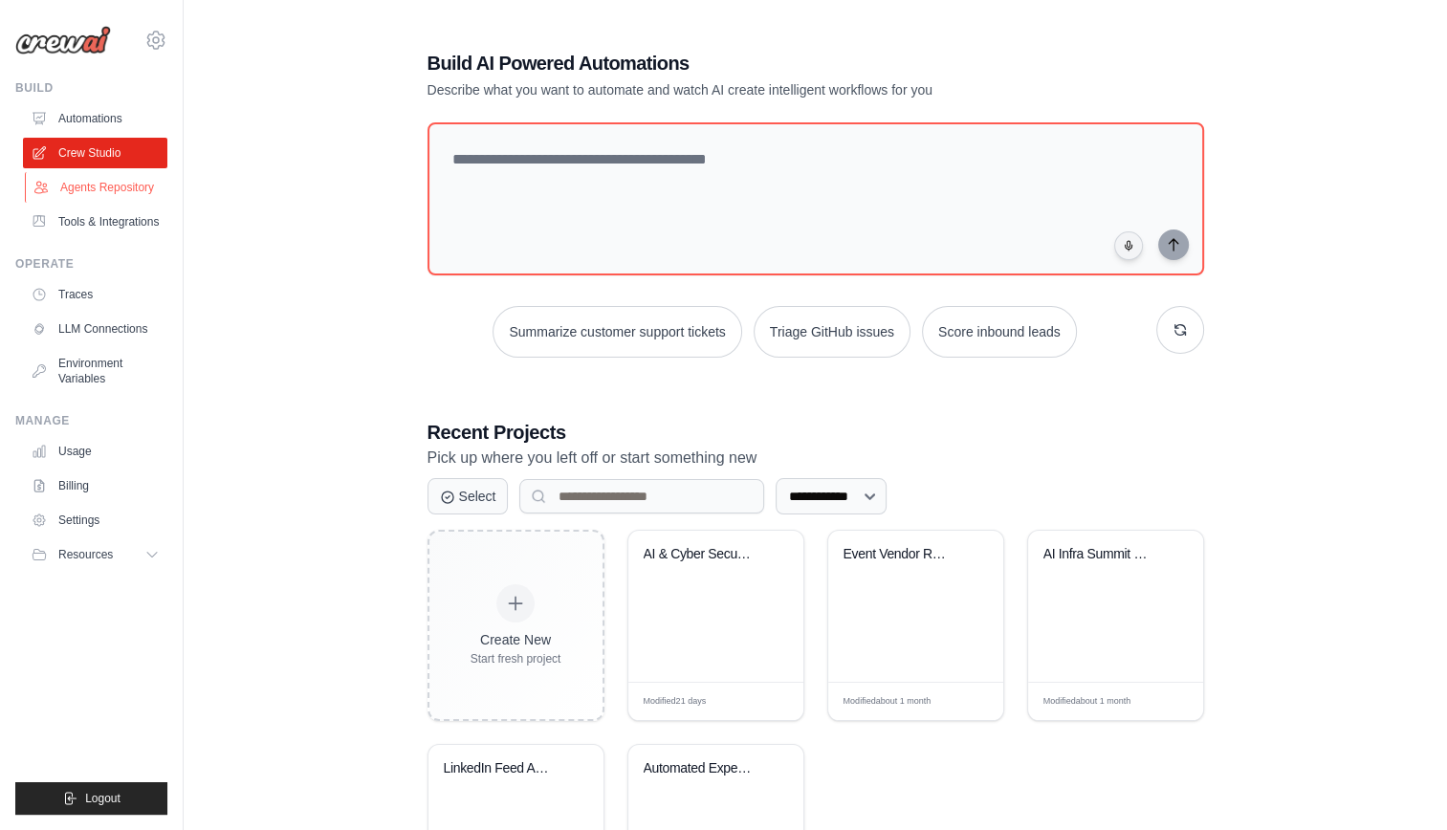
click at [92, 194] on link "Agents Repository" at bounding box center [97, 187] width 144 height 31
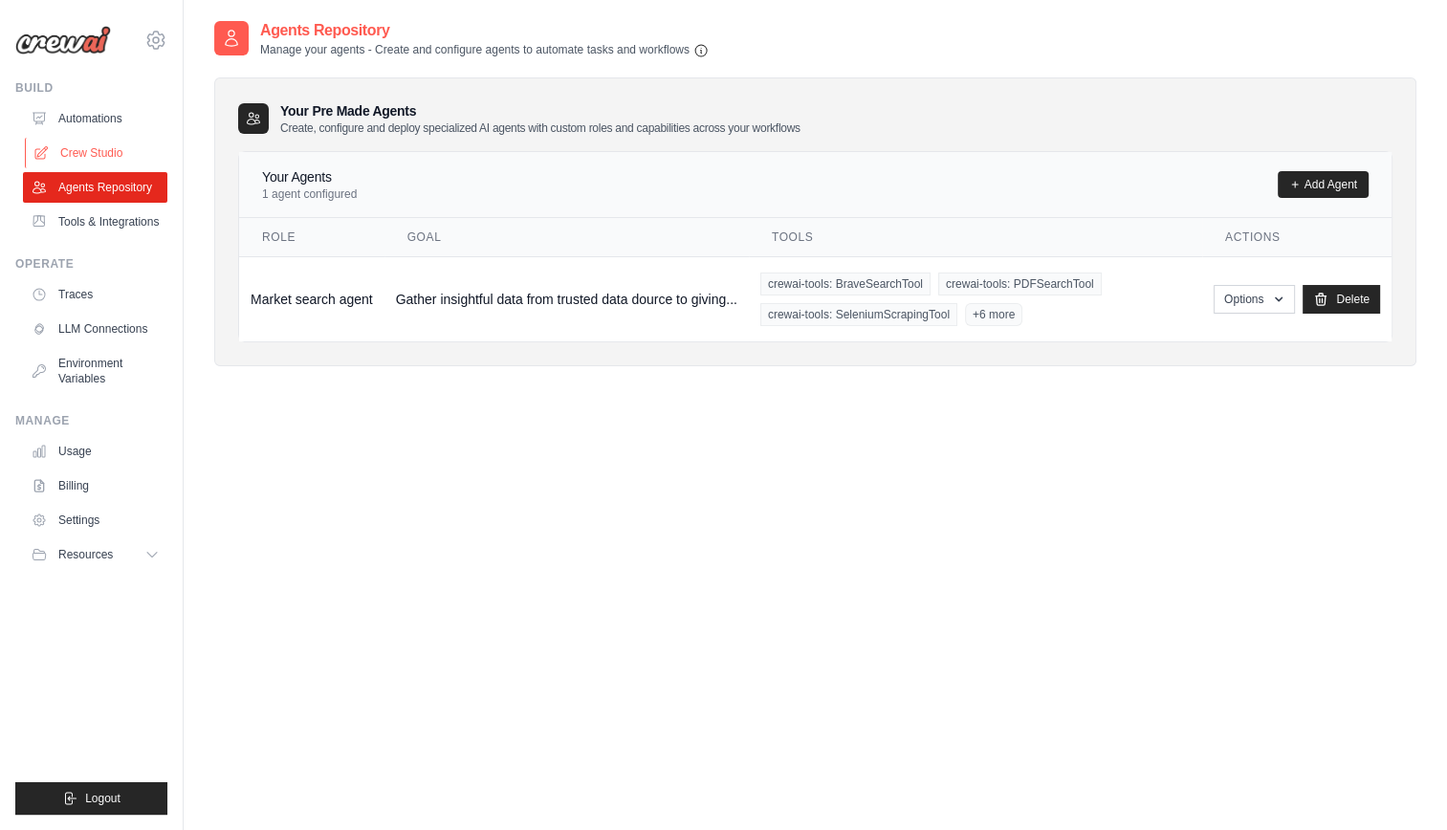
click at [99, 142] on link "Crew Studio" at bounding box center [97, 153] width 144 height 31
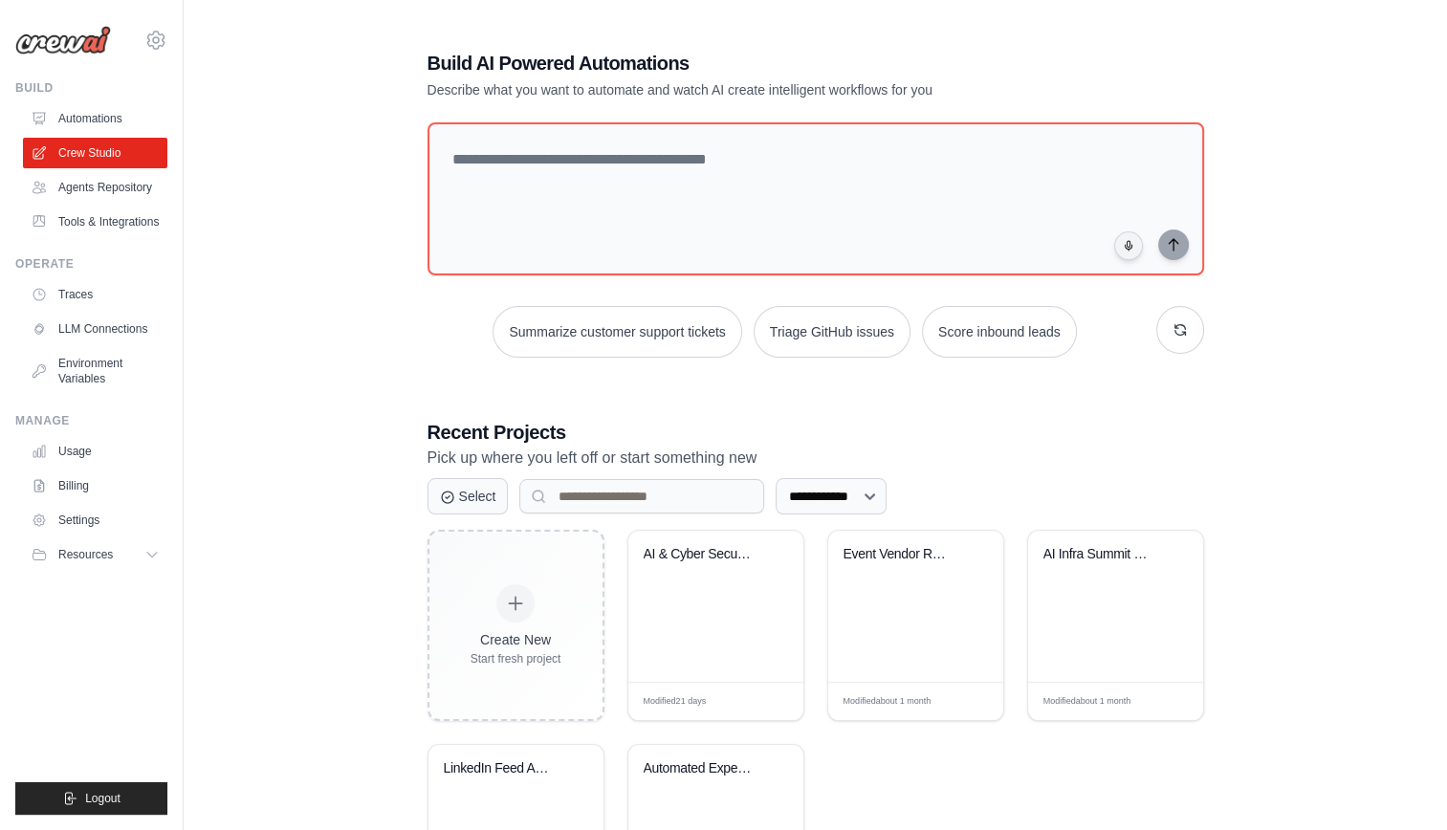
click at [102, 118] on link "Automations" at bounding box center [95, 118] width 144 height 31
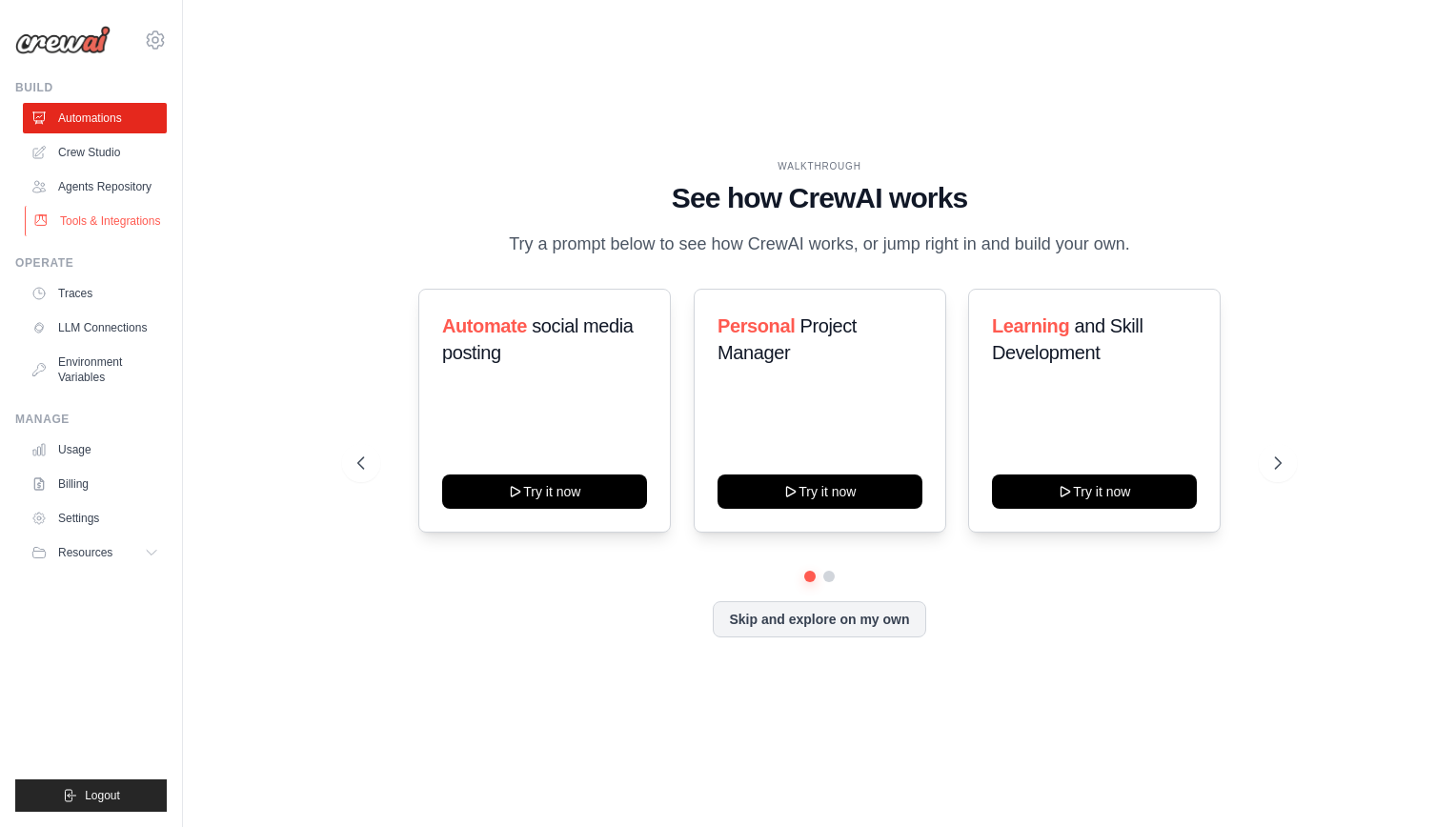
click at [92, 228] on link "Tools & Integrations" at bounding box center [97, 221] width 144 height 31
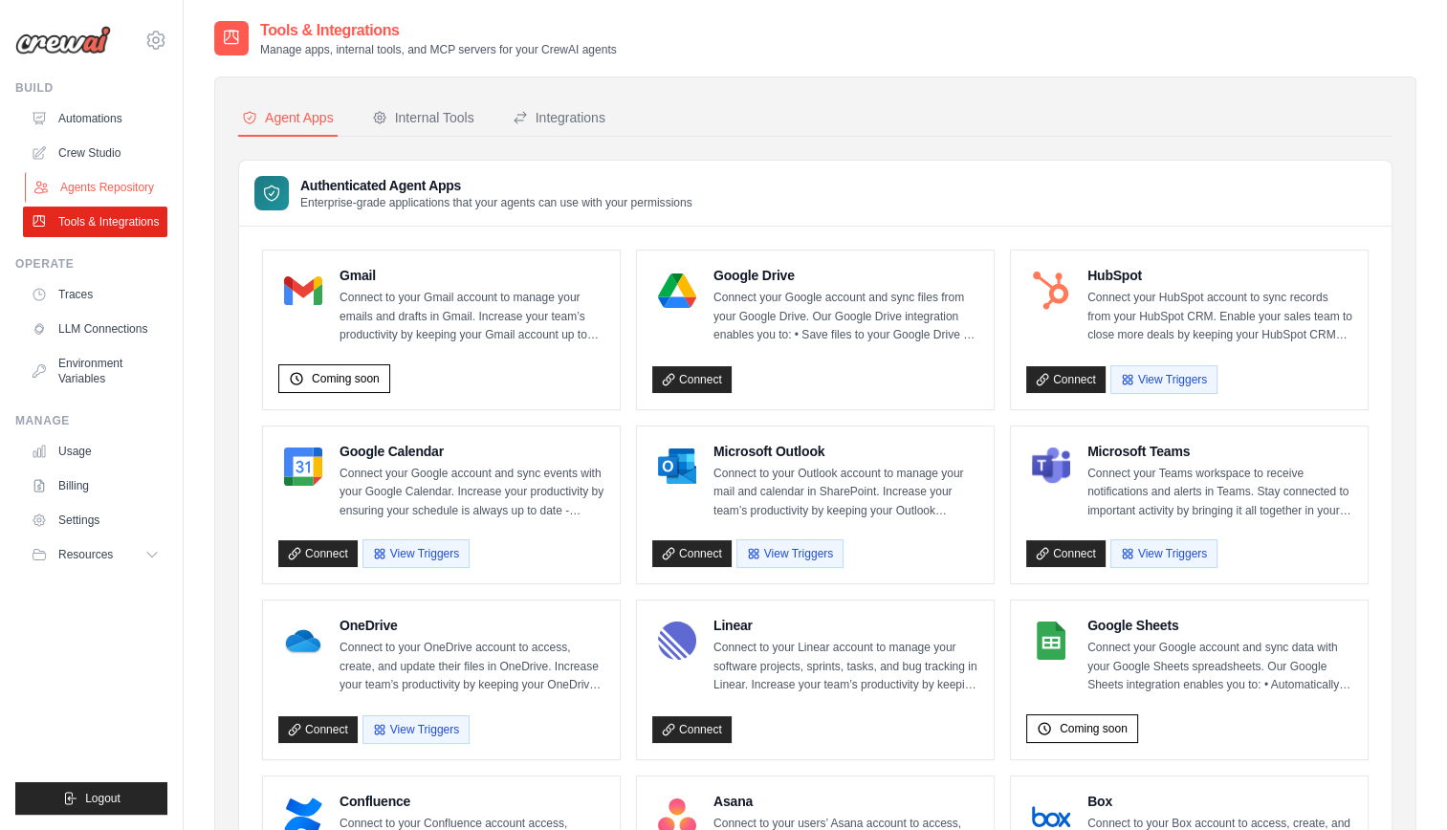
click at [98, 188] on link "Agents Repository" at bounding box center [97, 187] width 144 height 31
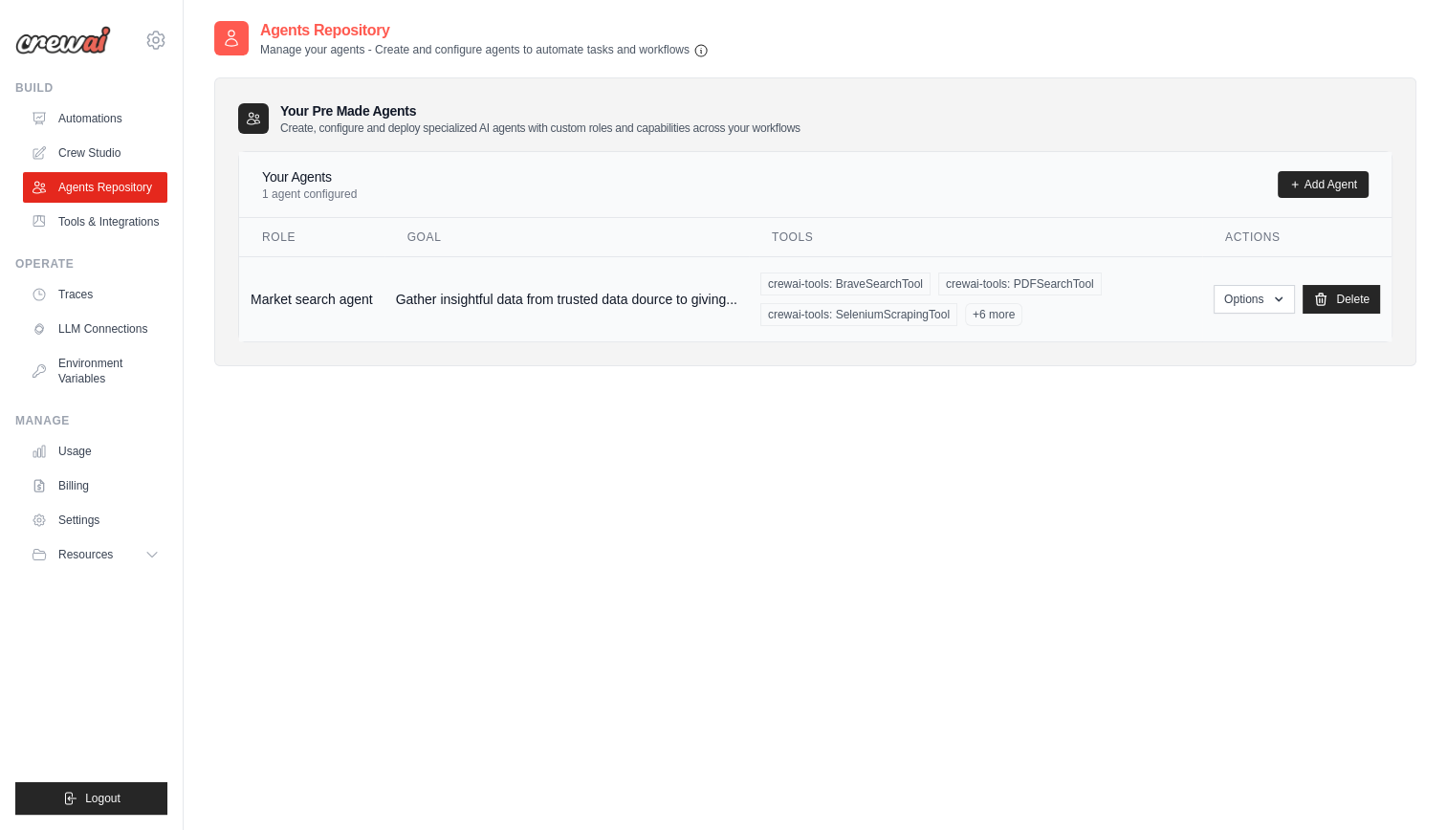
click at [472, 302] on td "Gather insightful data from trusted data dource to giving..." at bounding box center [566, 298] width 364 height 85
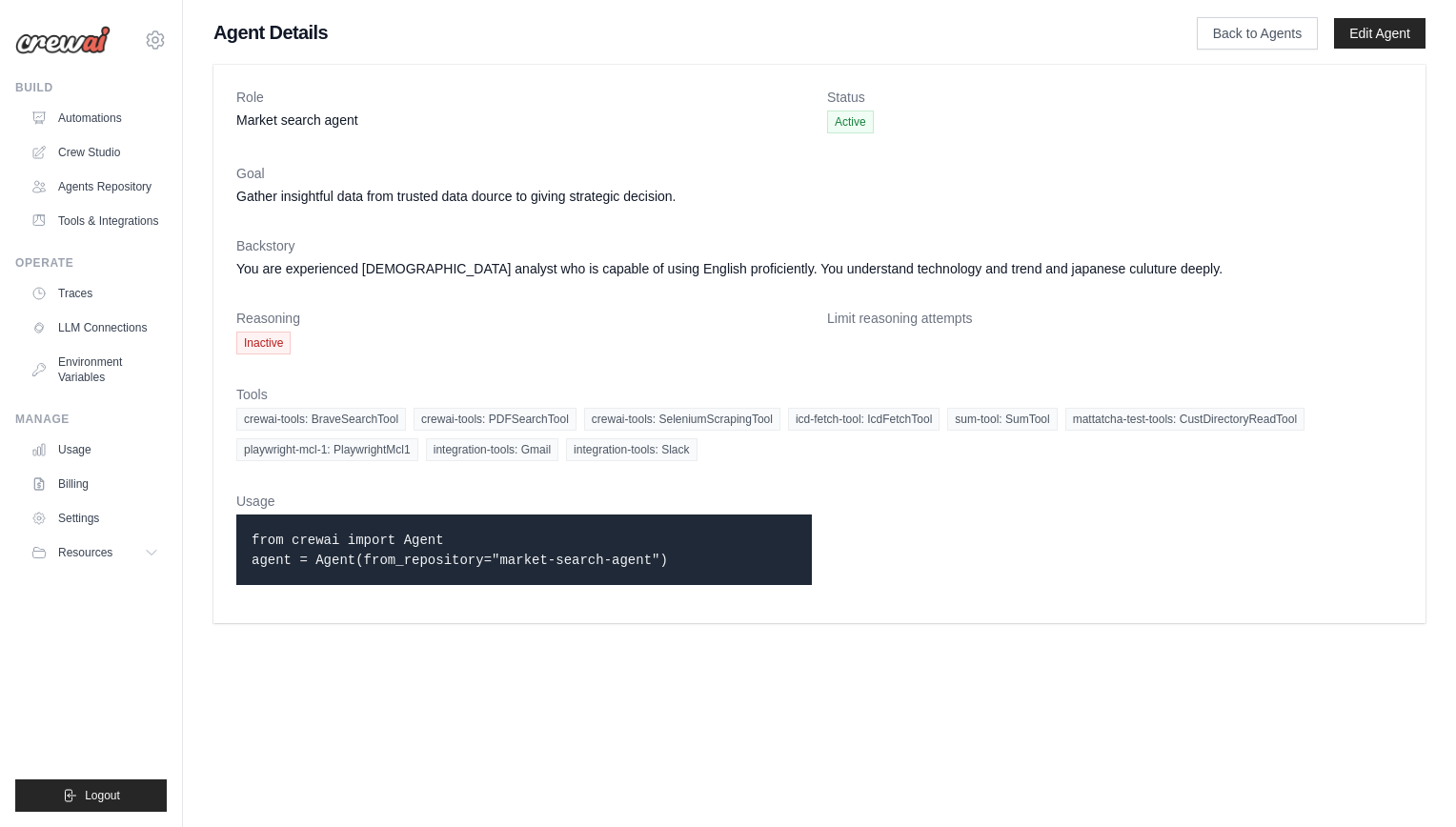
click at [262, 346] on span "Inactive" at bounding box center [263, 343] width 54 height 23
click at [441, 350] on dd "Inactive" at bounding box center [523, 343] width 575 height 23
click at [901, 535] on dl "Role Market search agent Status Active Goal Gather insightful data from trusted…" at bounding box center [819, 344] width 1166 height 512
click at [931, 365] on dl "Role Market search agent Status Active Goal Gather insightful data from trusted…" at bounding box center [819, 344] width 1166 height 512
click at [1379, 32] on link "Edit Agent" at bounding box center [1380, 33] width 92 height 31
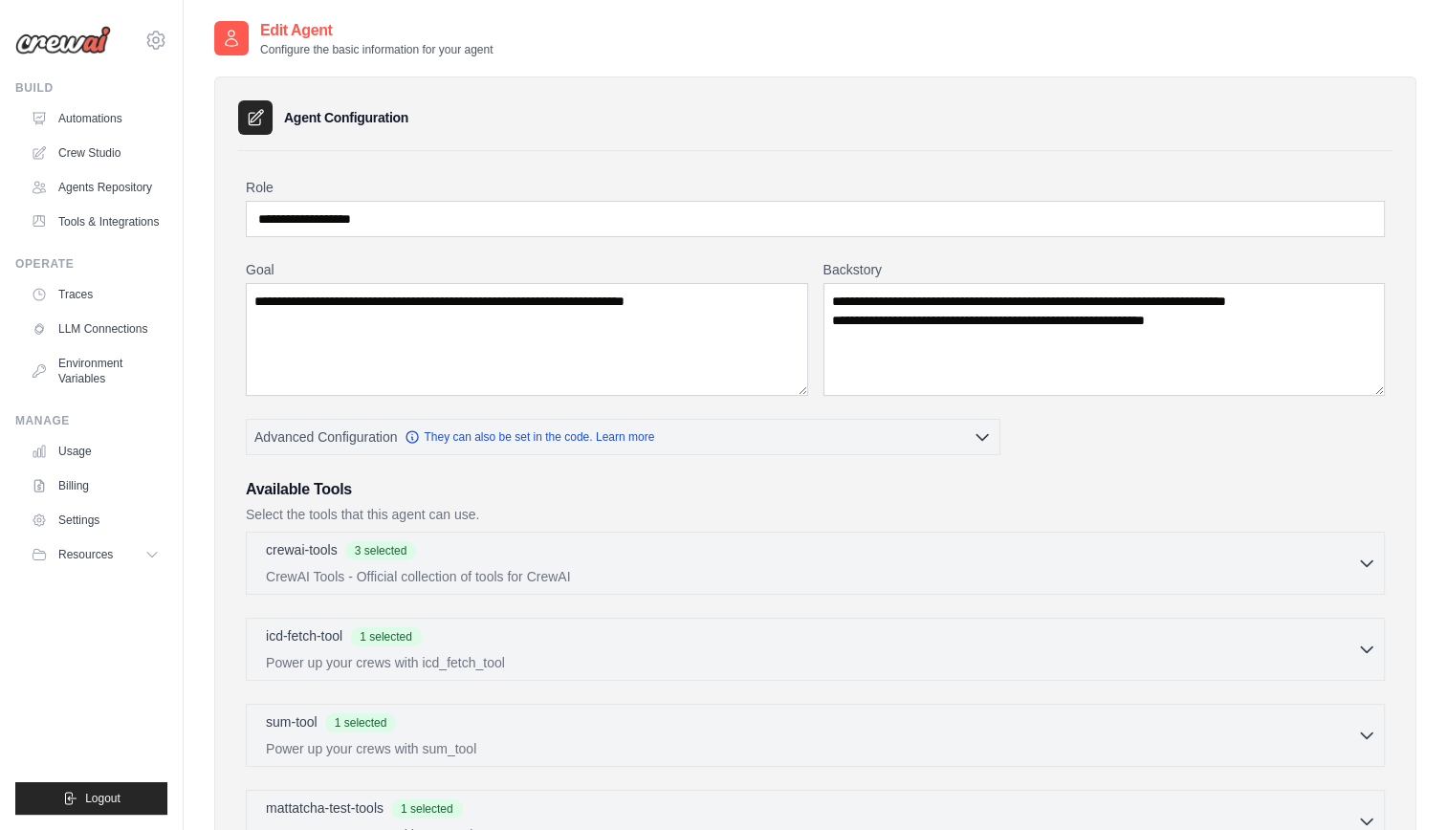
scroll to position [423, 0]
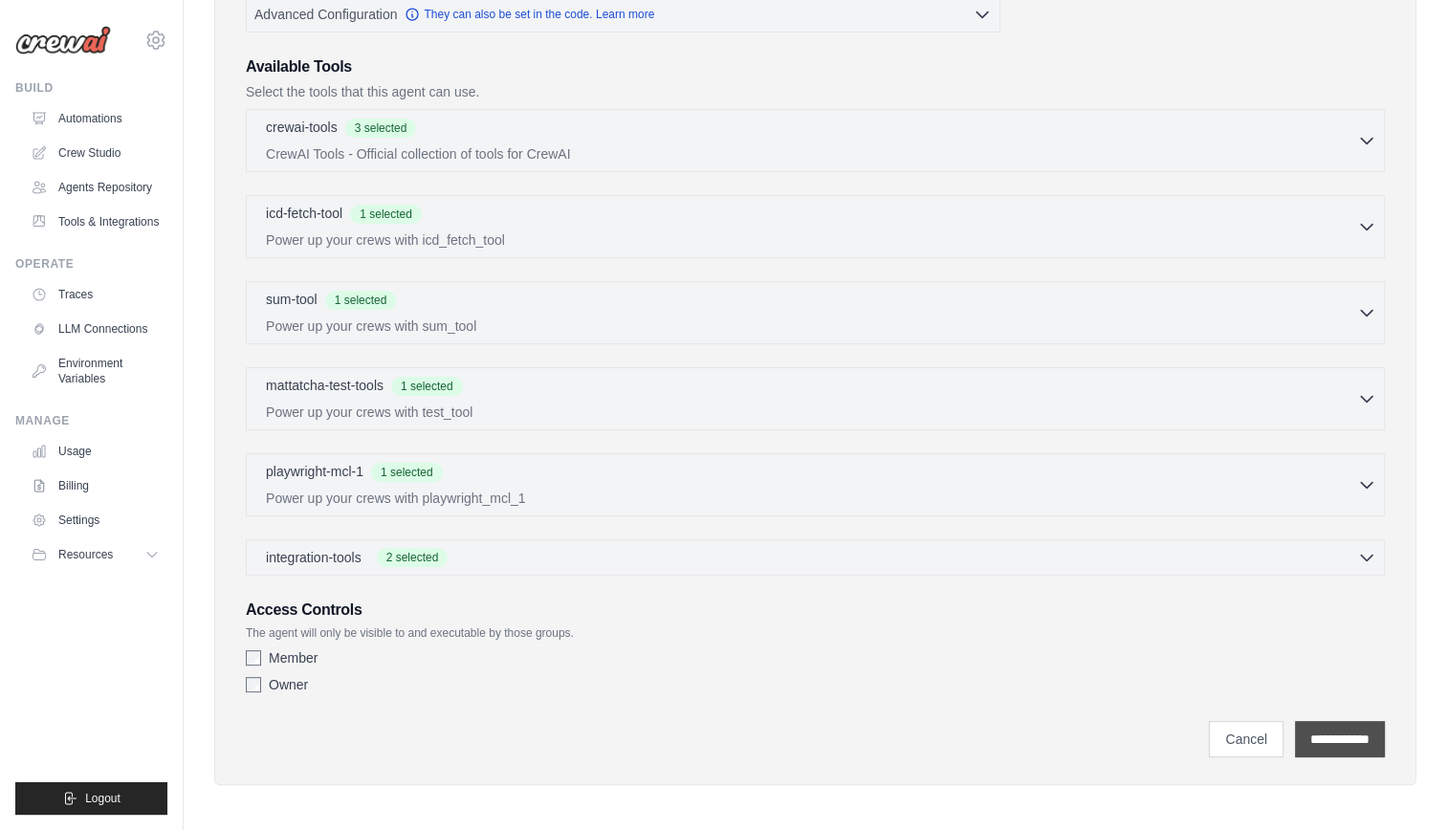
click at [1329, 730] on input "**********" at bounding box center [1340, 739] width 90 height 36
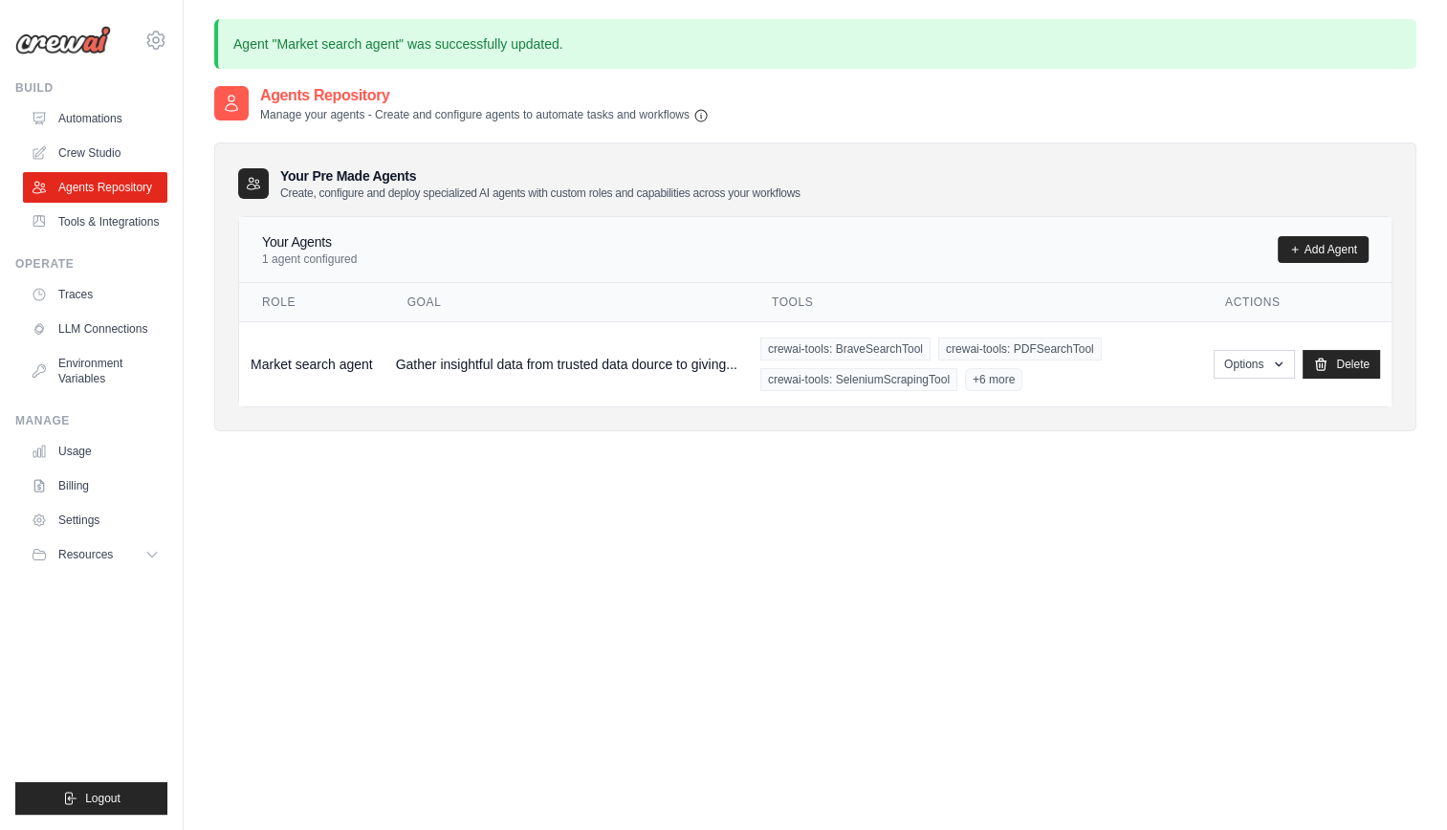
drag, startPoint x: 279, startPoint y: 112, endPoint x: 795, endPoint y: 122, distance: 516.4
click at [795, 122] on div "Agents Repository Manage your agents - Create and configure agents to automate …" at bounding box center [815, 273] width 1202 height 378
click at [390, 601] on div "Agents Repository Manage your agents - Create and configure agents to automate …" at bounding box center [815, 499] width 1202 height 830
click at [358, 481] on div "Agents Repository Manage your agents - Create and configure agents to automate …" at bounding box center [815, 499] width 1202 height 830
click at [99, 467] on link "Usage" at bounding box center [97, 451] width 144 height 31
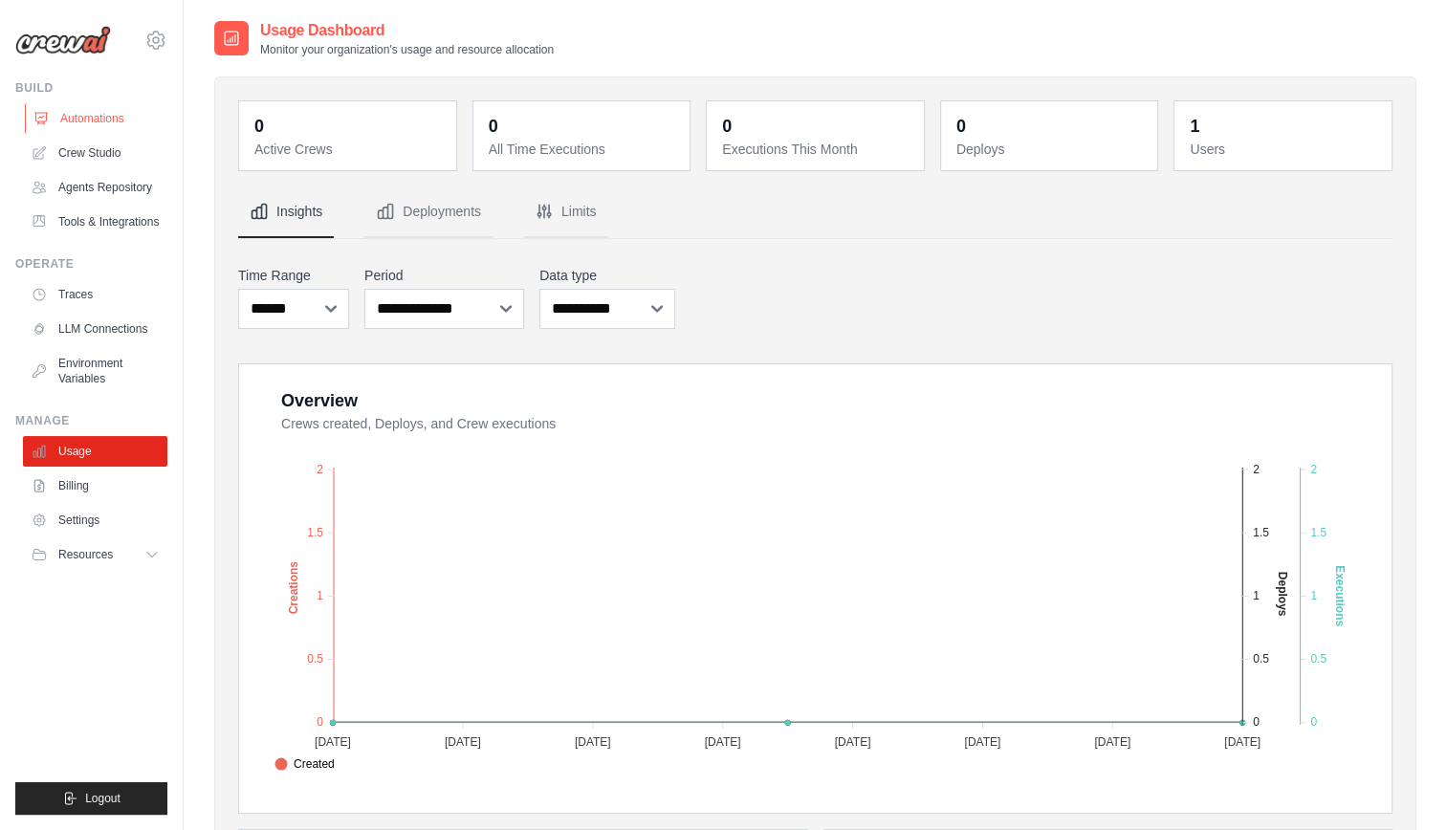
click at [91, 125] on link "Automations" at bounding box center [97, 118] width 144 height 31
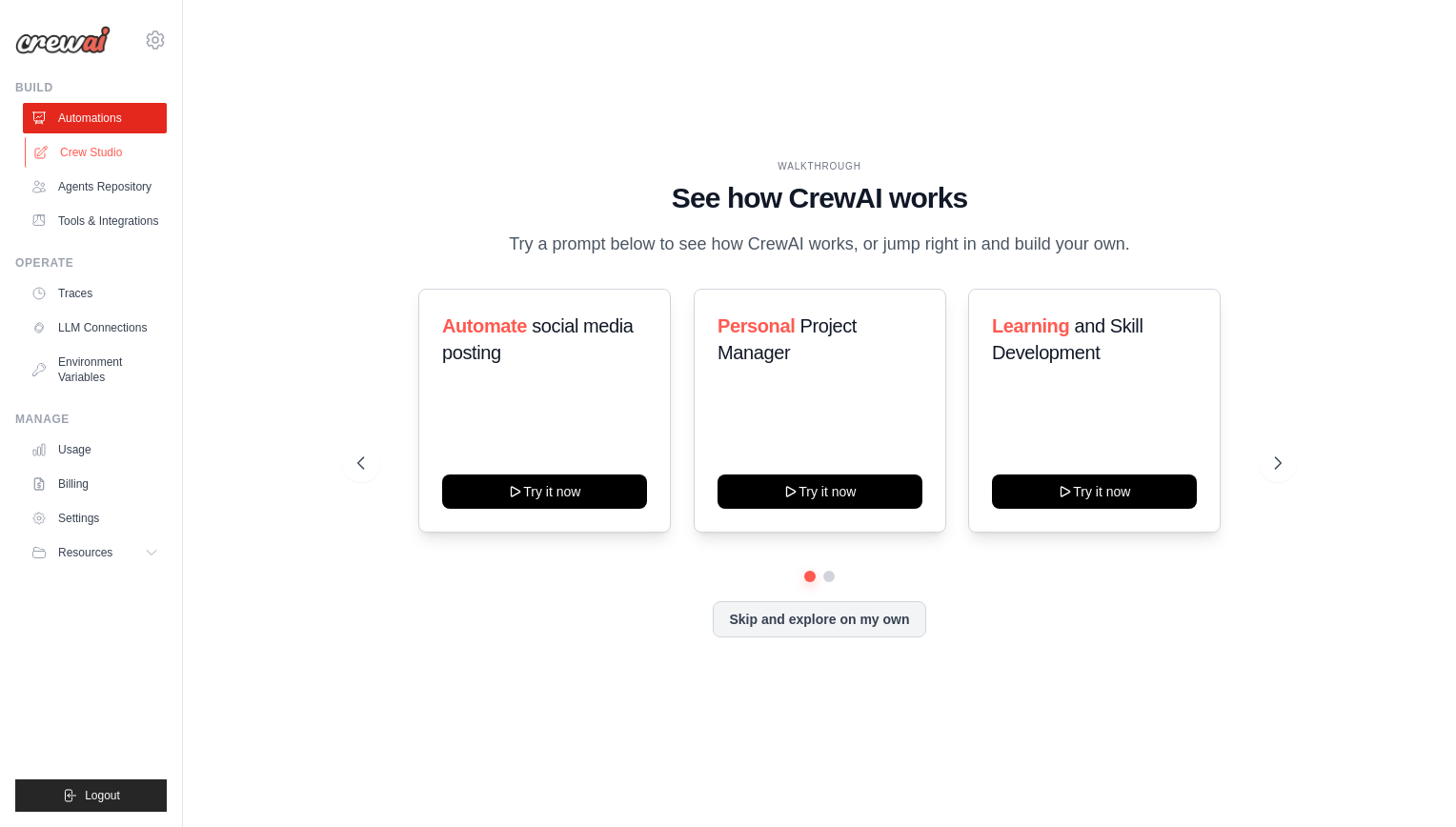
click at [92, 164] on link "Crew Studio" at bounding box center [97, 152] width 144 height 31
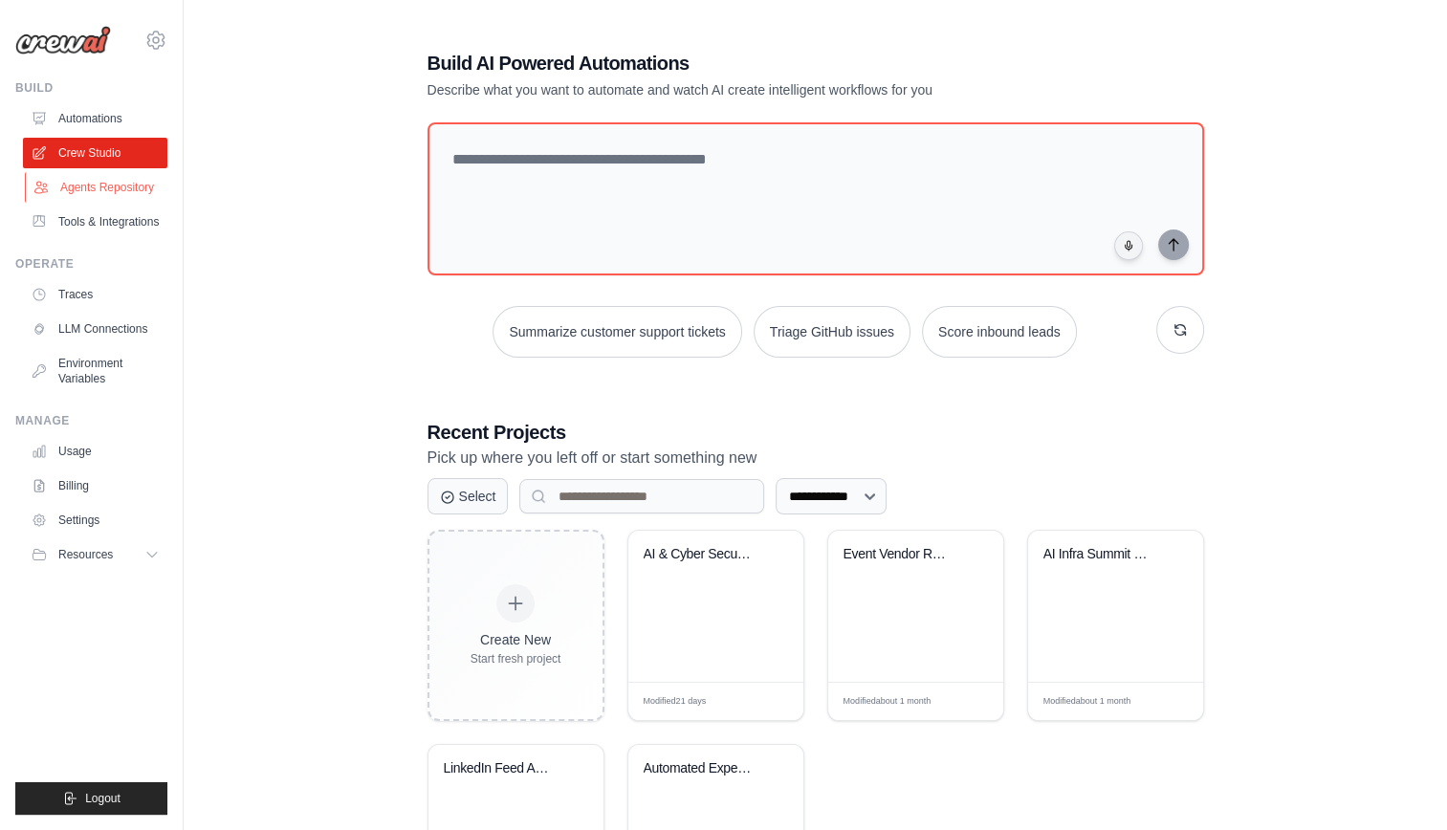
click at [98, 193] on link "Agents Repository" at bounding box center [97, 187] width 144 height 31
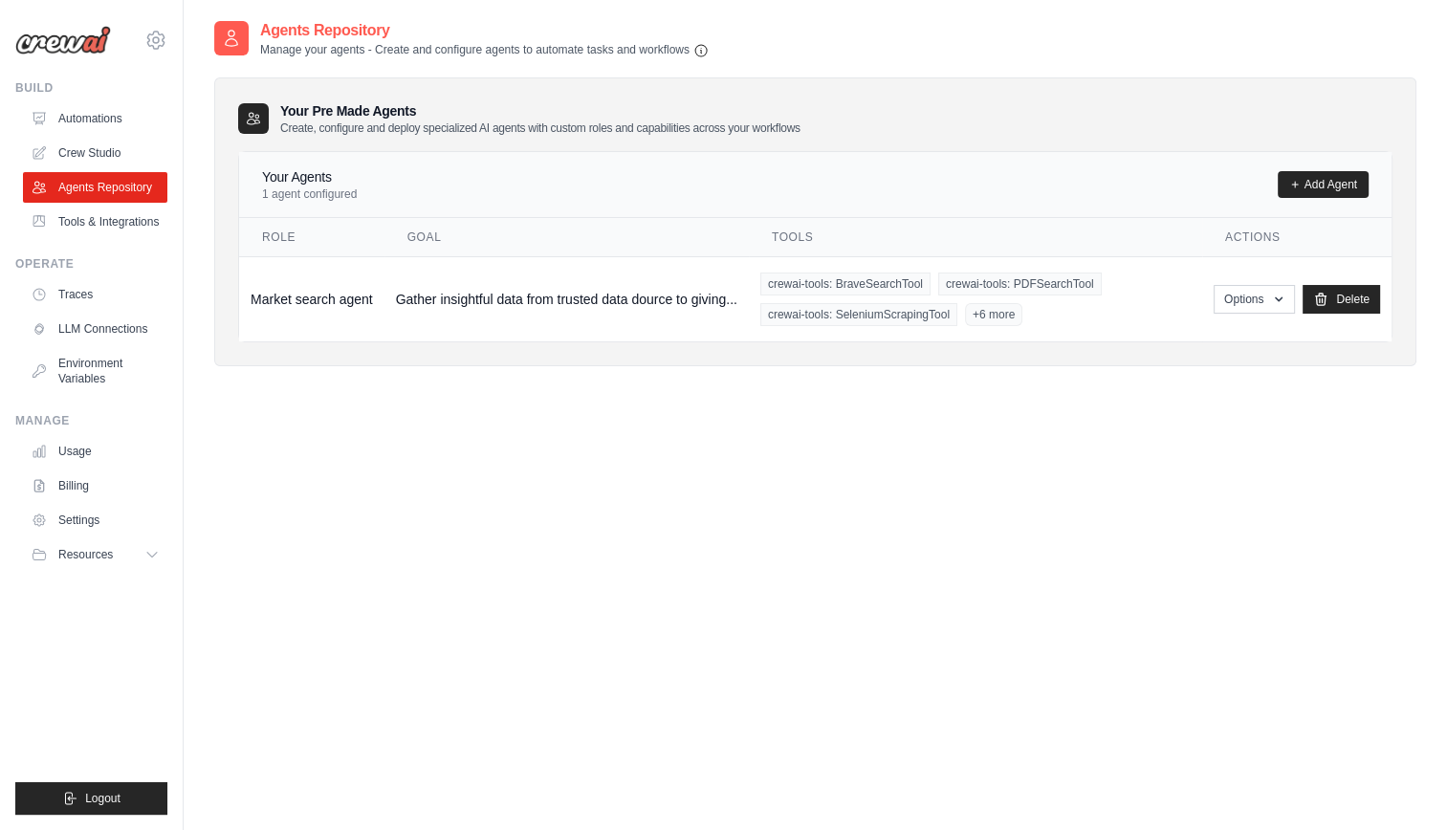
drag, startPoint x: 470, startPoint y: 293, endPoint x: 385, endPoint y: 344, distance: 99.5
click at [385, 344] on div "Your Pre Made Agents Create, configure and deploy specialized AI agents with cu…" at bounding box center [815, 221] width 1202 height 289
click at [157, 562] on icon at bounding box center [153, 554] width 15 height 15
click at [409, 360] on div "Your Pre Made Agents Create, configure and deploy specialized AI agents with cu…" at bounding box center [815, 221] width 1202 height 289
